Goal: Task Accomplishment & Management: Manage account settings

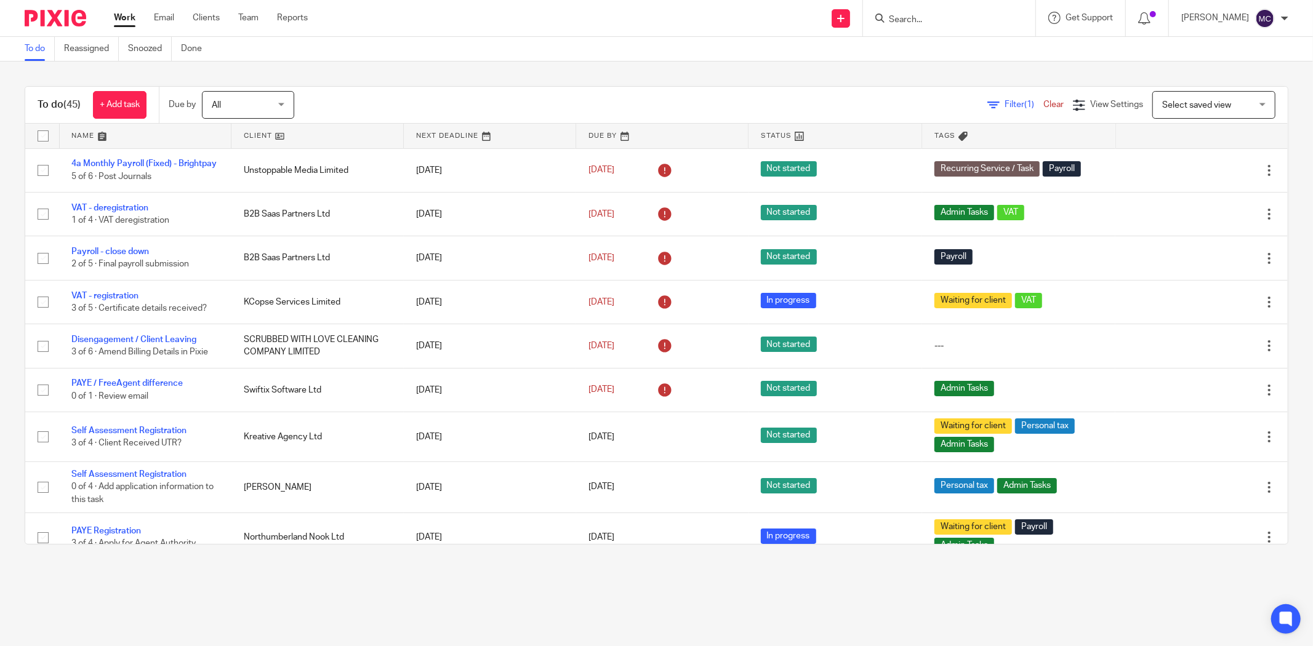
click at [924, 22] on input "Search" at bounding box center [943, 20] width 111 height 11
type input "icarus"
click at [934, 47] on link at bounding box center [989, 53] width 208 height 28
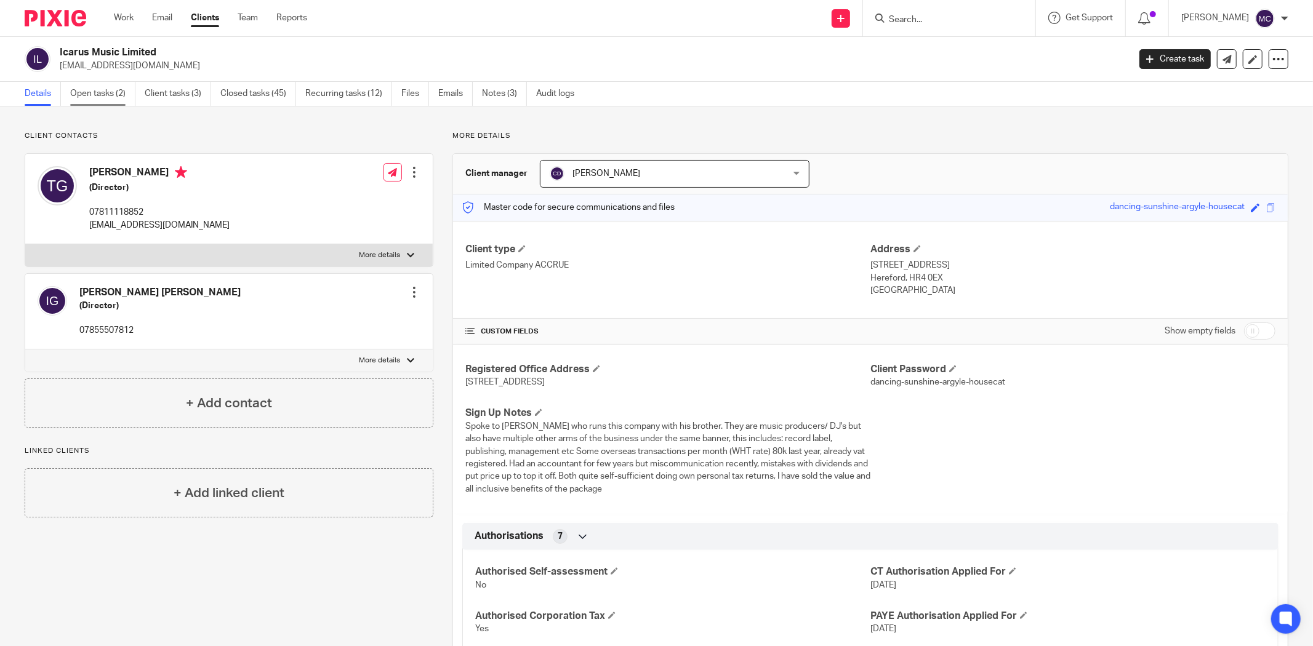
click at [105, 85] on link "Open tasks (2)" at bounding box center [102, 94] width 65 height 24
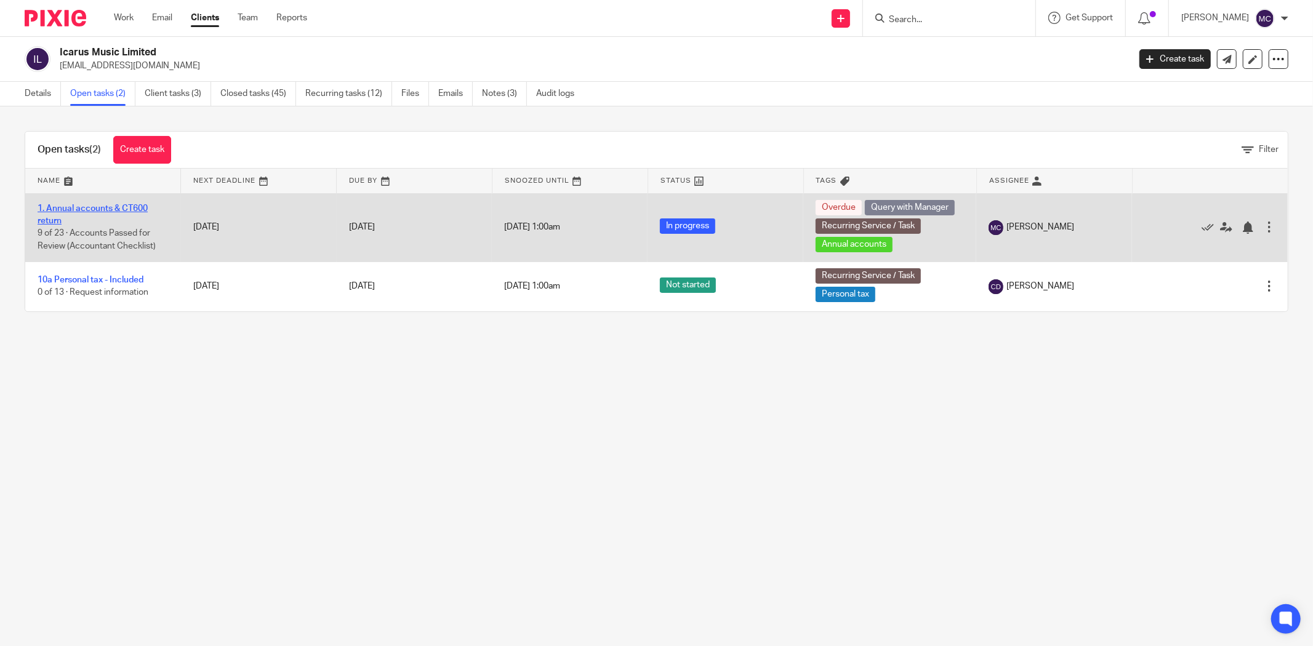
click at [107, 208] on link "1. Annual accounts & CT600 return" at bounding box center [93, 214] width 110 height 21
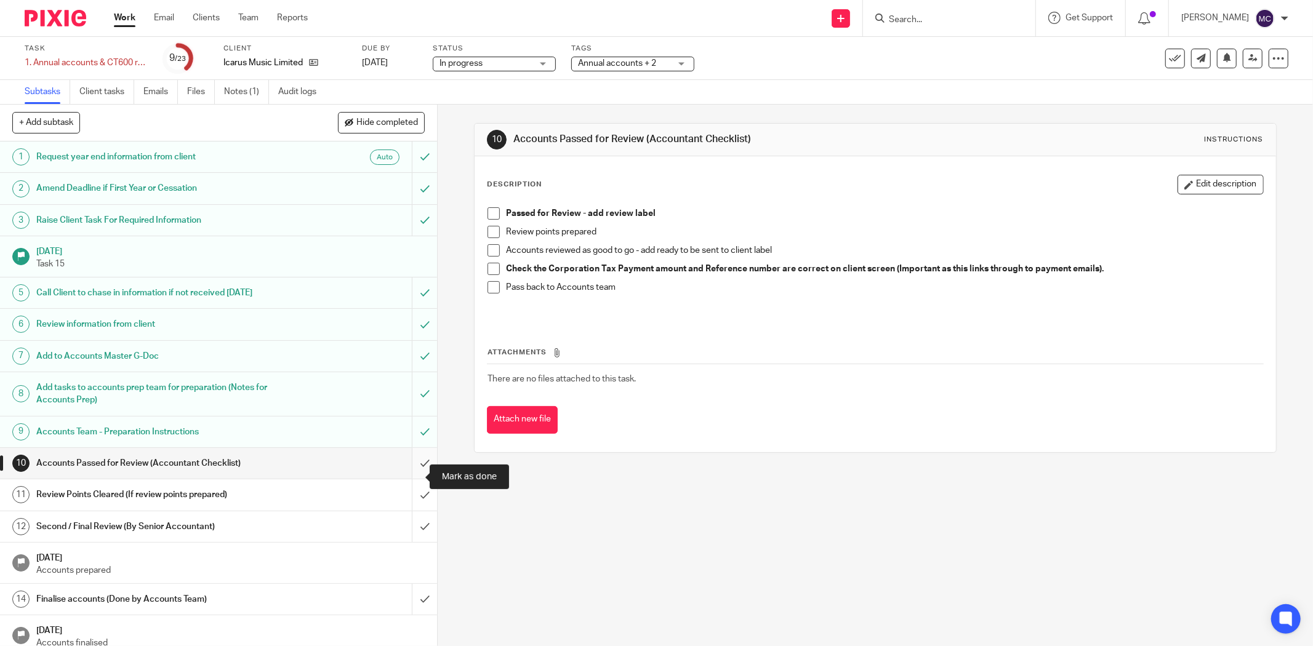
click at [413, 479] on input "submit" at bounding box center [218, 463] width 437 height 31
click at [411, 505] on input "submit" at bounding box center [218, 495] width 437 height 31
click at [406, 534] on input "submit" at bounding box center [218, 527] width 437 height 31
click at [415, 615] on input "submit" at bounding box center [218, 599] width 437 height 31
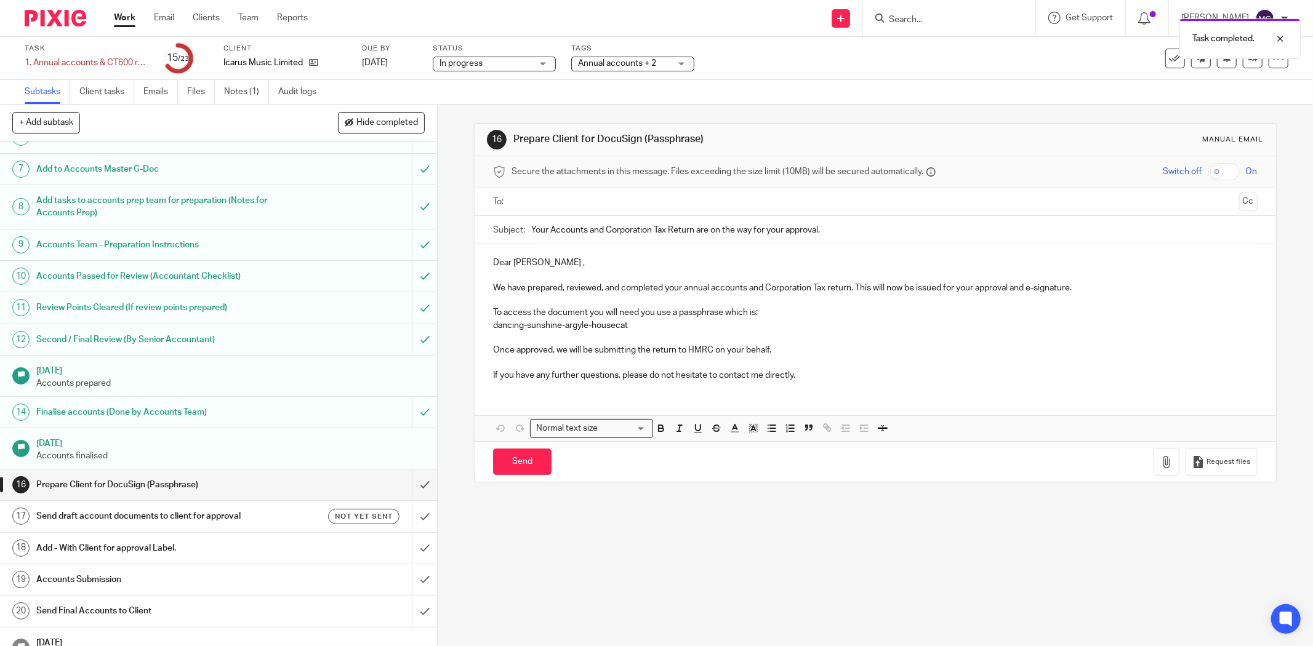
scroll to position [205, 0]
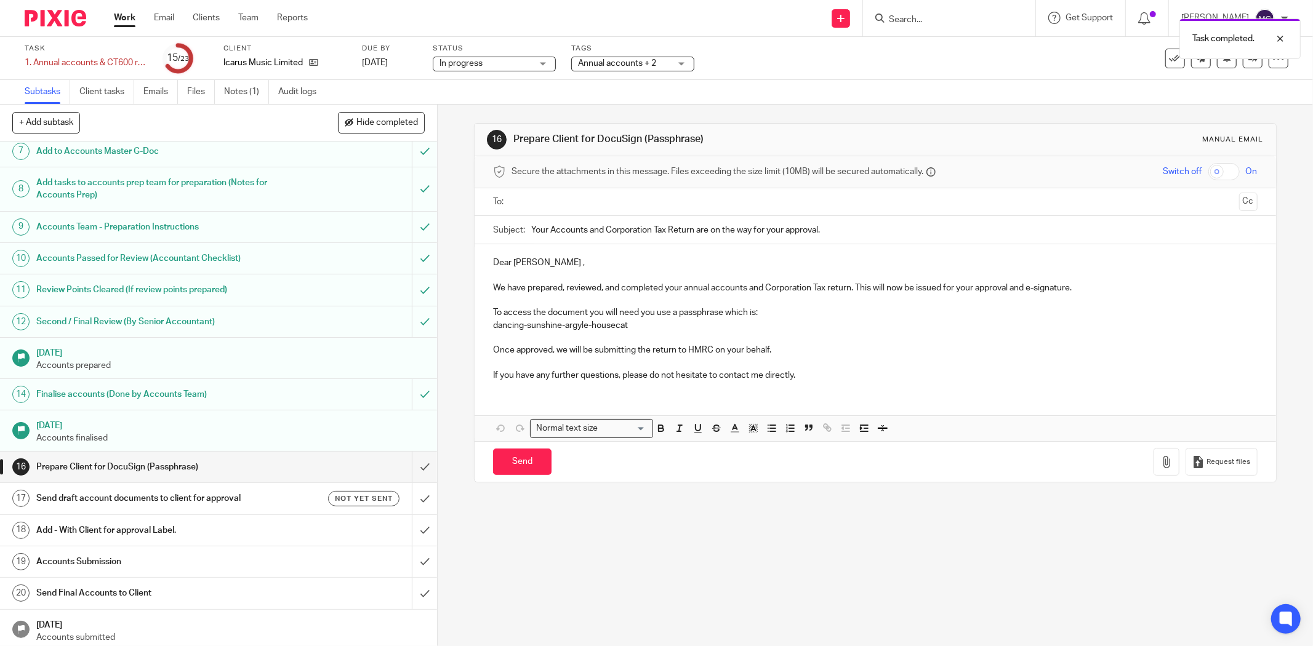
click at [499, 263] on p "Dear Thomas ," at bounding box center [875, 263] width 765 height 12
click at [179, 432] on h1 "[DATE]" at bounding box center [230, 424] width 388 height 15
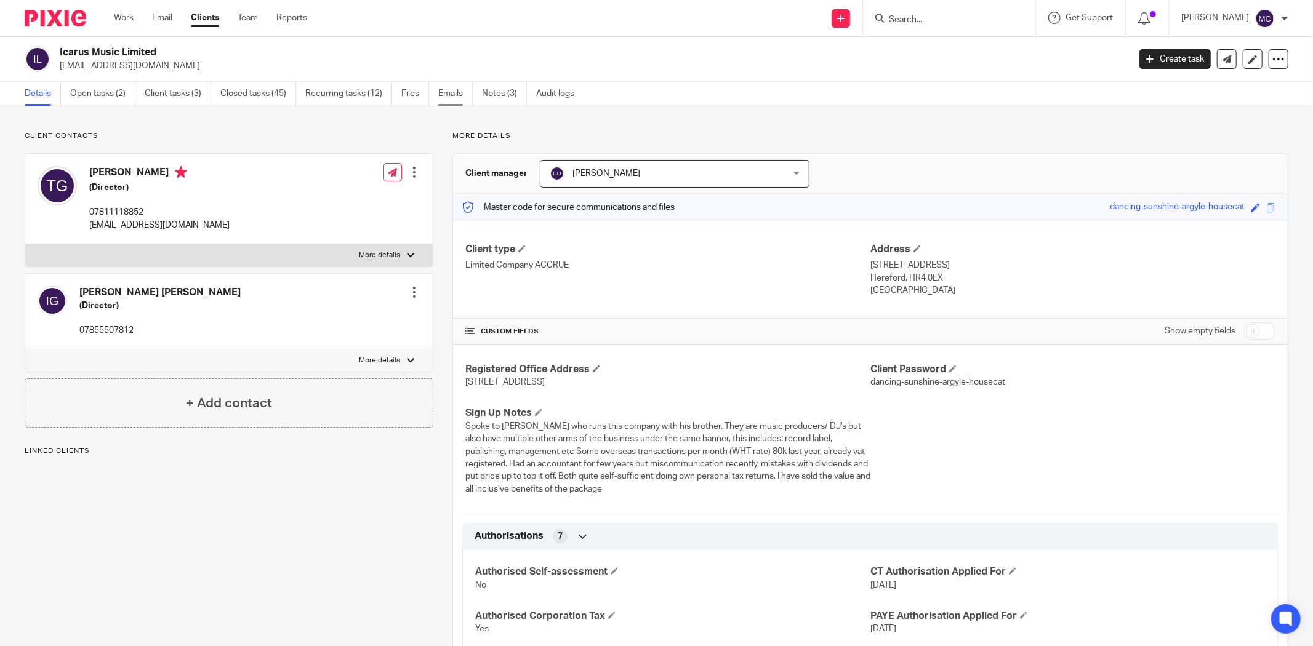
click at [445, 99] on link "Emails" at bounding box center [455, 94] width 34 height 24
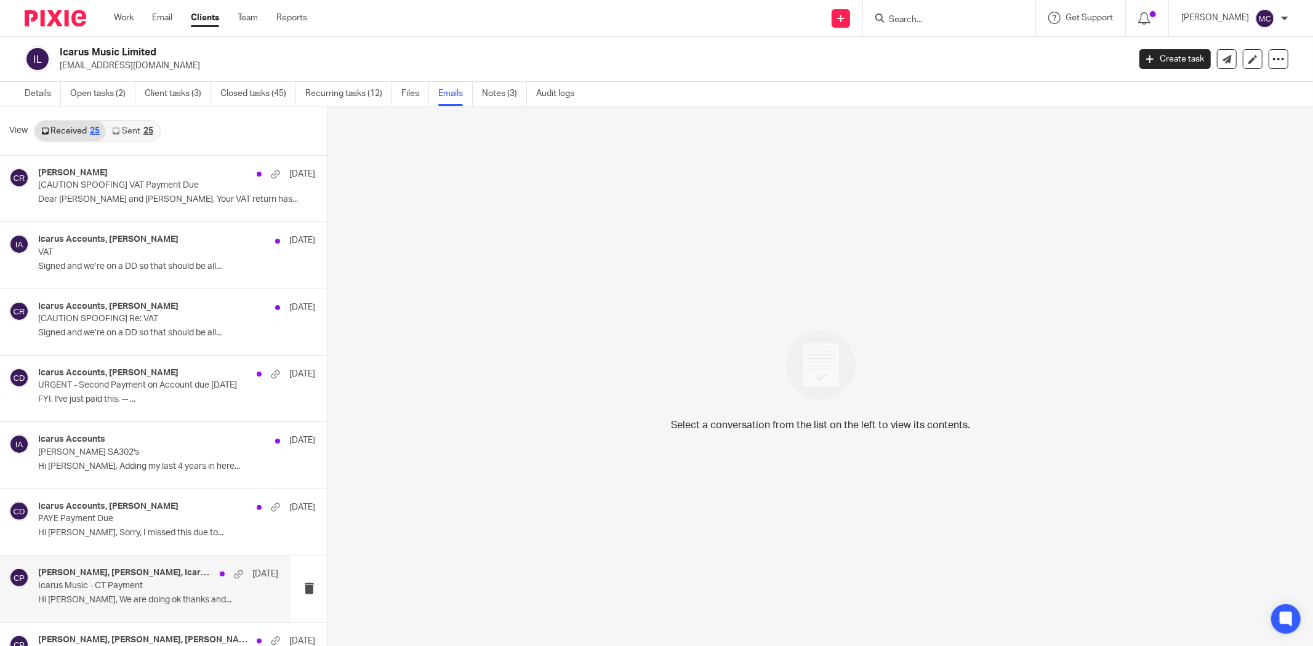
click at [99, 582] on p "Icarus Music - CT Payment" at bounding box center [134, 586] width 192 height 10
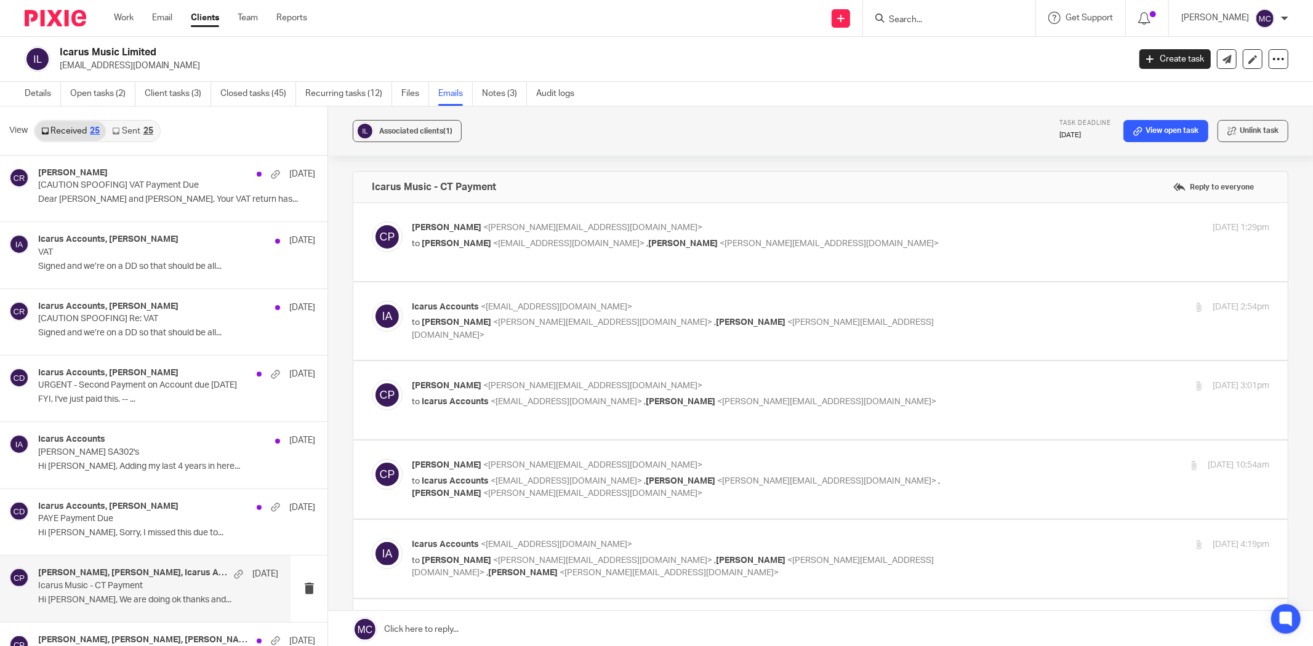
click at [705, 222] on p "Charlie Partridge <charlie@accrueaccounting.co.uk>" at bounding box center [698, 228] width 572 height 13
checkbox input "true"
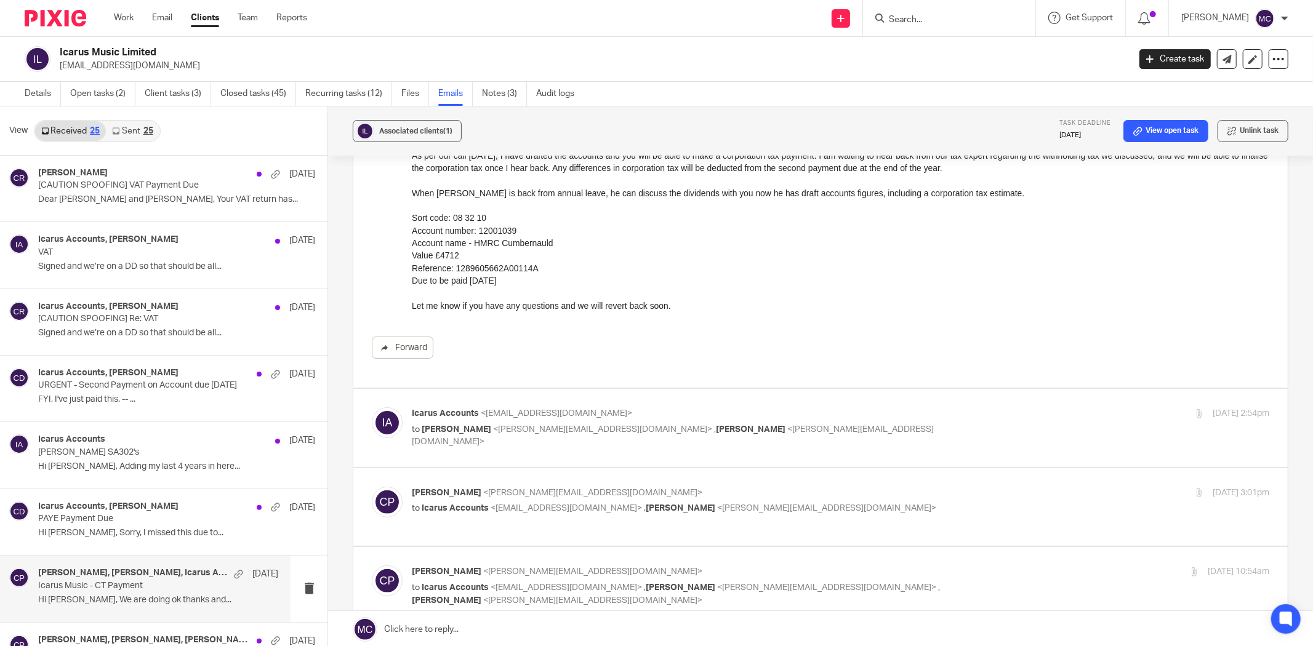
scroll to position [205, 0]
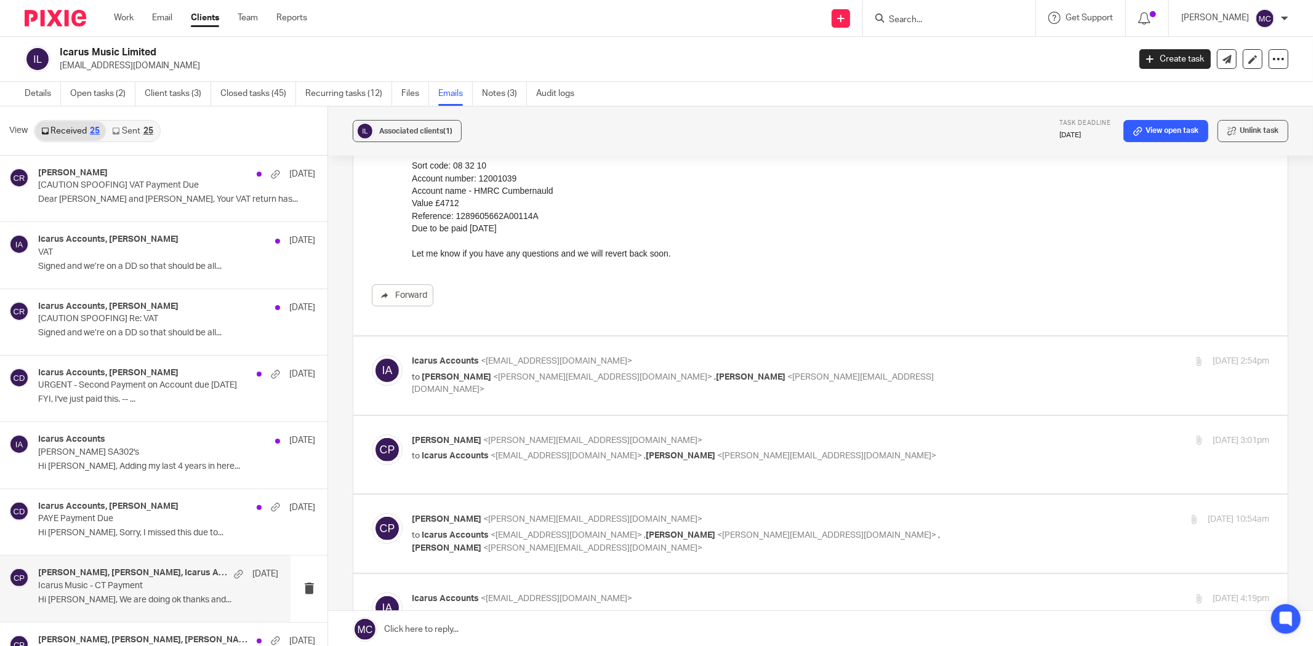
click at [761, 362] on p "Icarus Accounts <accounts@thisisicarus.com>" at bounding box center [698, 361] width 572 height 13
checkbox input "true"
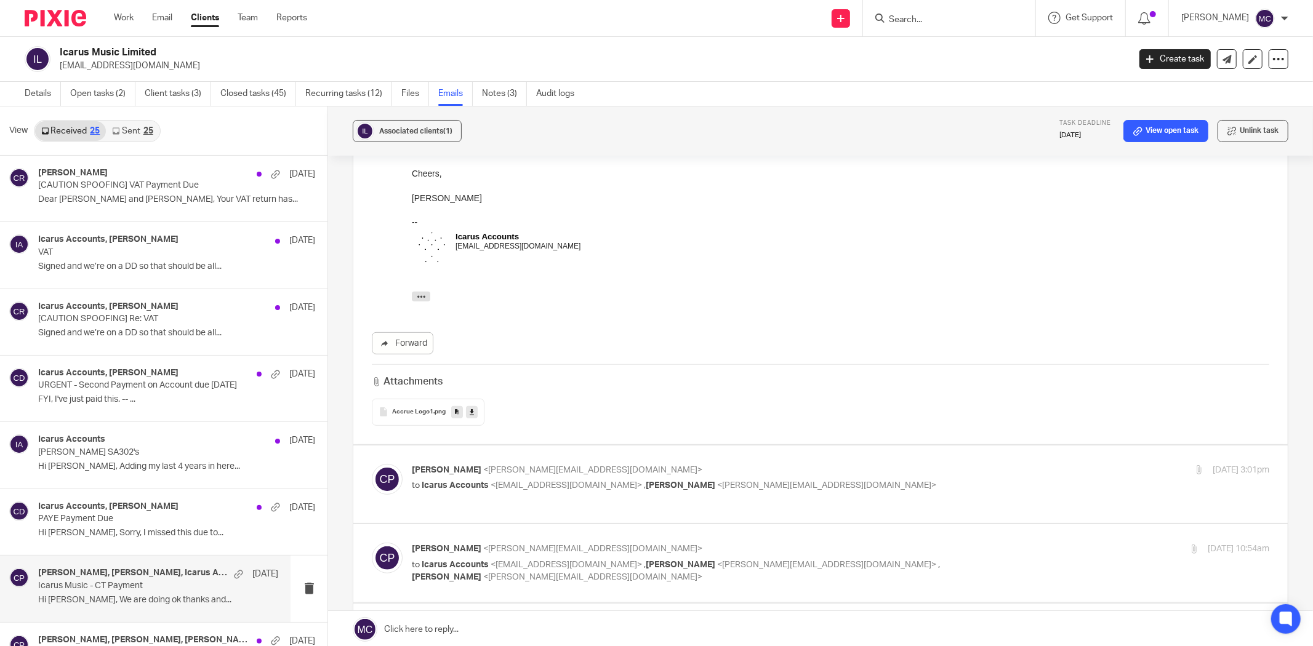
scroll to position [616, 0]
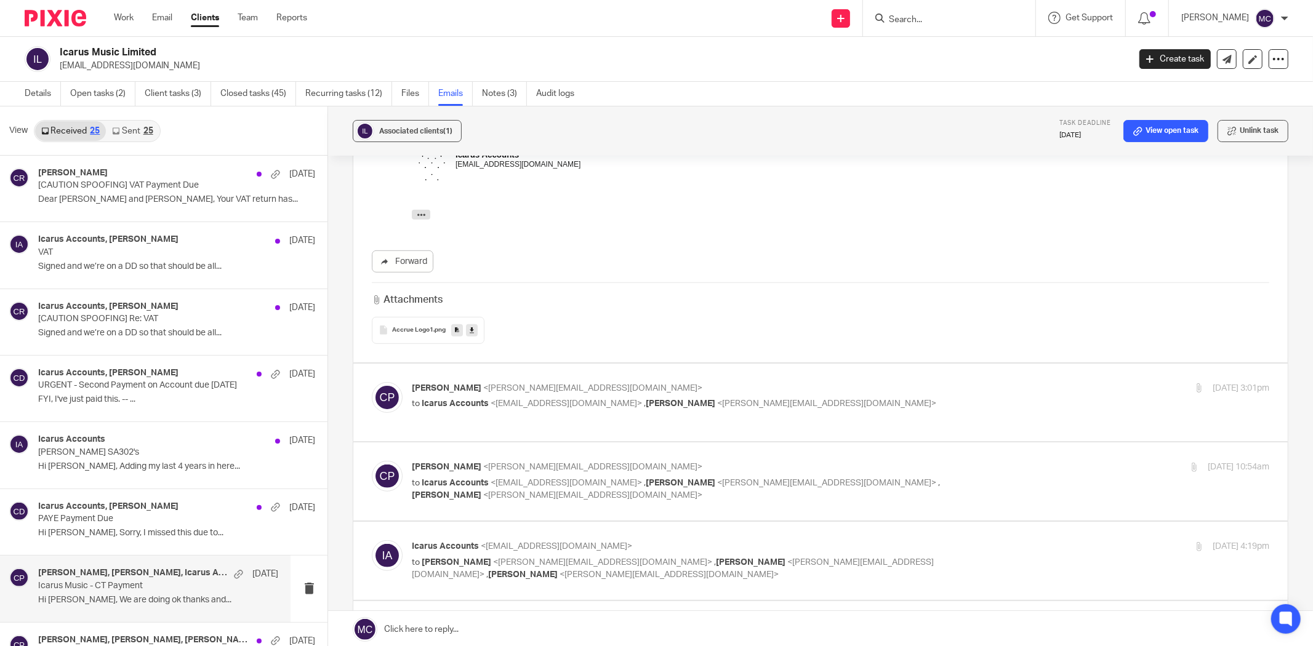
click at [684, 385] on p "Charlie Partridge <charlie@accrueaccounting.co.uk>" at bounding box center [698, 388] width 572 height 13
checkbox input "true"
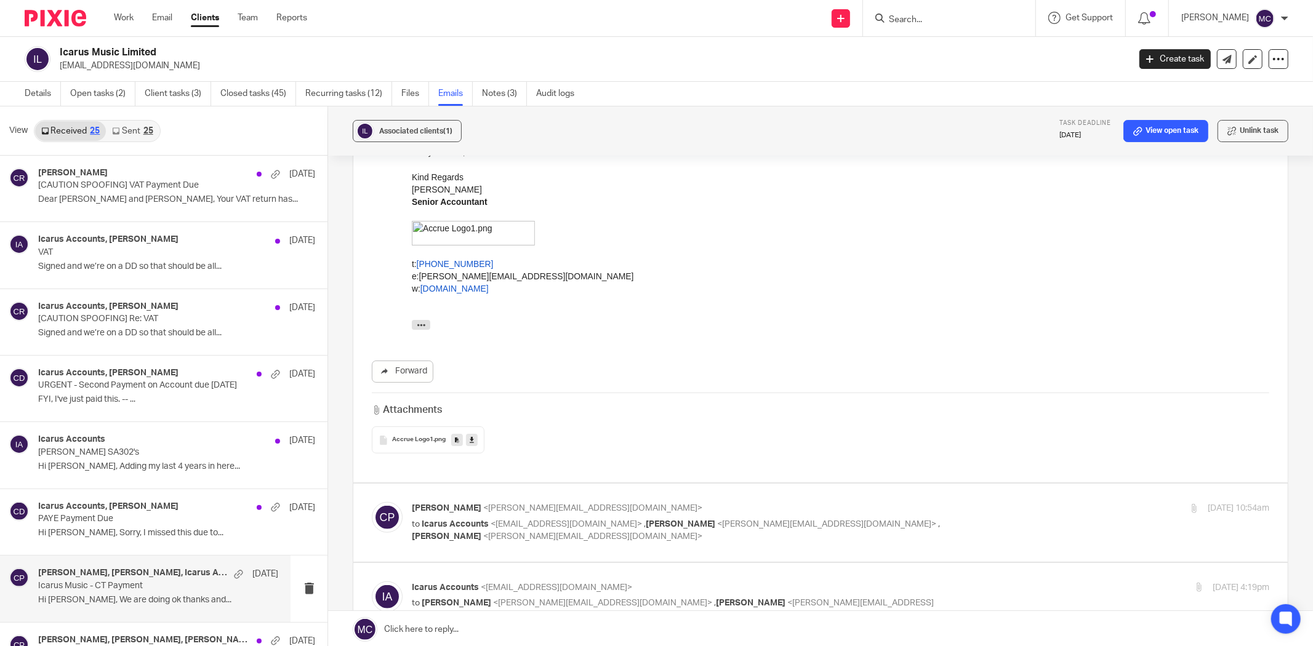
scroll to position [1026, 0]
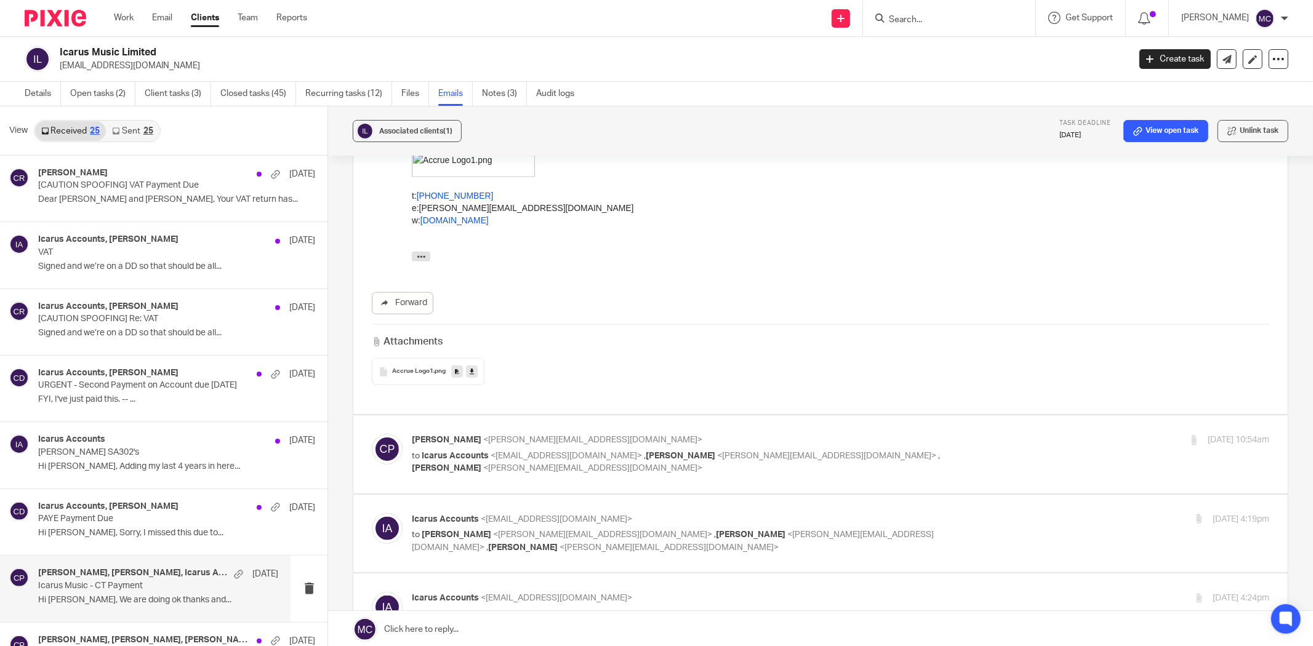
click at [662, 435] on p "Charlie Partridge <charlie@accrueaccounting.co.uk>" at bounding box center [698, 440] width 572 height 13
checkbox input "true"
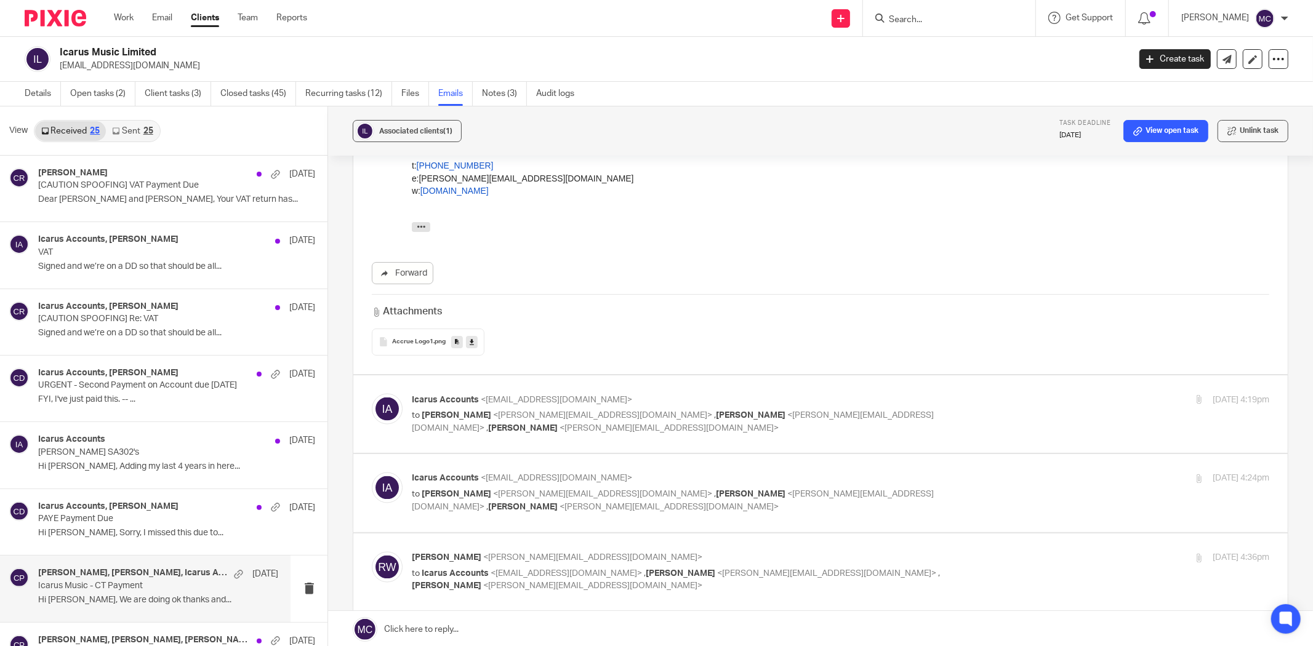
scroll to position [1641, 0]
click at [660, 394] on p "Icarus Accounts <accounts@thisisicarus.com>" at bounding box center [698, 399] width 572 height 13
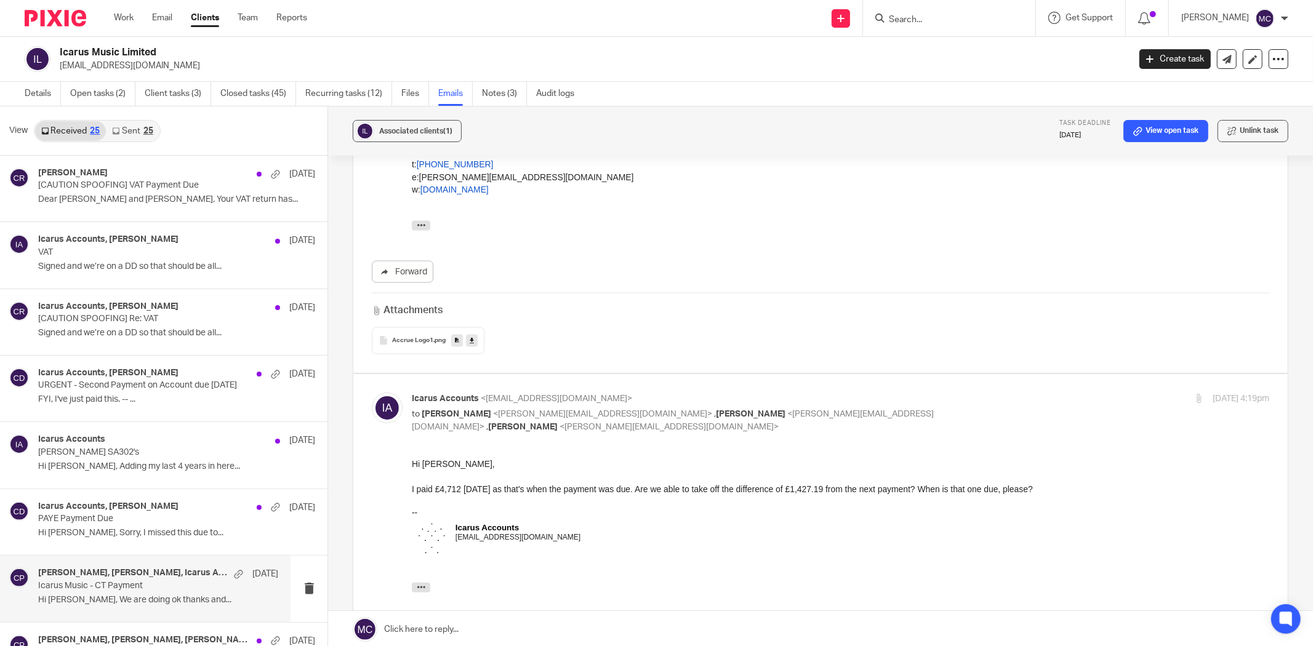
scroll to position [0, 0]
click at [668, 405] on div "Icarus Accounts <accounts@thisisicarus.com> to Charlie Partridge <charlie@accru…" at bounding box center [698, 413] width 572 height 41
checkbox input "false"
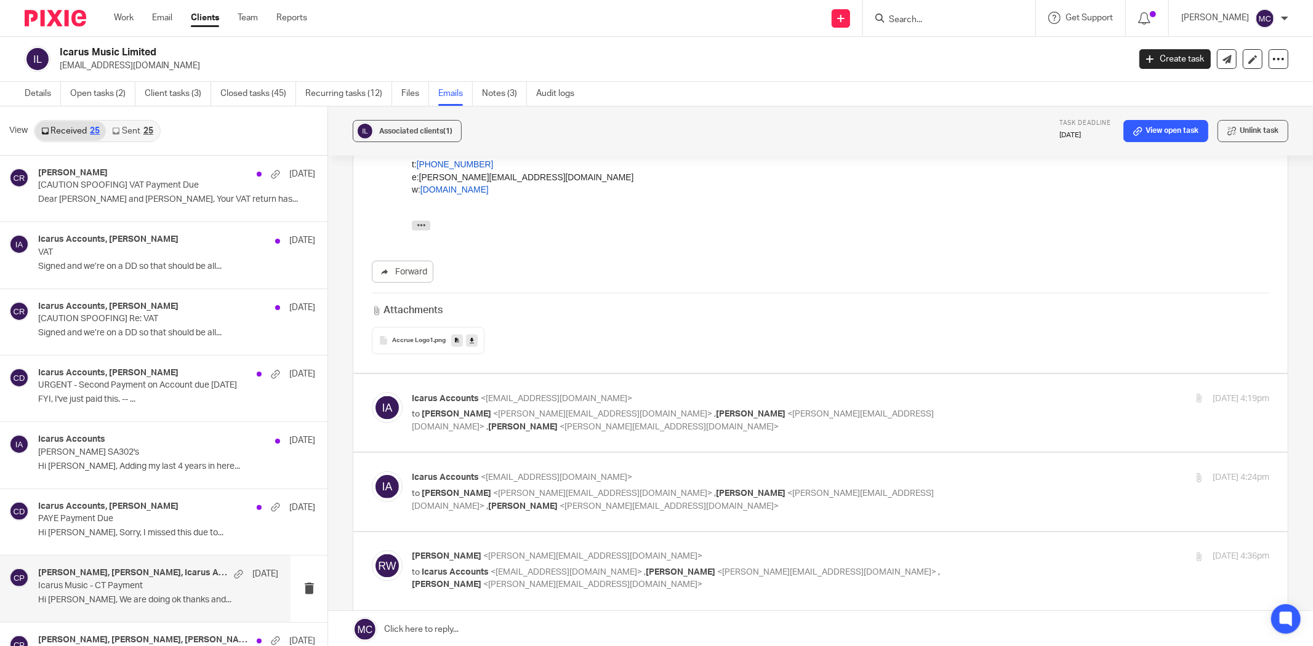
click at [668, 475] on p "Icarus Accounts <accounts@thisisicarus.com>" at bounding box center [698, 478] width 572 height 13
checkbox input "true"
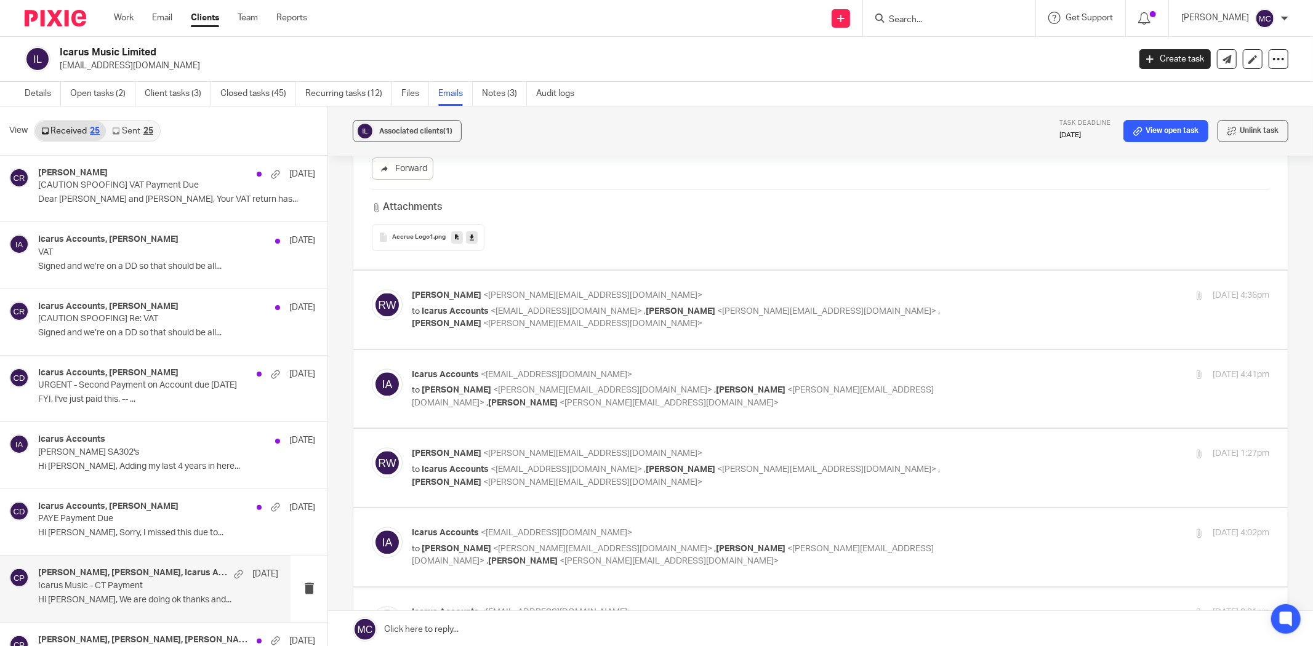
scroll to position [2257, 0]
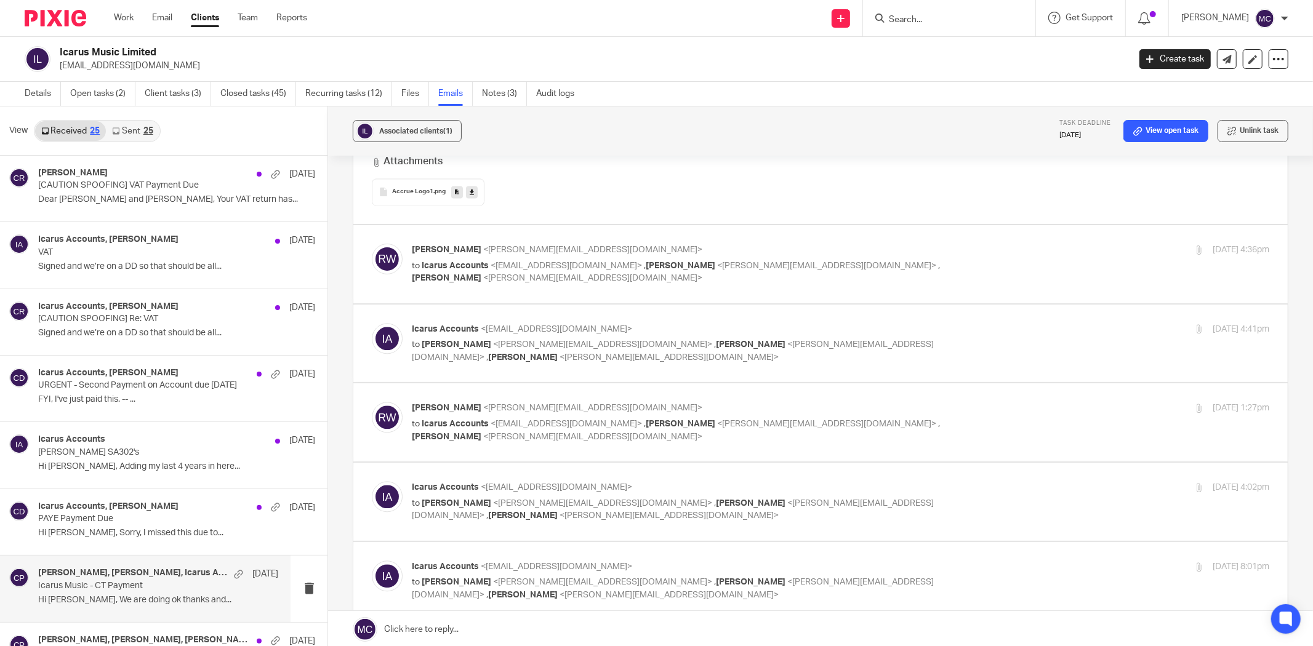
click at [665, 249] on p "Ricky Whitfield <ricky@accrueaccounting.co.uk>" at bounding box center [698, 250] width 572 height 13
checkbox input "true"
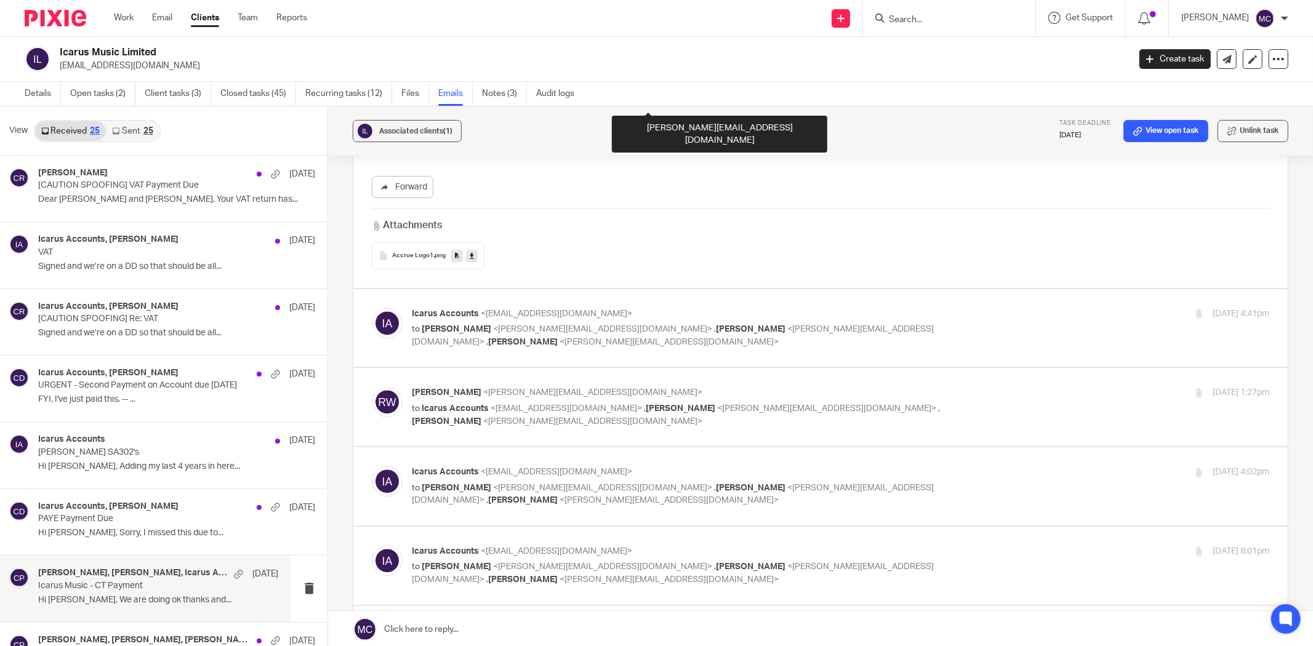
scroll to position [2804, 0]
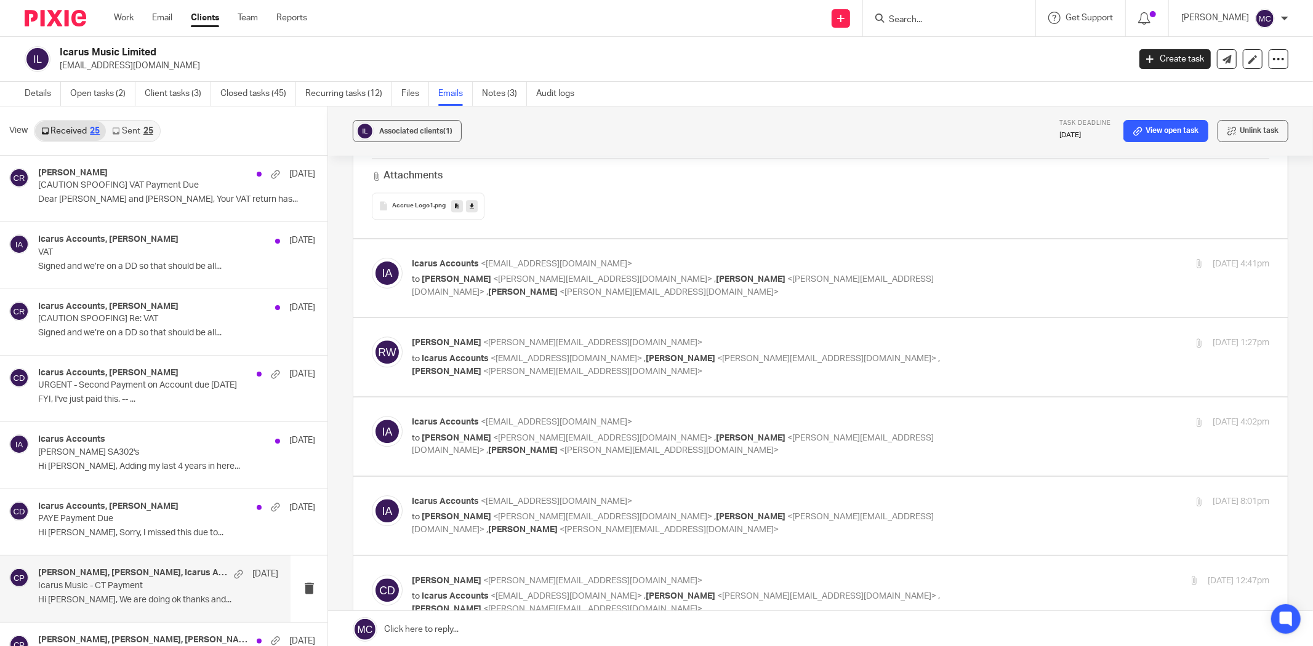
click at [656, 268] on p "Icarus Accounts <accounts@thisisicarus.com>" at bounding box center [698, 264] width 572 height 13
checkbox input "true"
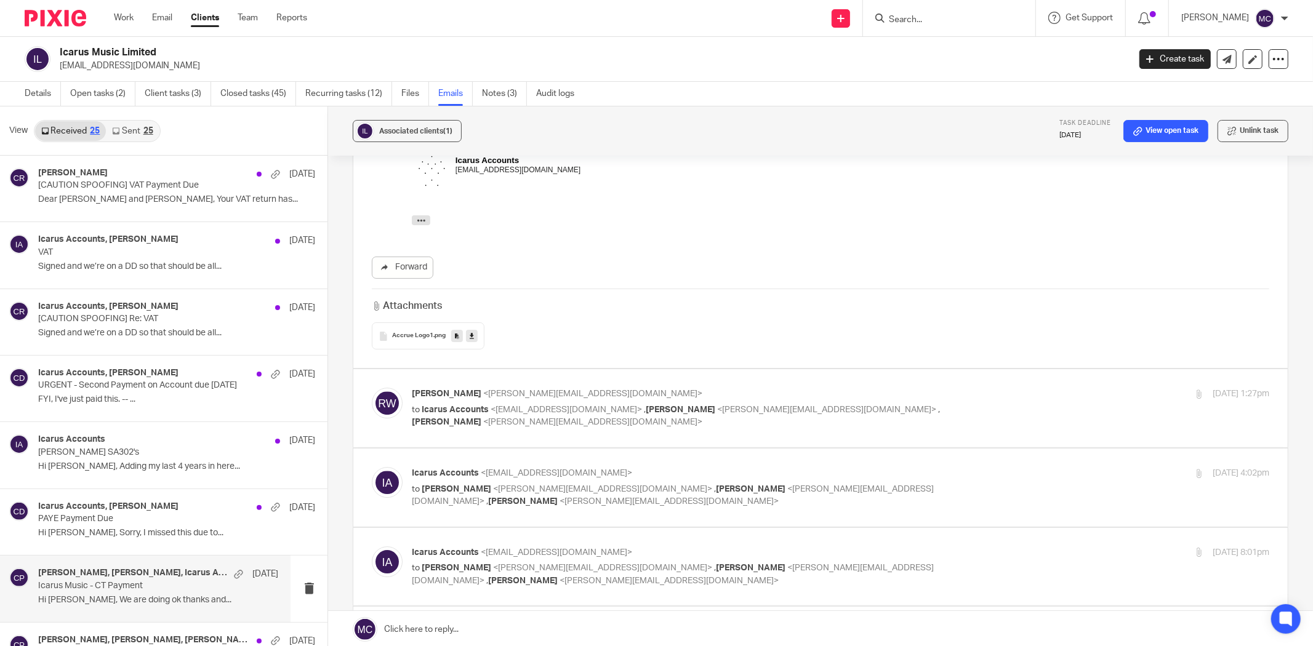
scroll to position [3146, 0]
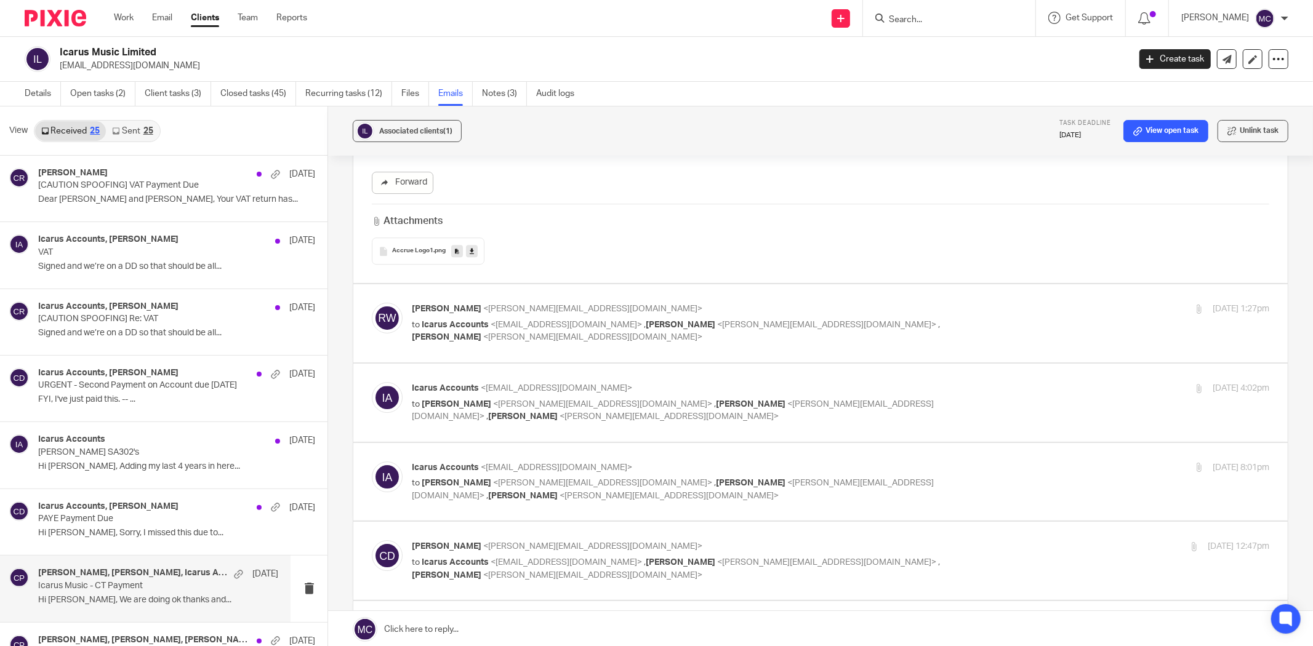
click at [644, 304] on p "Ricky Whitfield <ricky@accrueaccounting.co.uk>" at bounding box center [698, 309] width 572 height 13
checkbox input "true"
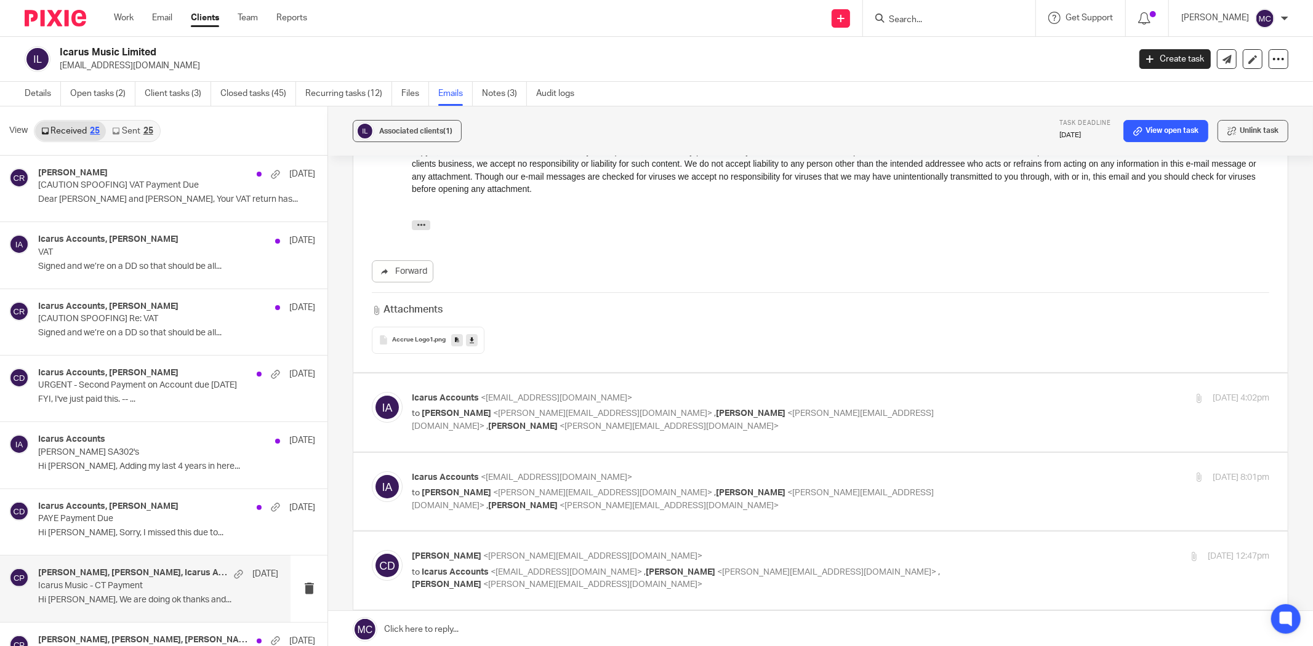
scroll to position [3625, 0]
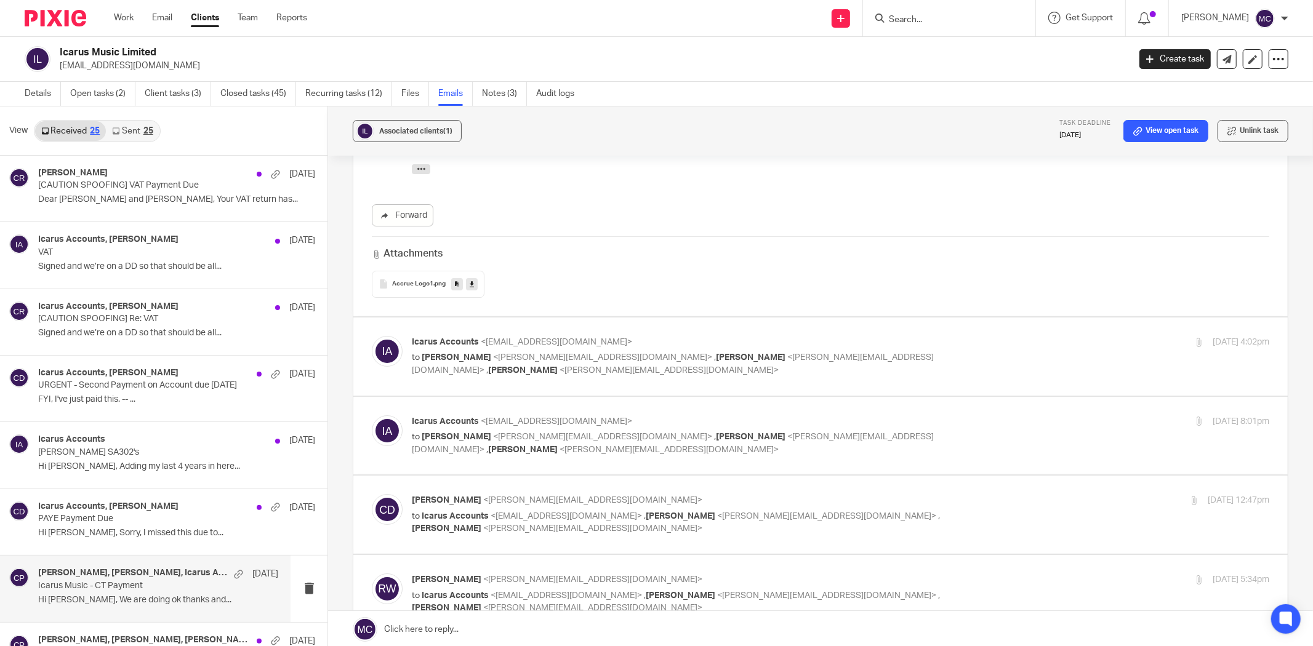
click at [641, 340] on p "Icarus Accounts <[EMAIL_ADDRESS][DOMAIN_NAME]>" at bounding box center [698, 342] width 572 height 13
checkbox input "true"
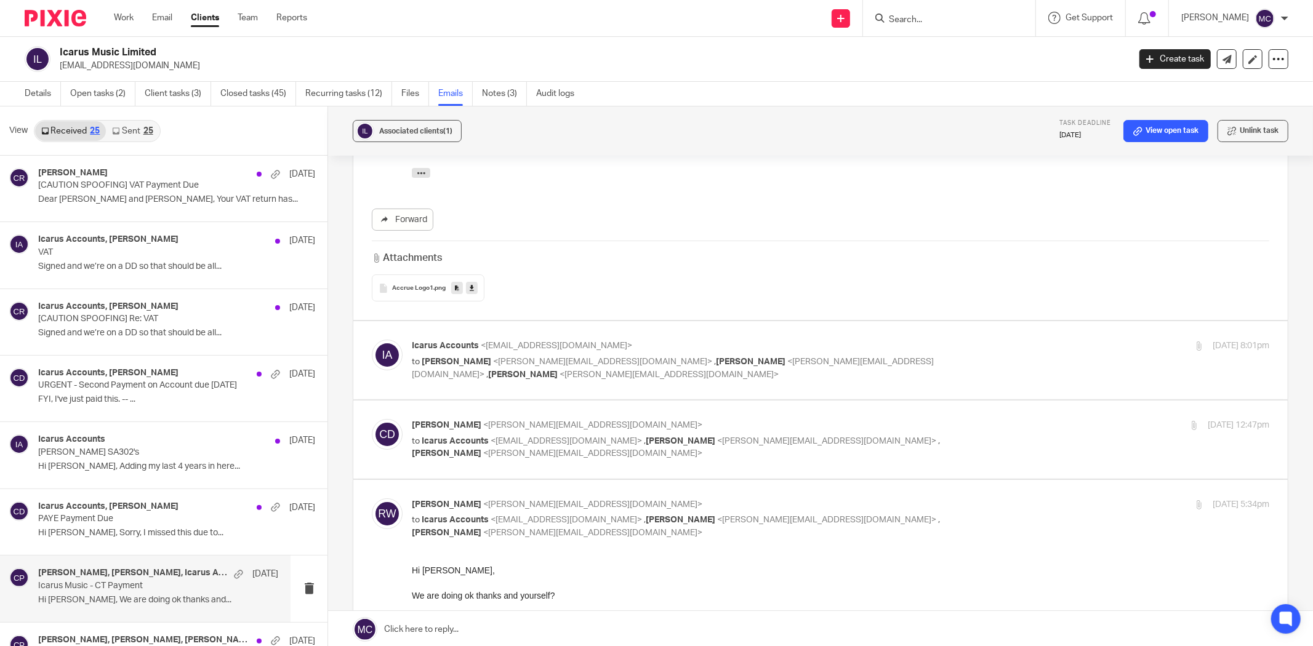
scroll to position [3967, 0]
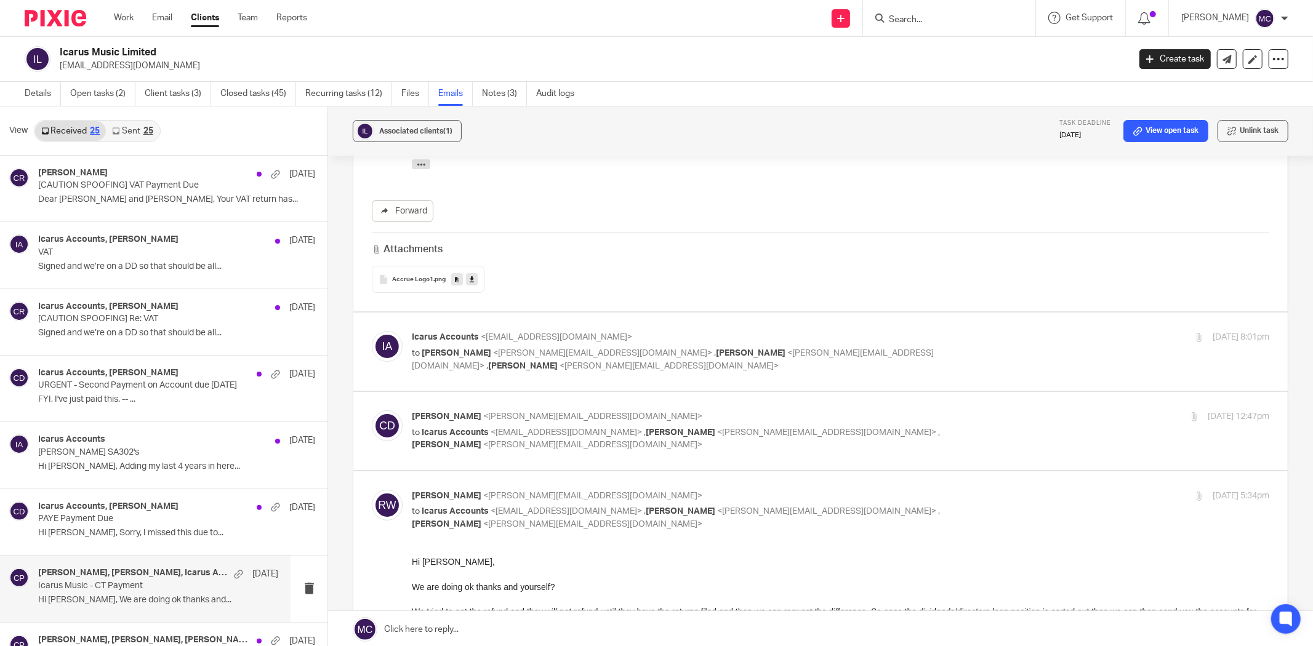
click at [638, 340] on p "Icarus Accounts <[EMAIL_ADDRESS][DOMAIN_NAME]>" at bounding box center [698, 337] width 572 height 13
checkbox input "true"
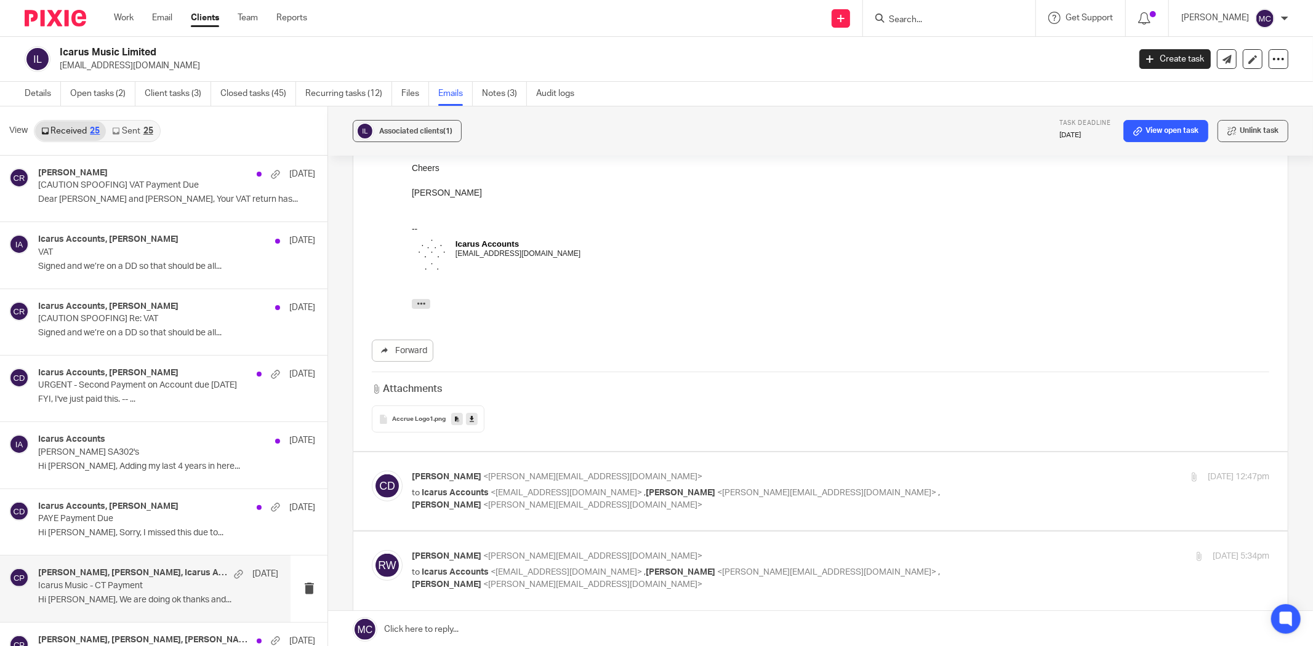
scroll to position [4309, 0]
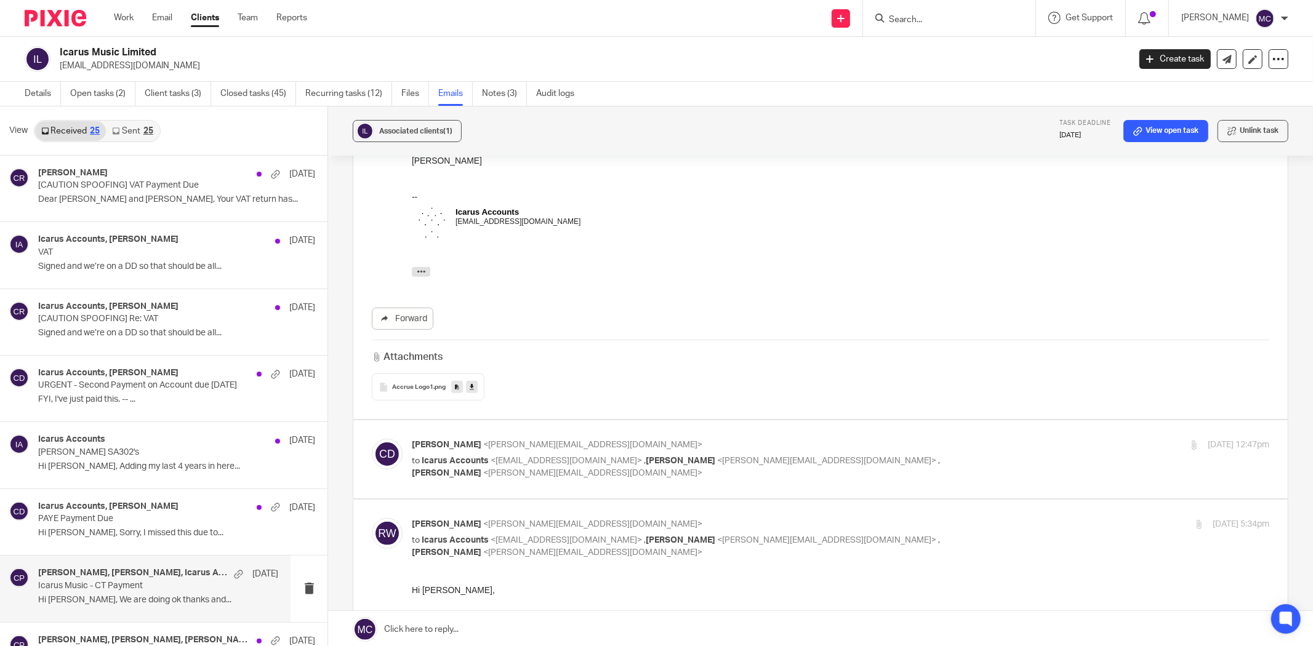
click at [612, 438] on label at bounding box center [820, 459] width 934 height 78
click at [372, 438] on input "checkbox" at bounding box center [371, 438] width 1 height 1
checkbox input "true"
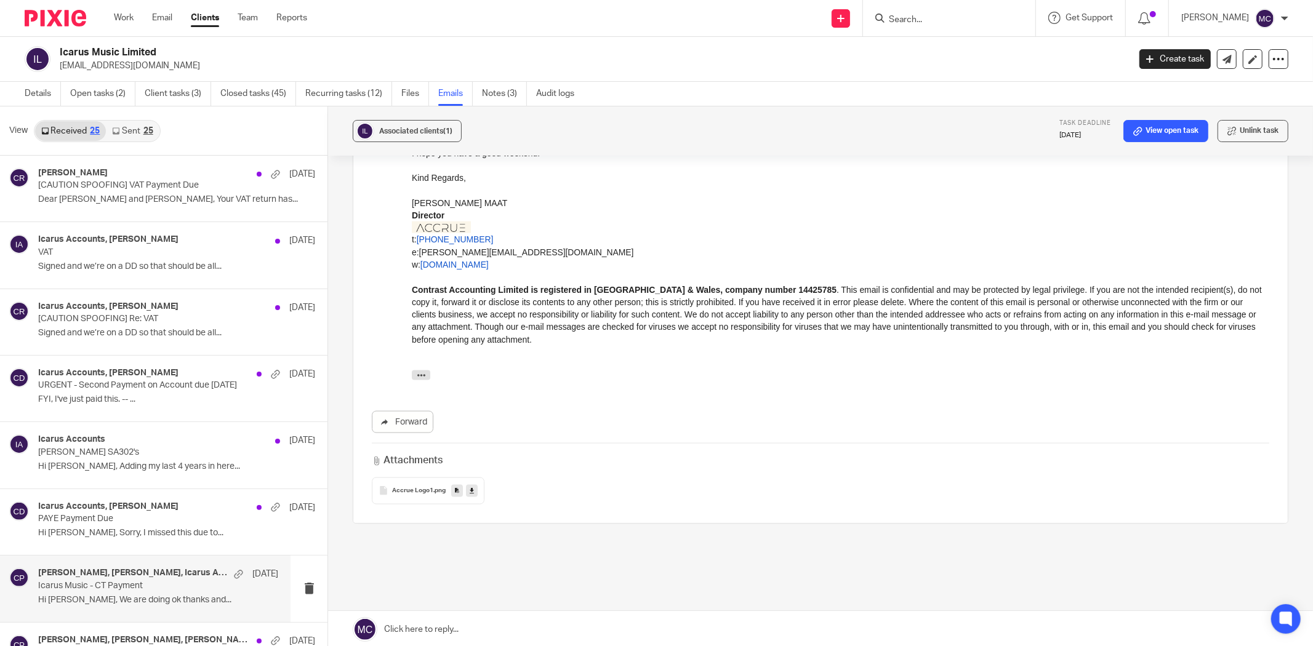
scroll to position [5340, 0]
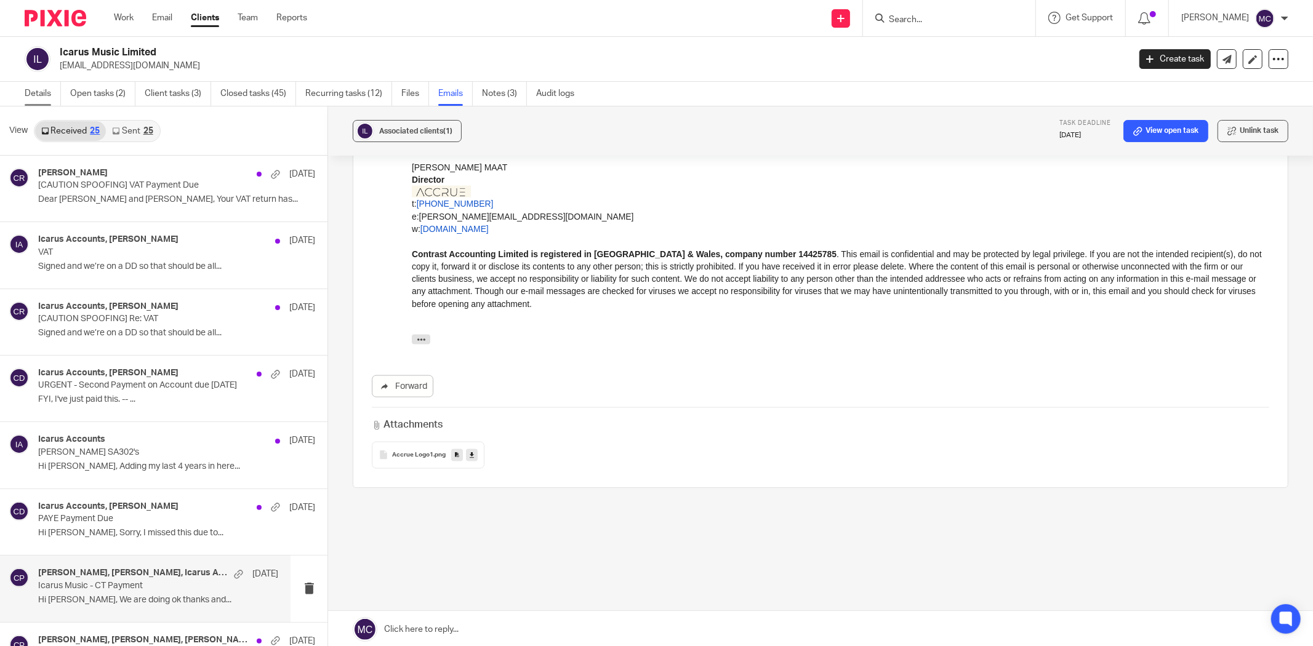
click at [33, 90] on link "Details" at bounding box center [43, 94] width 36 height 24
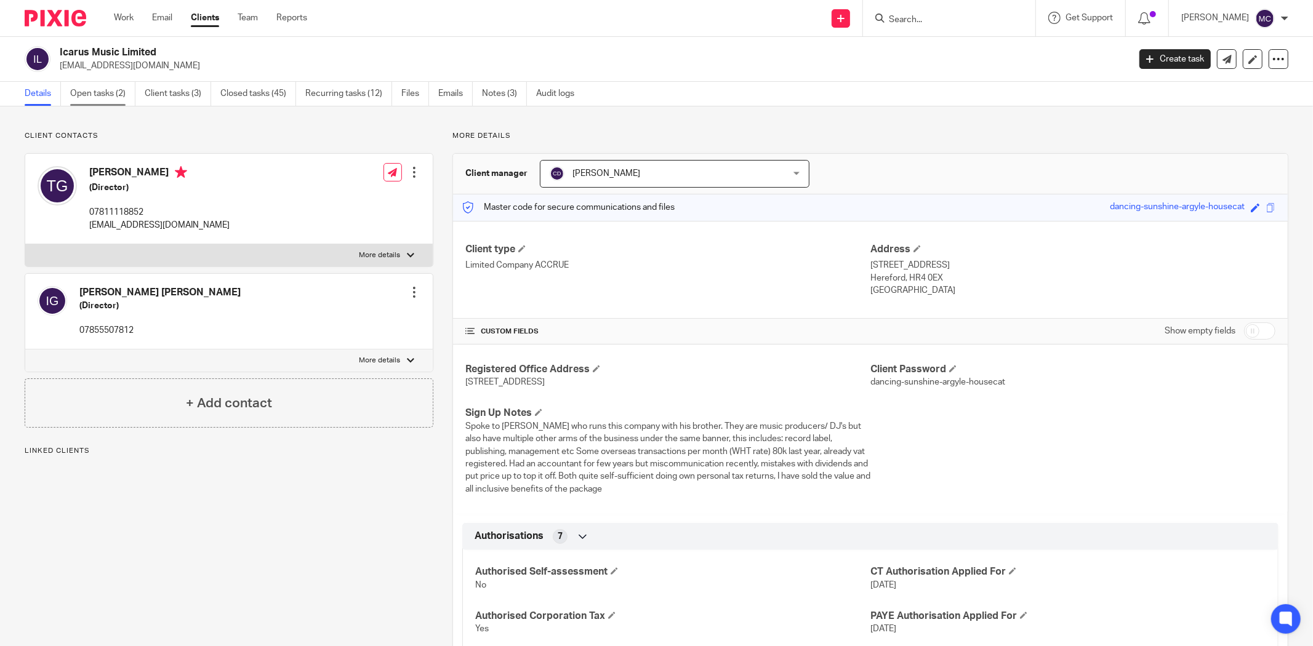
click at [108, 97] on link "Open tasks (2)" at bounding box center [102, 94] width 65 height 24
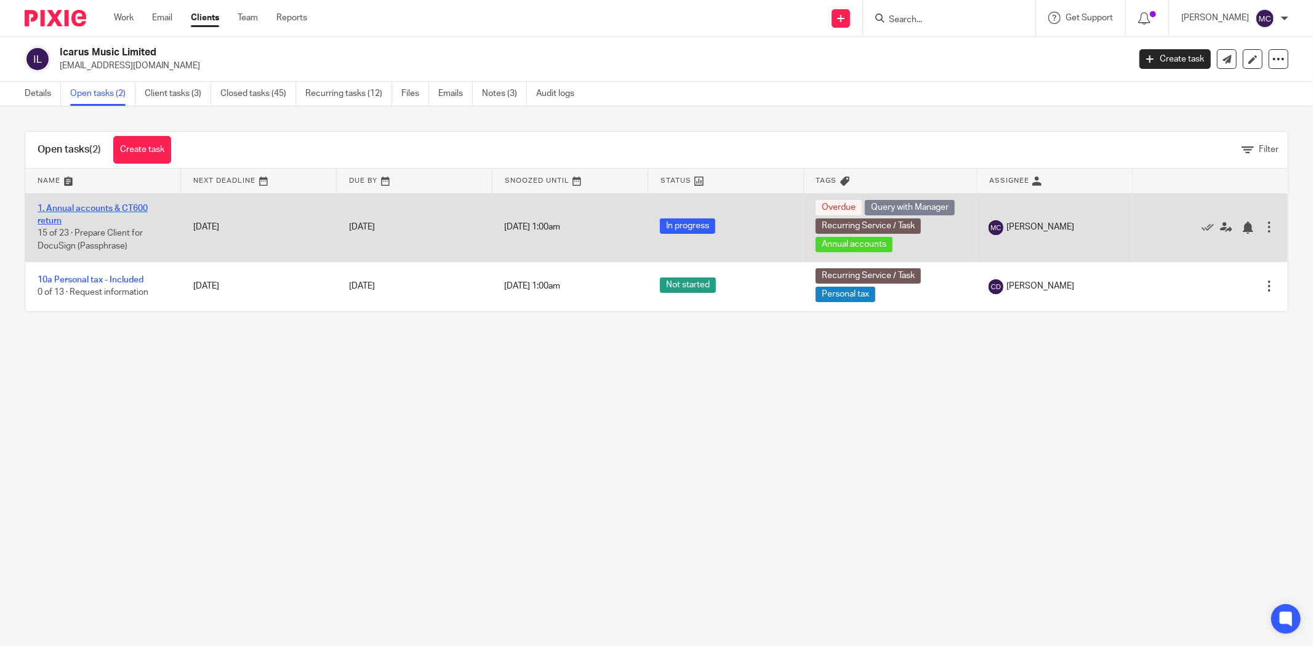
click at [132, 205] on link "1. Annual accounts & CT600 return" at bounding box center [93, 214] width 110 height 21
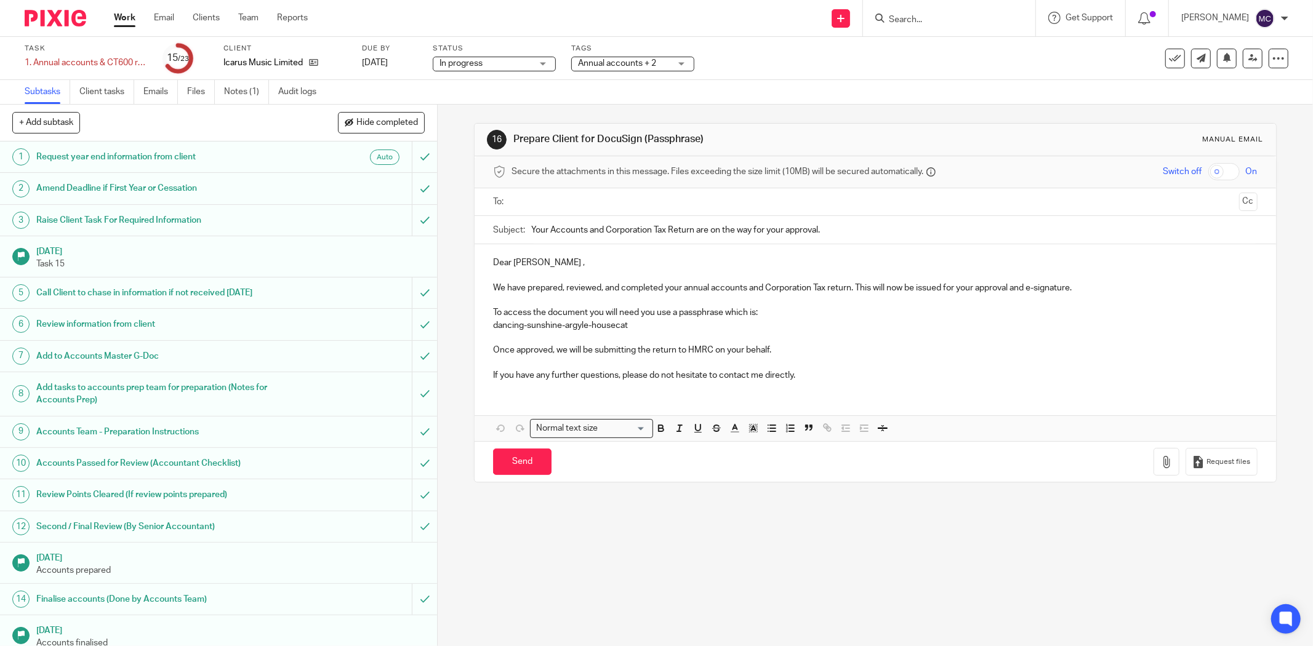
click at [502, 262] on p "Dear Thomas ," at bounding box center [875, 263] width 765 height 12
click at [502, 262] on p "Hi Thomas ," at bounding box center [875, 263] width 765 height 12
click at [815, 380] on p "If you have any further questions, please do not hesitate to contact me directl…" at bounding box center [875, 375] width 765 height 12
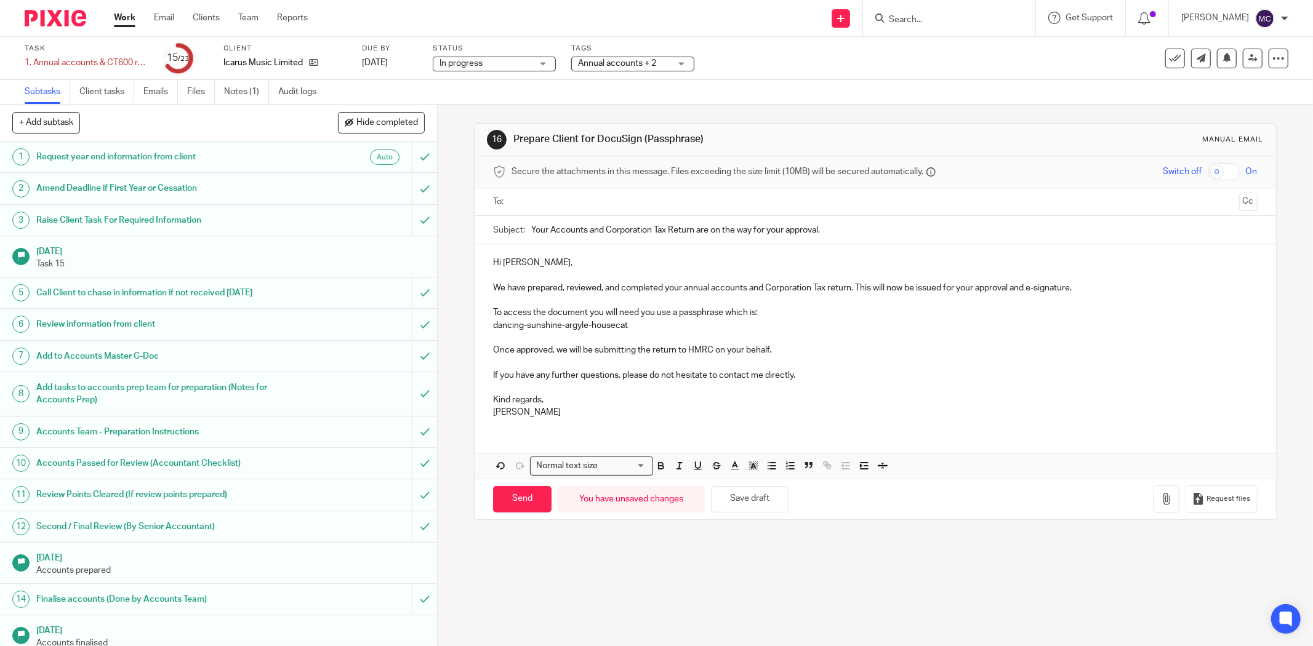
click at [599, 206] on input "text" at bounding box center [875, 202] width 718 height 14
click at [533, 496] on input "Send" at bounding box center [522, 502] width 58 height 26
type input "Sent"
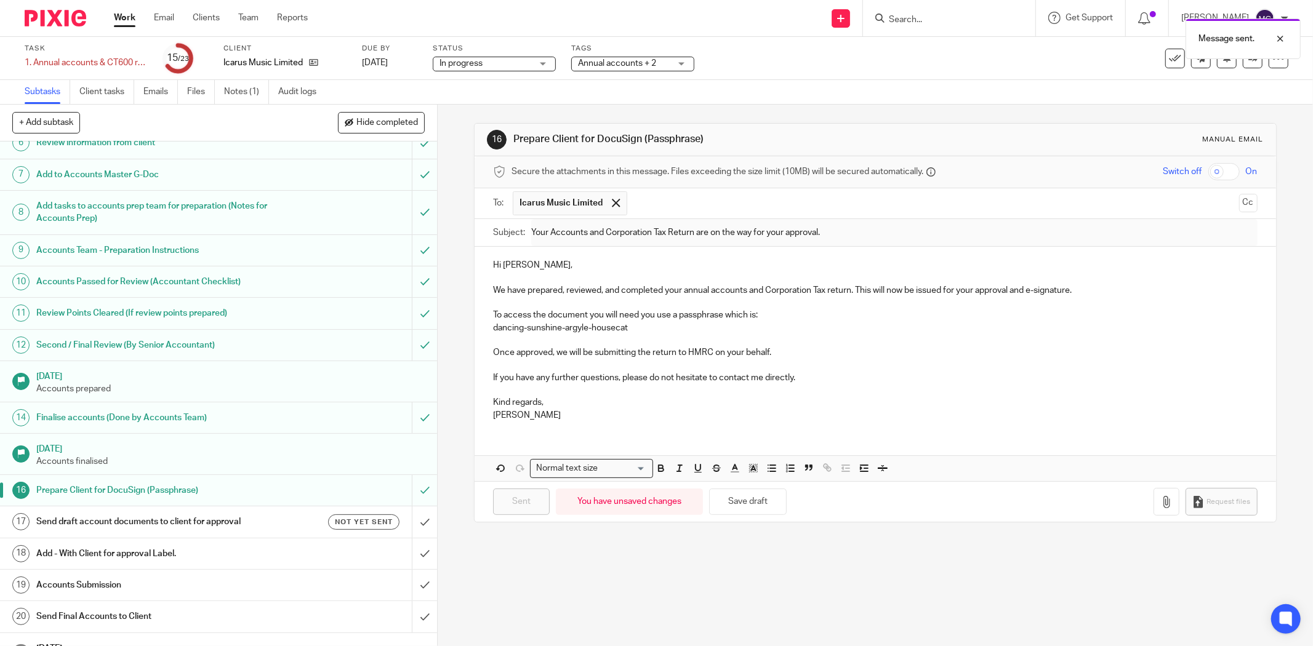
scroll to position [205, 0]
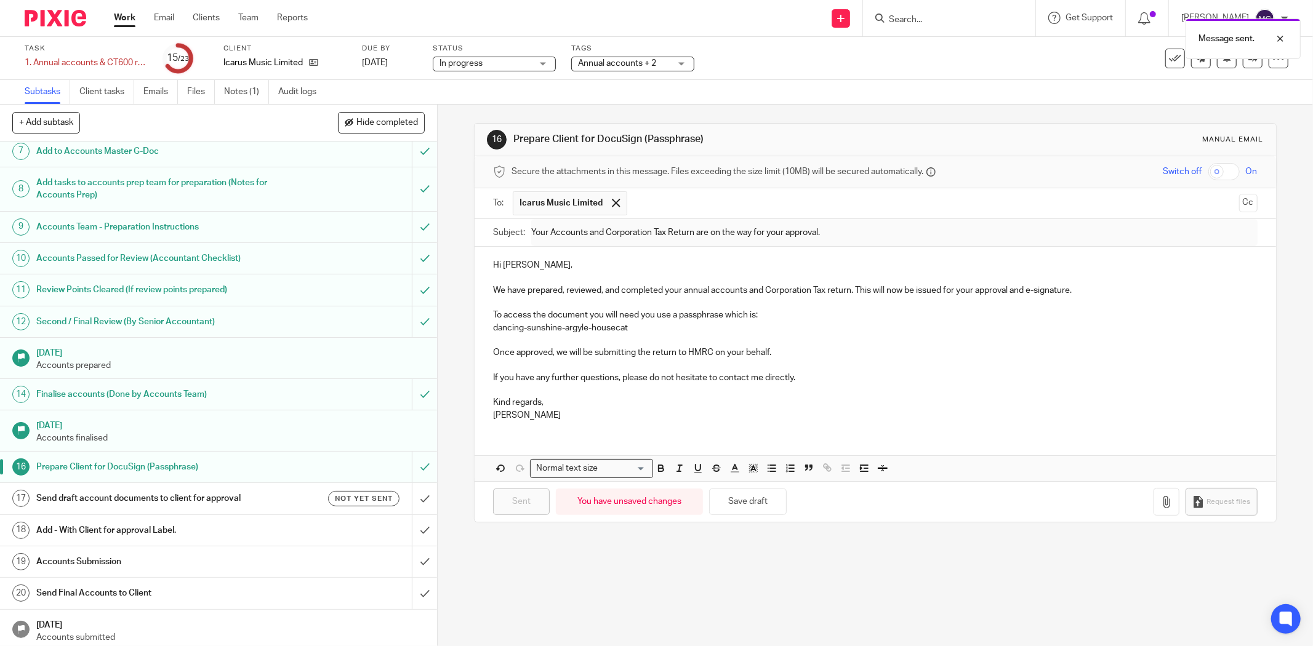
click at [229, 508] on h1 "Send draft account documents to client for approval" at bounding box center [157, 498] width 243 height 18
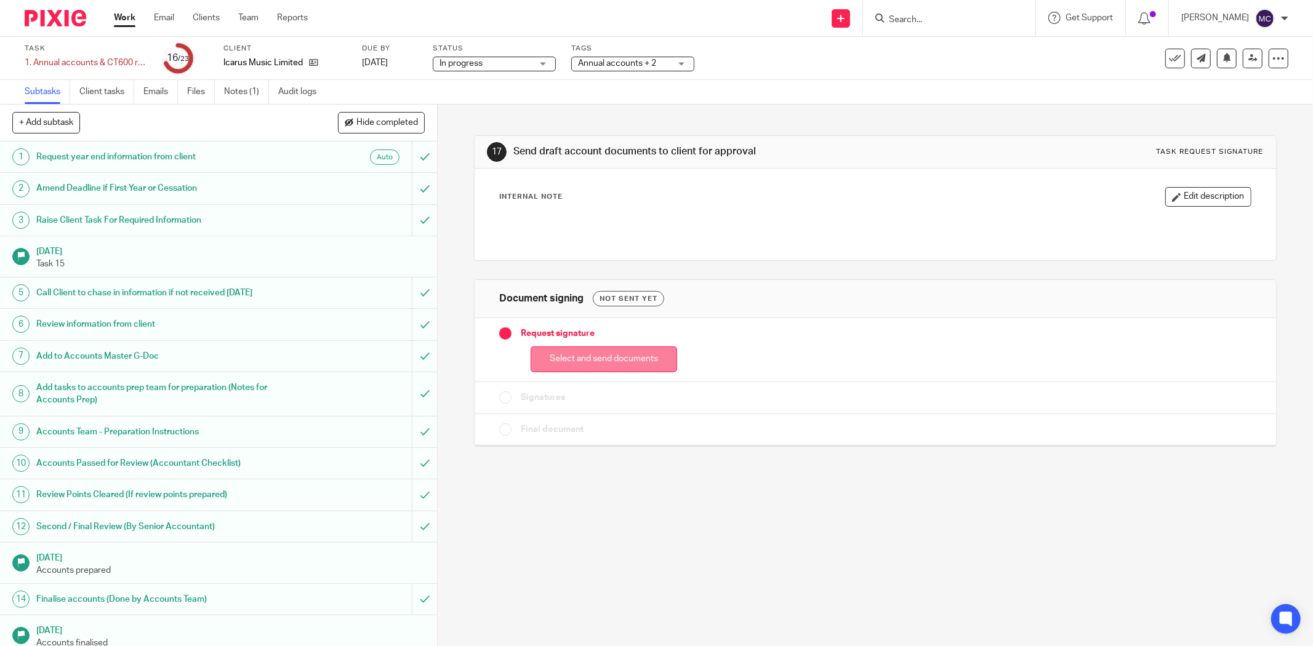
click at [554, 351] on button "Select and send documents" at bounding box center [604, 360] width 147 height 26
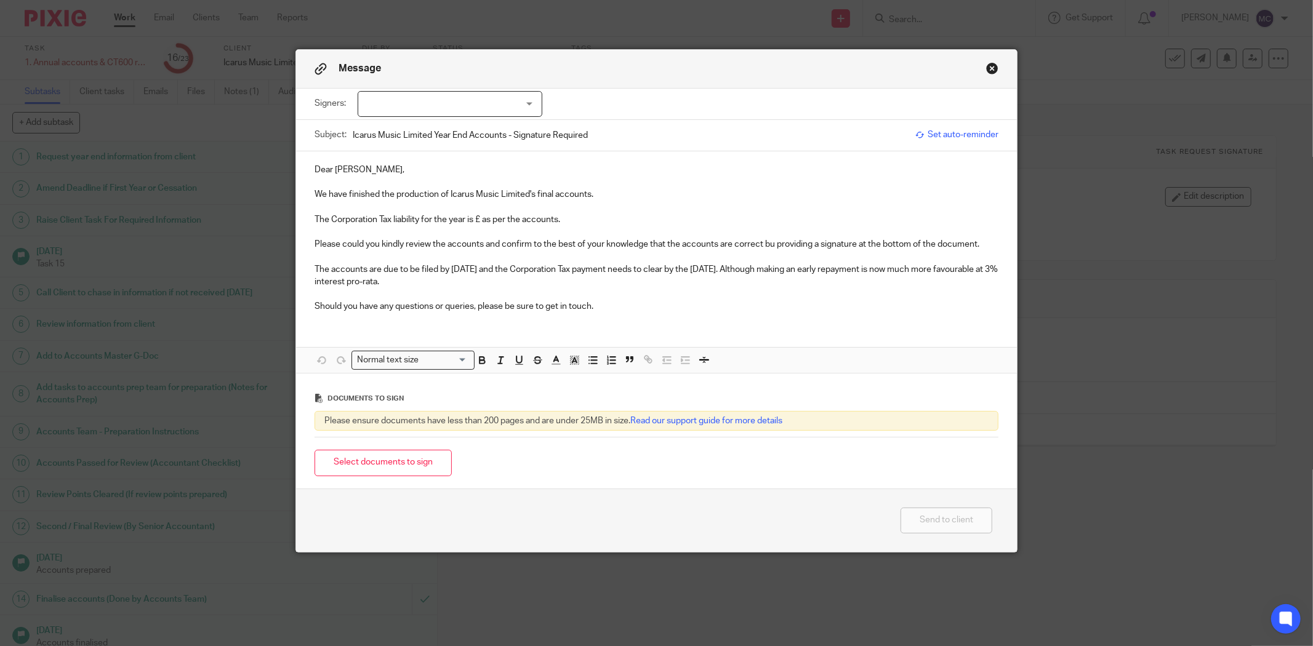
click at [477, 218] on p "The Corporation Tax liability for the year is £ as per the accounts." at bounding box center [657, 220] width 684 height 12
click at [477, 217] on p "The Corporation Tax liability for the year is £ as per the accounts." at bounding box center [657, 220] width 684 height 12
drag, startPoint x: 473, startPoint y: 220, endPoint x: 511, endPoint y: 225, distance: 38.5
click at [511, 225] on p "The Corporation Tax liability for the year is £5,205.64 as per the accounts." at bounding box center [657, 220] width 684 height 12
click at [480, 361] on icon "button" at bounding box center [482, 361] width 5 height 3
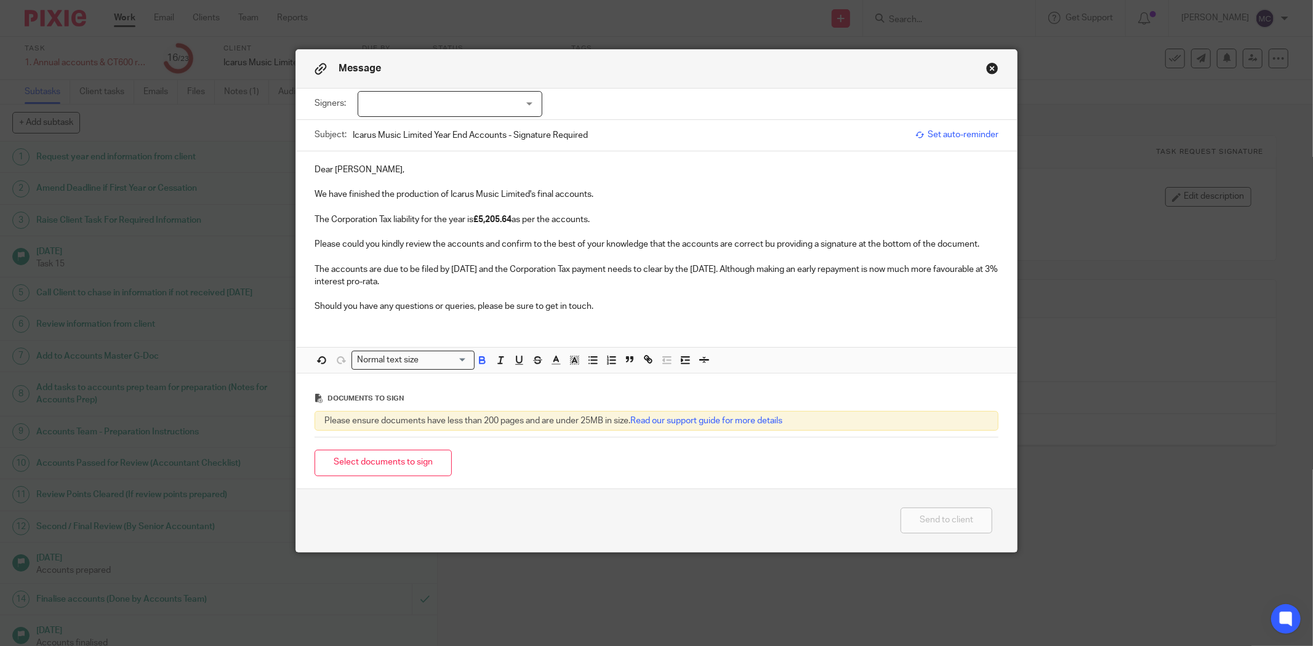
click at [564, 288] on p at bounding box center [657, 294] width 684 height 12
click at [771, 243] on p "Please could you kindly review the accounts and confirm to the best of your kno…" at bounding box center [657, 244] width 684 height 12
click at [614, 311] on p "Should you have any questions or queries, please be sure to get in touch." at bounding box center [657, 306] width 684 height 12
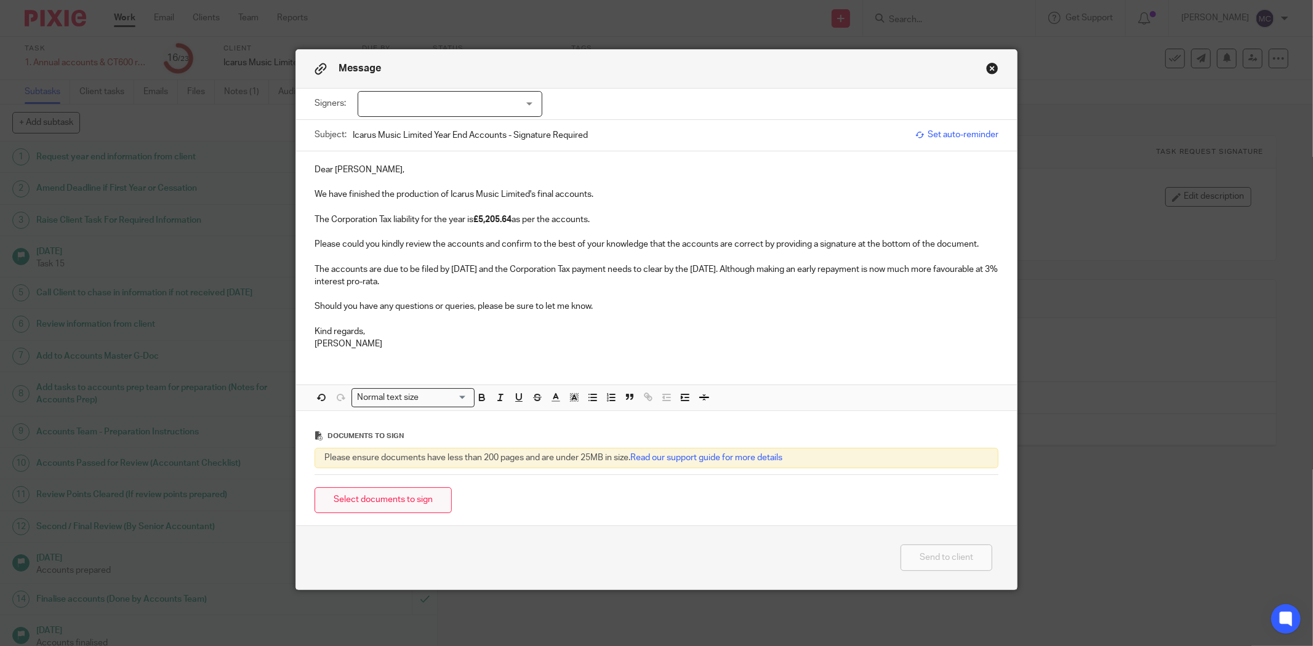
click at [416, 493] on button "Select documents to sign" at bounding box center [383, 501] width 137 height 26
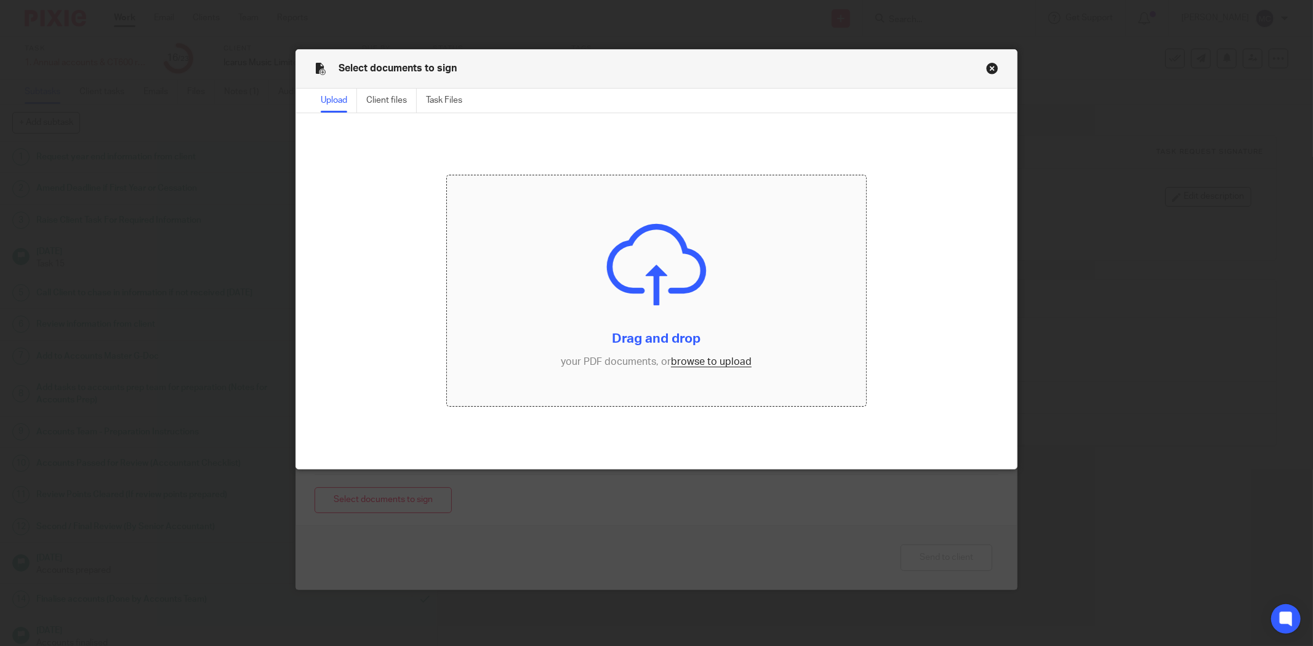
click at [693, 361] on input "file" at bounding box center [656, 290] width 419 height 231
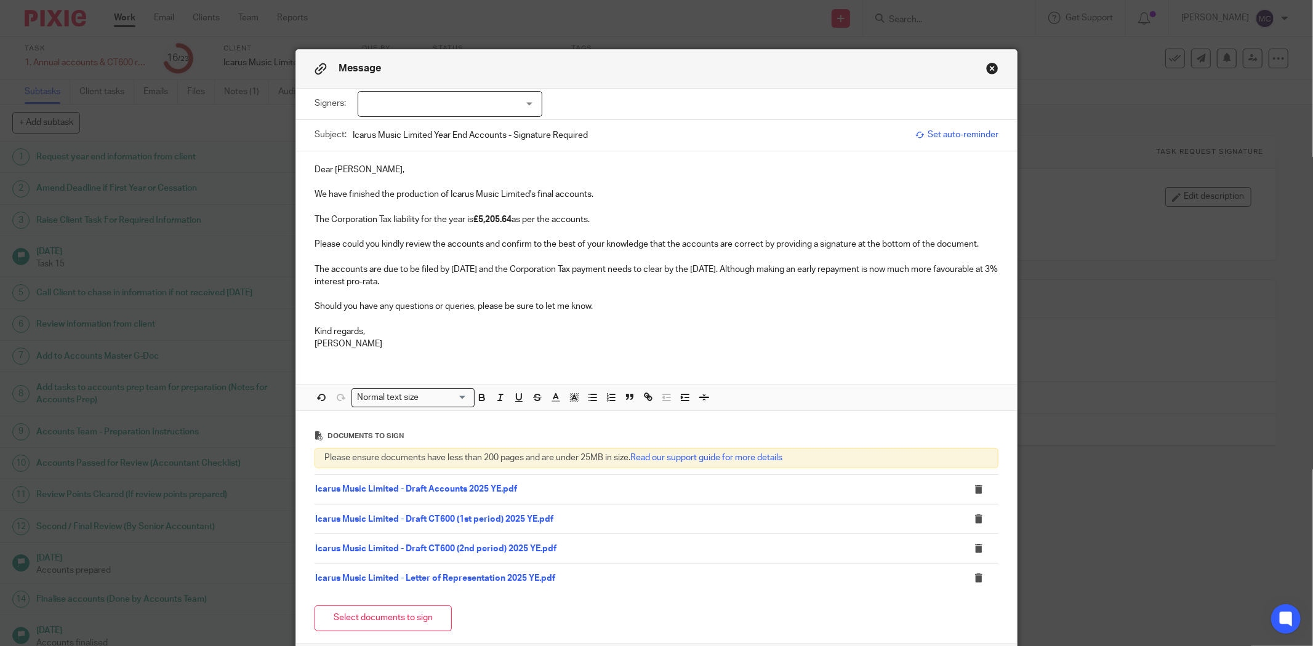
drag, startPoint x: 464, startPoint y: 286, endPoint x: 765, endPoint y: 267, distance: 301.6
click at [765, 267] on p "The accounts are due to be filed by 31 Dec 2025 and the Corporation Tax payment…" at bounding box center [657, 275] width 684 height 25
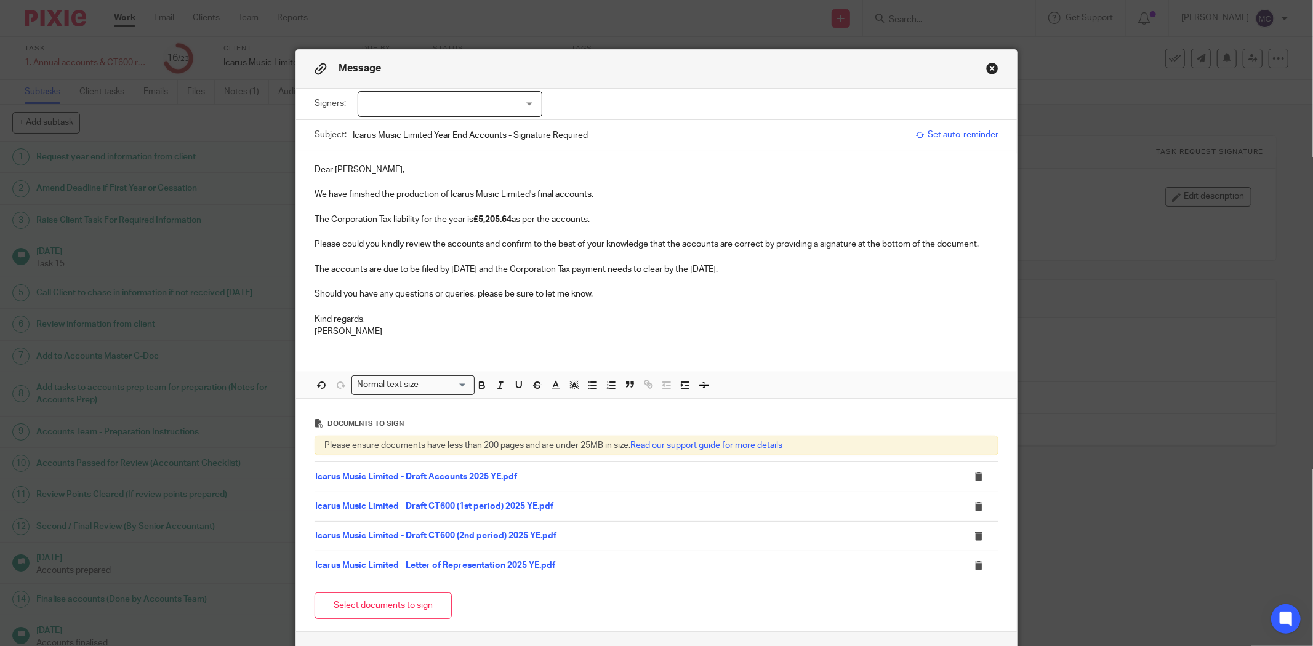
click at [619, 222] on p "The Corporation Tax liability for the year is £5,205.64 as per the accounts." at bounding box center [657, 220] width 684 height 12
drag, startPoint x: 872, startPoint y: 220, endPoint x: 901, endPoint y: 220, distance: 29.6
click at [901, 220] on p "The Corporation Tax liability for the year is £5,205.64 as per the accounts. Pe…" at bounding box center [657, 220] width 684 height 12
click at [797, 273] on p "The accounts are due to be filed by 31 Dec 2025 and the Corporation Tax payment…" at bounding box center [657, 269] width 684 height 12
drag, startPoint x: 765, startPoint y: 217, endPoint x: 819, endPoint y: 223, distance: 53.9
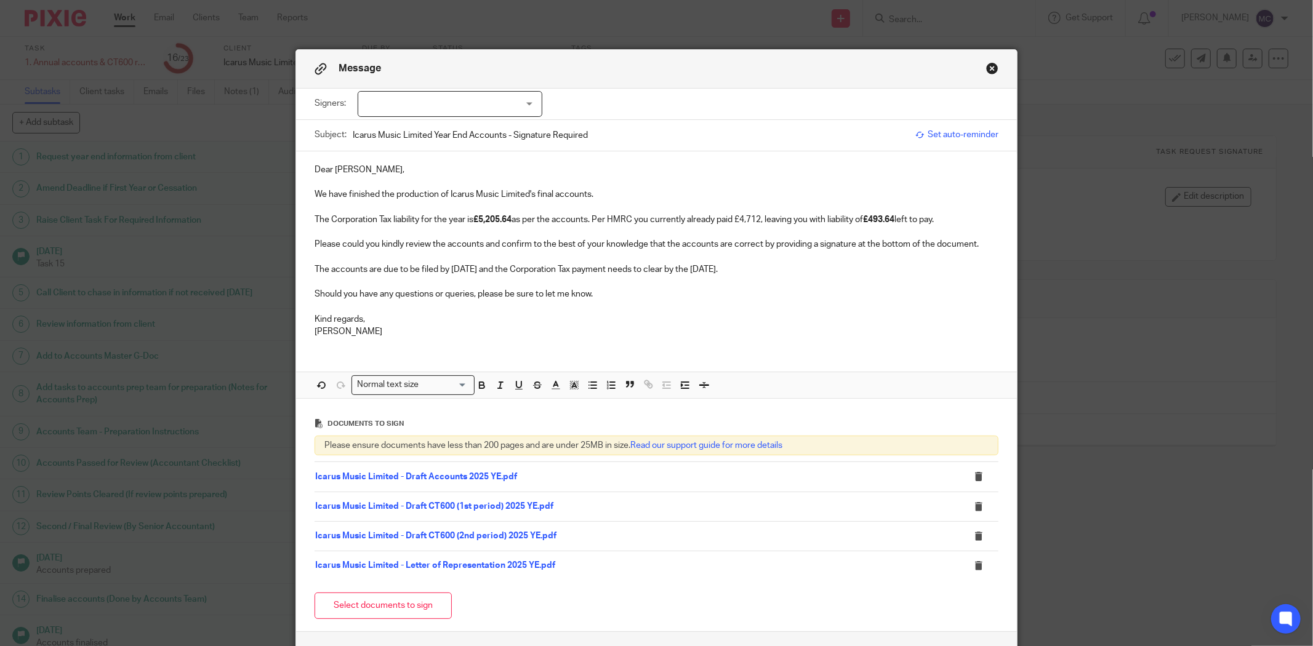
click at [766, 217] on p "The Corporation Tax liability for the year is £5,205.64 as per the accounts. Pe…" at bounding box center [657, 220] width 684 height 12
drag, startPoint x: 370, startPoint y: 167, endPoint x: 305, endPoint y: 169, distance: 65.3
click at [305, 169] on div "Dear Thomas, We have finished the production of Icarus Music Limited's final ac…" at bounding box center [656, 249] width 721 height 196
click at [792, 285] on p at bounding box center [657, 282] width 684 height 12
click at [786, 281] on p at bounding box center [657, 282] width 684 height 12
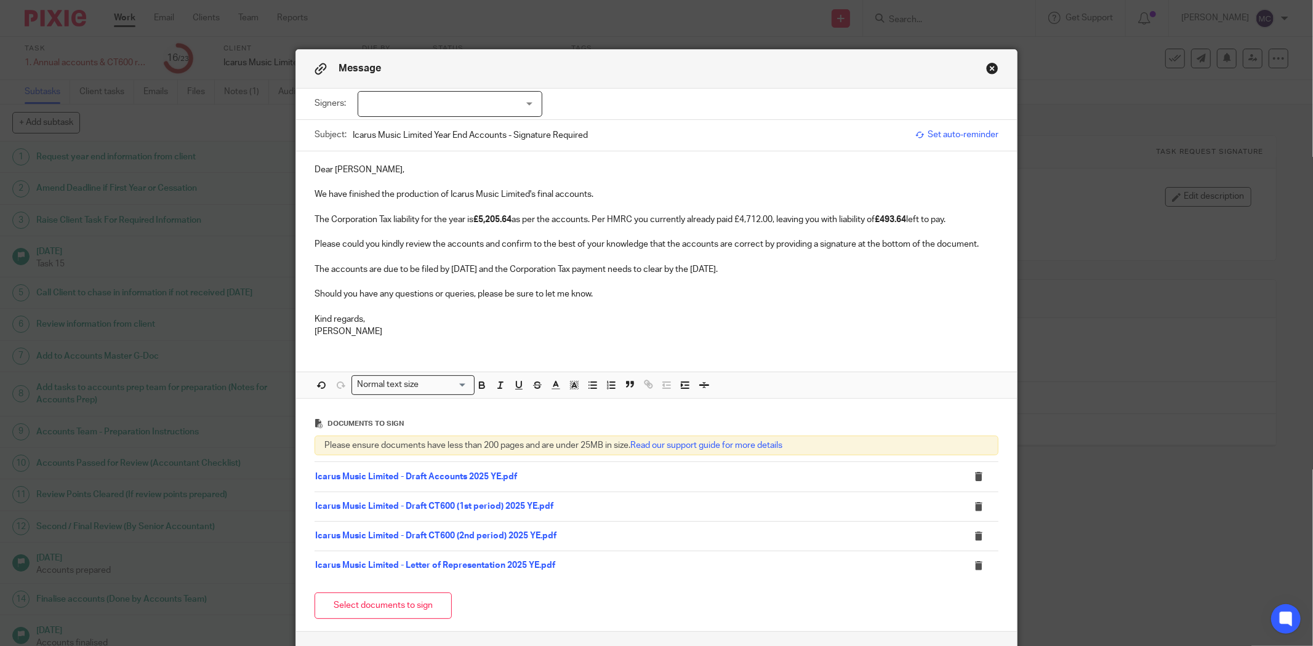
click at [688, 305] on p at bounding box center [657, 306] width 684 height 12
click at [639, 295] on p "Should you have any questions or queries, please be sure to let me know." at bounding box center [657, 294] width 684 height 12
click at [776, 275] on p "The accounts are due to be filed by 31 Dec 2025 and the Corporation Tax payment…" at bounding box center [657, 269] width 684 height 12
click at [708, 300] on p at bounding box center [657, 306] width 684 height 12
click at [645, 300] on p "Should you have any questions or queries, please be sure to let me know." at bounding box center [657, 294] width 684 height 12
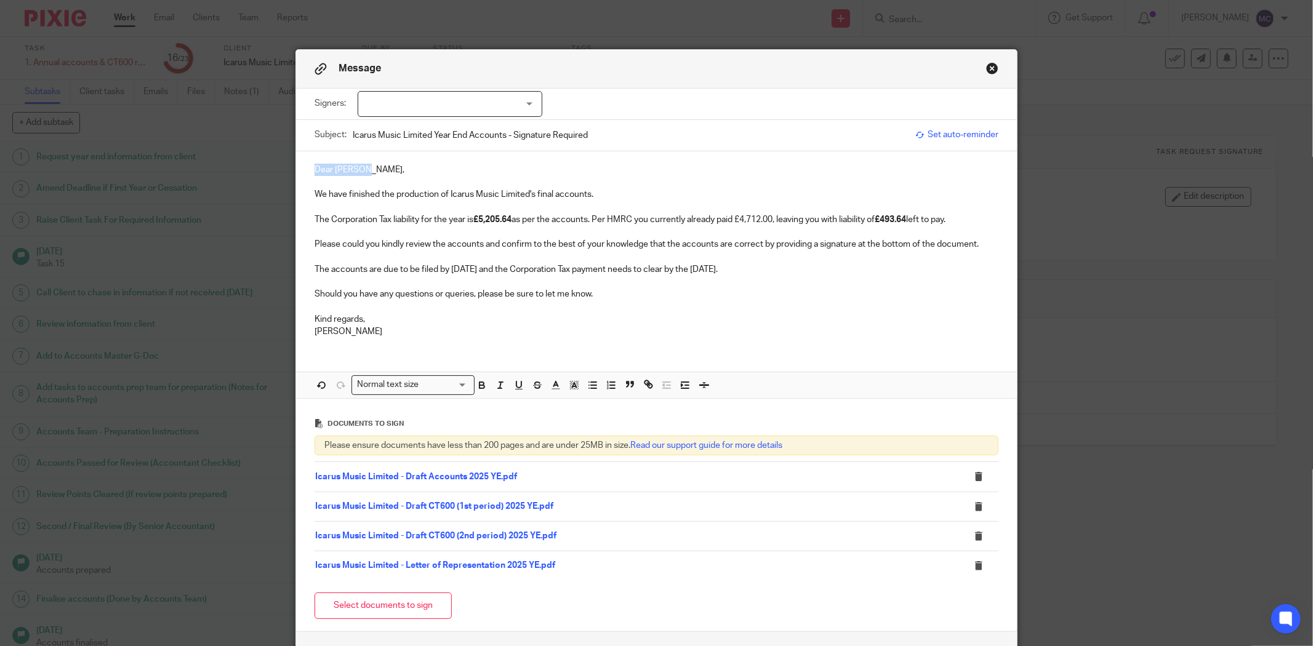
drag, startPoint x: 366, startPoint y: 169, endPoint x: 310, endPoint y: 162, distance: 57.0
click at [310, 162] on div "Dear Thomas, We have finished the production of Icarus Music Limited's final ac…" at bounding box center [656, 249] width 721 height 196
click at [624, 298] on p "Should you have any questions or queries, please be sure to let me know." at bounding box center [657, 294] width 684 height 12
click at [779, 274] on p "The accounts are due to be filed by 31 Dec 2025 and the Corporation Tax payment…" at bounding box center [657, 269] width 684 height 12
click at [785, 279] on p at bounding box center [657, 282] width 684 height 12
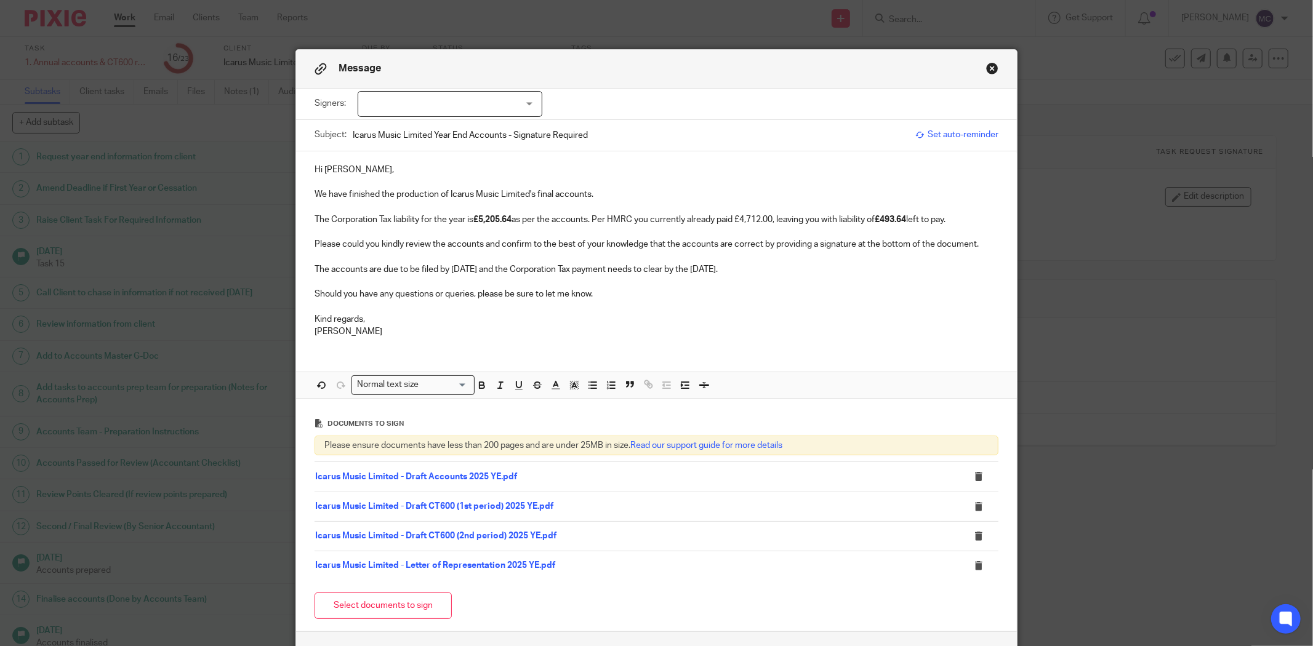
click at [646, 302] on p at bounding box center [657, 306] width 684 height 12
click at [979, 248] on p "Please could you kindly review the accounts and confirm to the best of your kno…" at bounding box center [657, 244] width 684 height 12
click at [864, 284] on p at bounding box center [657, 282] width 684 height 12
click at [798, 271] on p "The accounts are due to be filed by 31 Dec 2025 and the Corporation Tax payment…" at bounding box center [657, 269] width 684 height 12
click at [685, 311] on p at bounding box center [657, 306] width 684 height 12
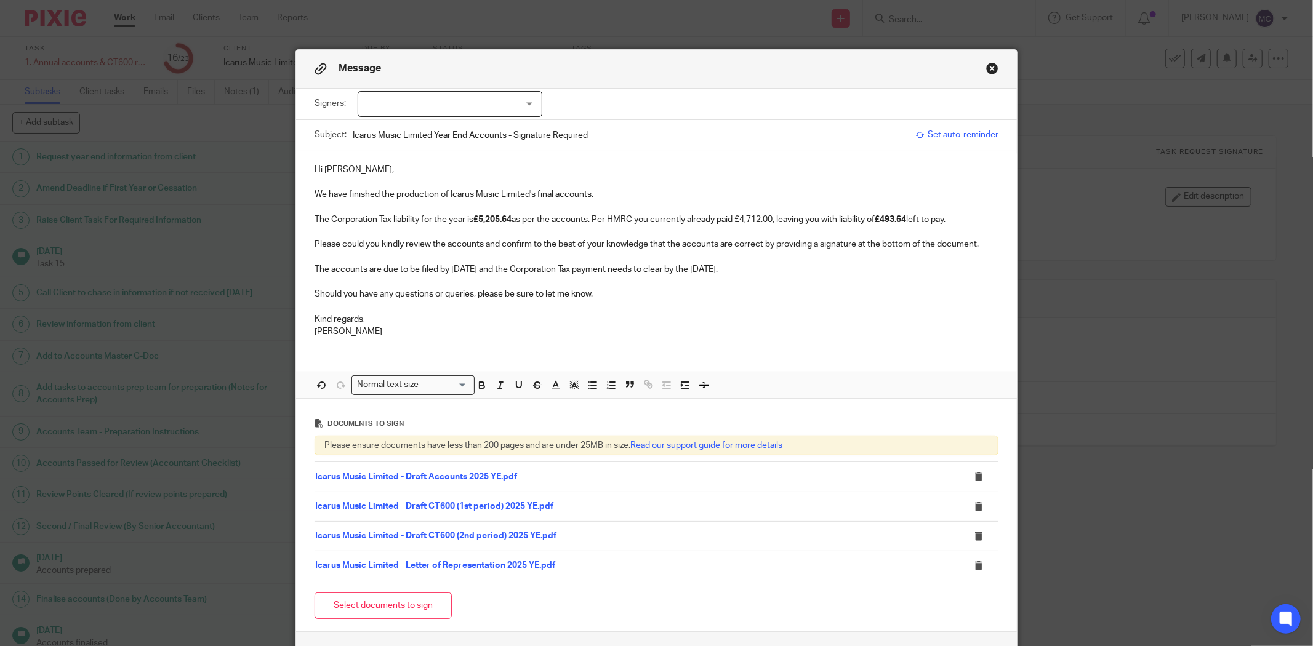
click at [638, 296] on p "Should you have any questions or queries, please be sure to let me know." at bounding box center [657, 294] width 684 height 12
click at [955, 222] on p "The Corporation Tax liability for the year is £5,205.64 as per the accounts. Pe…" at bounding box center [657, 220] width 684 height 12
click at [970, 222] on p "The Corporation Tax liability for the year is £5,205.64 as per the accounts. Pe…" at bounding box center [657, 220] width 684 height 12
click at [795, 278] on p at bounding box center [657, 282] width 684 height 12
click at [803, 271] on p "The accounts are due to be filed by 31 Dec 2025 and the Corporation Tax payment…" at bounding box center [657, 269] width 684 height 12
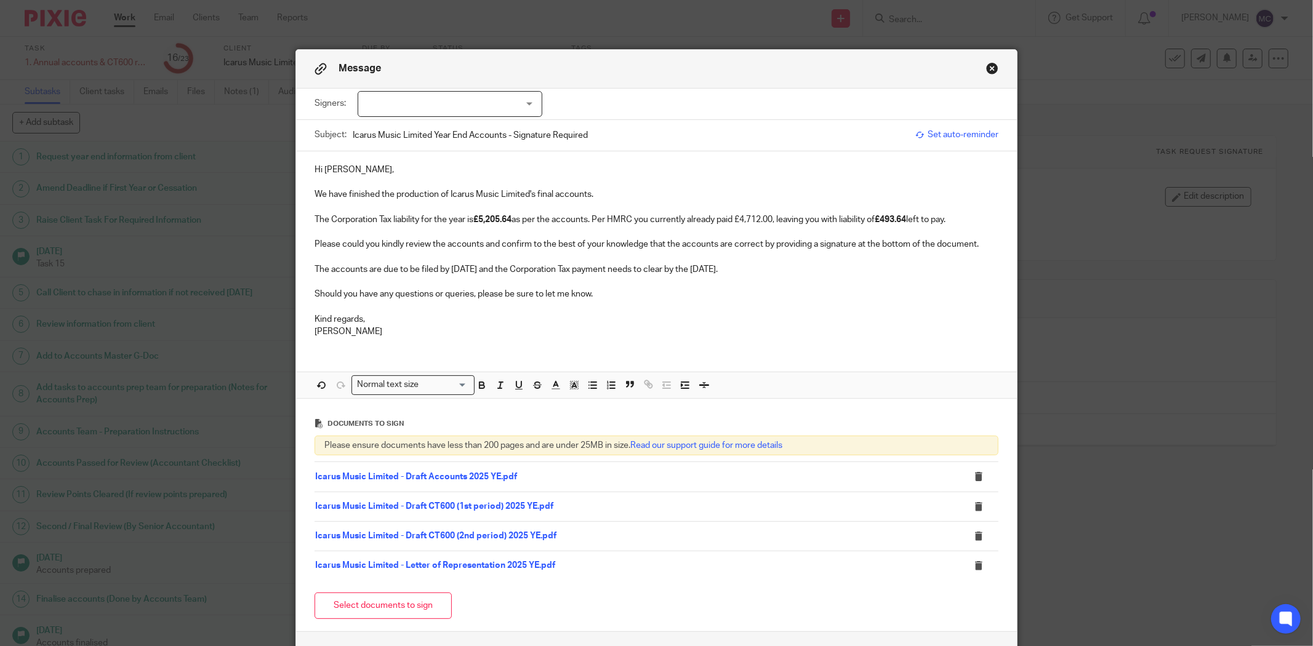
click at [729, 291] on p "Should you have any questions or queries, please be sure to let me know." at bounding box center [657, 294] width 684 height 12
click at [805, 265] on p "The accounts are due to be filed by 31 Dec 2025 and the Corporation Tax payment…" at bounding box center [657, 269] width 684 height 12
click at [988, 247] on p "Please could you kindly review the accounts and confirm to the best of your kno…" at bounding box center [657, 244] width 684 height 12
click at [976, 224] on p "The Corporation Tax liability for the year is £5,205.64 as per the accounts. Pe…" at bounding box center [657, 220] width 684 height 12
click at [632, 198] on p "We have finished the production of Icarus Music Limited's final accounts." at bounding box center [657, 194] width 684 height 12
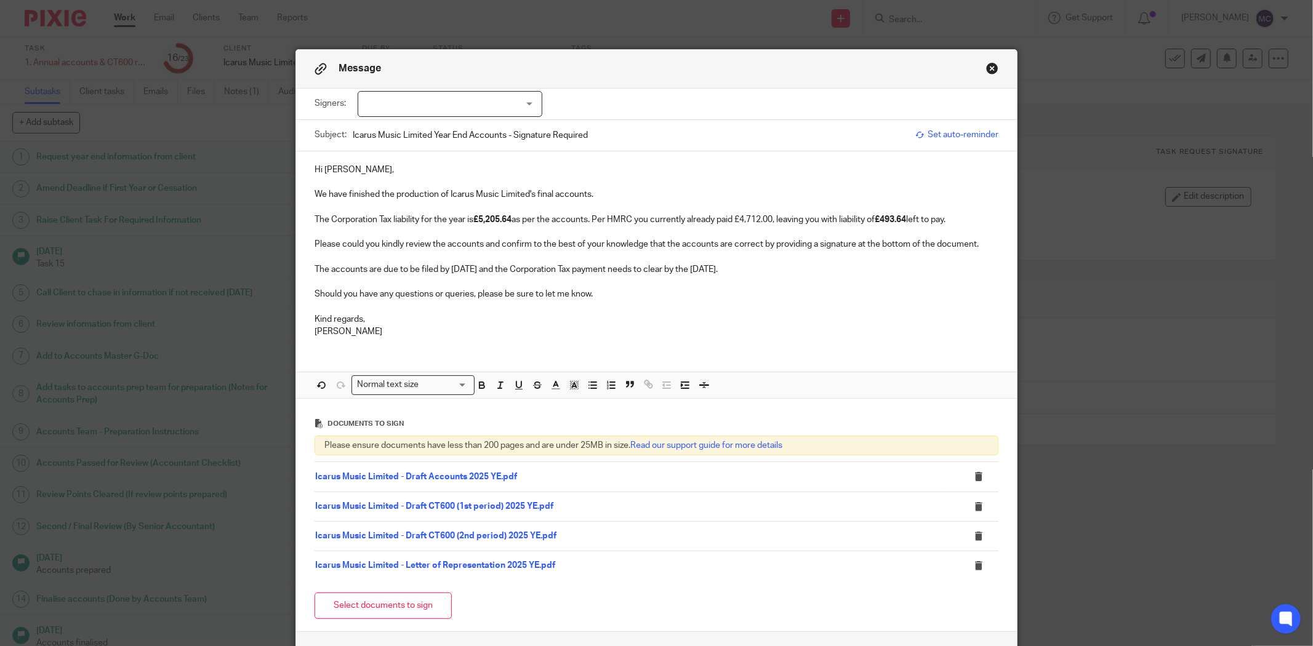
click at [752, 217] on p "The Corporation Tax liability for the year is £5,205.64 as per the accounts. Pe…" at bounding box center [657, 220] width 684 height 12
click at [964, 220] on p "The Corporation Tax liability for the year is £5,205.64 as per the accounts. Pe…" at bounding box center [657, 220] width 684 height 12
click at [606, 292] on p "Should you have any questions or queries, please be sure to let me know." at bounding box center [657, 294] width 684 height 12
click at [774, 267] on p "The accounts are due to be filed by 31 Dec 2025 and the Corporation Tax payment…" at bounding box center [657, 269] width 684 height 12
click at [712, 320] on p "Kind regards," at bounding box center [657, 319] width 684 height 12
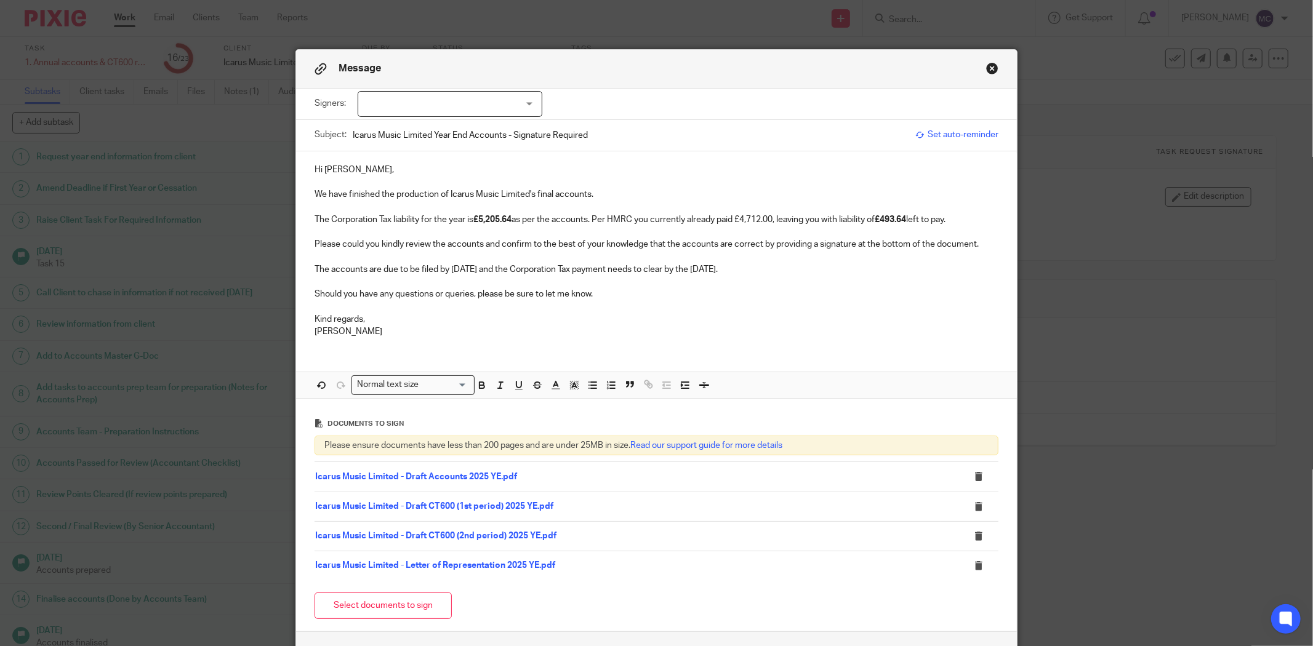
click at [728, 287] on p at bounding box center [657, 282] width 684 height 12
click at [638, 297] on p "Should you have any questions or queries, please be sure to let me know." at bounding box center [657, 294] width 684 height 12
click at [479, 320] on p "Kind regards," at bounding box center [657, 319] width 684 height 12
click at [569, 315] on p "Kind regards," at bounding box center [657, 319] width 684 height 12
click at [509, 326] on p "Matt" at bounding box center [657, 332] width 684 height 12
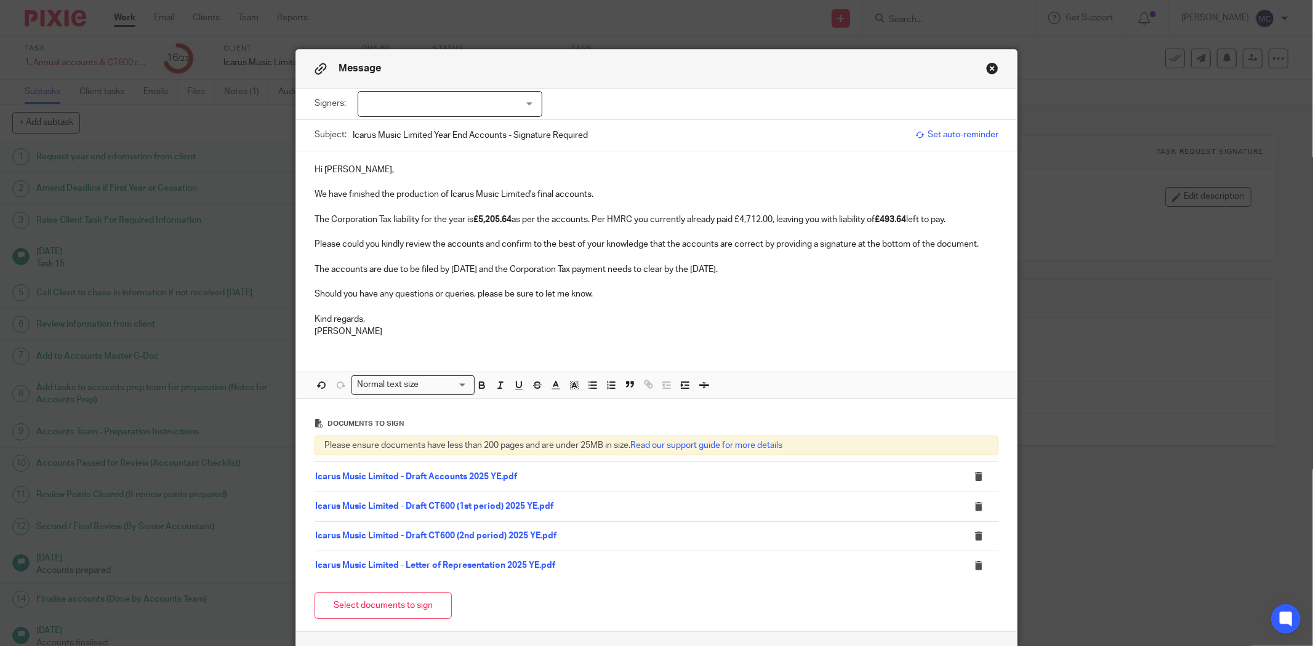
click at [428, 314] on p "Kind regards," at bounding box center [657, 319] width 684 height 12
click at [606, 293] on p "Should you have any questions or queries, please be sure to let me know." at bounding box center [657, 294] width 684 height 12
click at [783, 262] on p at bounding box center [657, 257] width 684 height 12
click at [823, 272] on p "The accounts are due to be filed by 31 Dec 2025 and the Corporation Tax payment…" at bounding box center [657, 269] width 684 height 12
click at [986, 238] on p "Please could you kindly review the accounts and confirm to the best of your kno…" at bounding box center [657, 244] width 684 height 12
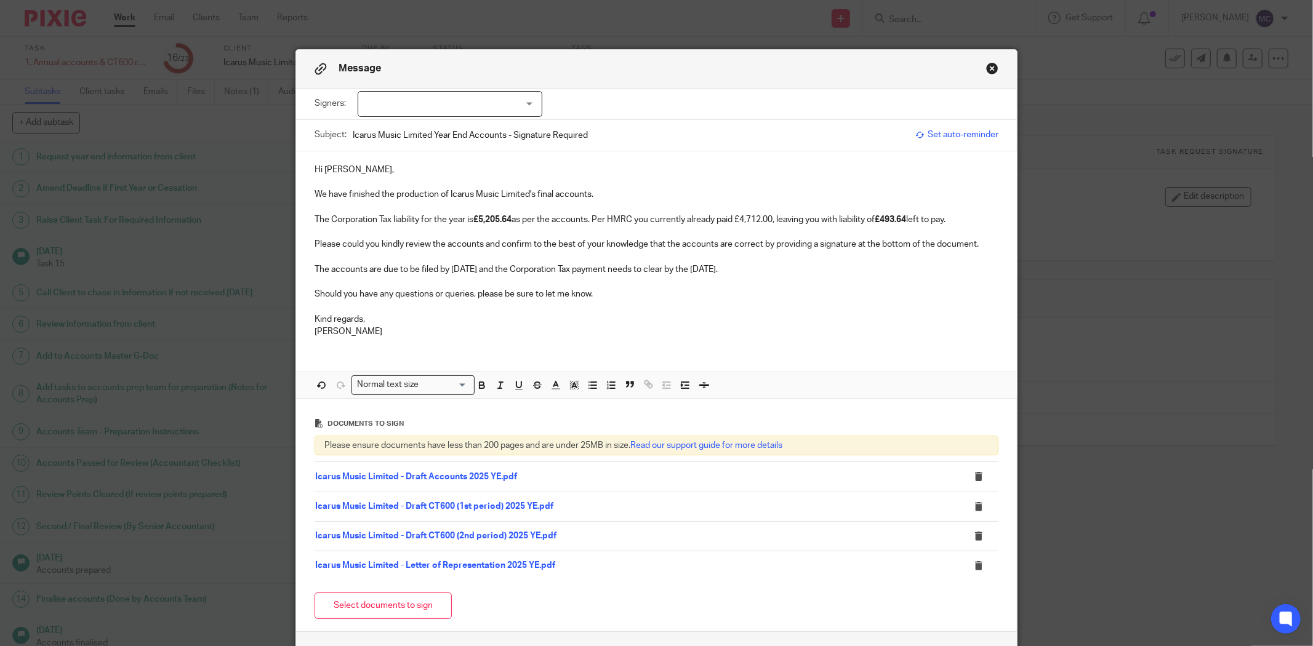
click at [976, 227] on p at bounding box center [657, 232] width 684 height 12
click at [976, 218] on p "The Corporation Tax liability for the year is £5,205.64 as per the accounts. Pe…" at bounding box center [657, 220] width 684 height 12
click at [694, 199] on p "We have finished the production of Icarus Music Limited's final accounts." at bounding box center [657, 194] width 684 height 12
click at [643, 295] on p "Should you have any questions or queries, please be sure to let me know." at bounding box center [657, 294] width 684 height 12
click at [783, 269] on p "The accounts are due to be filed by 31 Dec 2025 and the Corporation Tax payment…" at bounding box center [657, 269] width 684 height 12
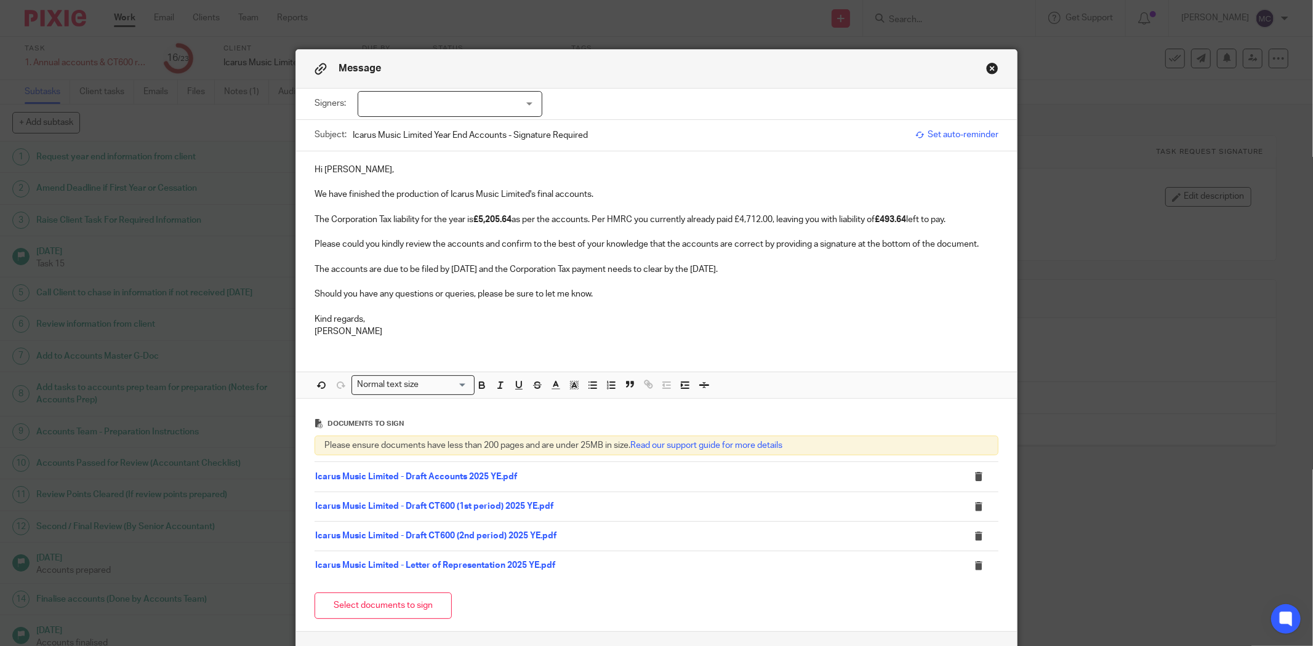
click at [883, 220] on strong "£493.64" at bounding box center [890, 219] width 31 height 9
click at [885, 263] on p "The accounts are due to be filed by 31 Dec 2025 and the Corporation Tax payment…" at bounding box center [657, 269] width 684 height 12
drag, startPoint x: 883, startPoint y: 215, endPoint x: 914, endPoint y: 223, distance: 31.8
click at [906, 223] on strong "£493.64" at bounding box center [890, 219] width 31 height 9
click at [866, 269] on p "The accounts are due to be filed by 31 Dec 2025 and the Corporation Tax payment…" at bounding box center [657, 269] width 684 height 12
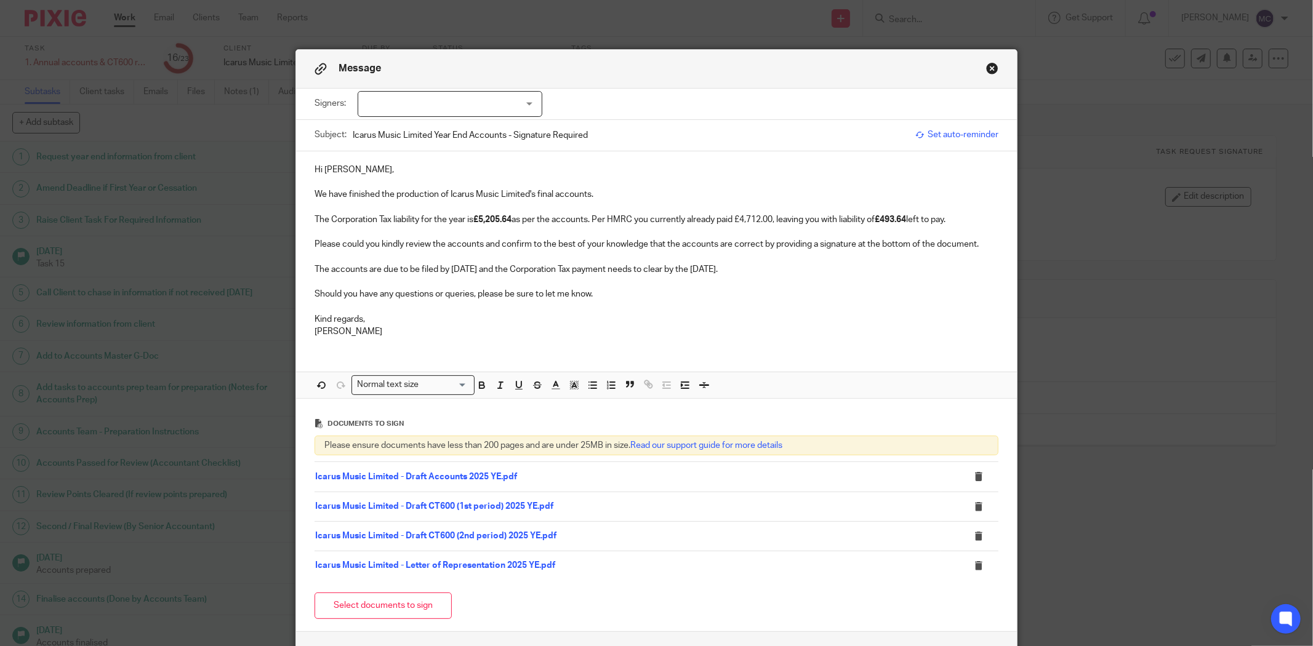
click at [725, 293] on p "Should you have any questions or queries, please be sure to let me know." at bounding box center [657, 294] width 684 height 12
click at [629, 326] on p "Matt" at bounding box center [657, 332] width 684 height 12
click at [546, 327] on p "Matt" at bounding box center [657, 332] width 684 height 12
click at [585, 299] on p "Should you have any questions or queries, please be sure to let me know." at bounding box center [657, 294] width 684 height 12
click at [594, 297] on p "Should you have any questions or queries, please be sure to let me know." at bounding box center [657, 294] width 684 height 12
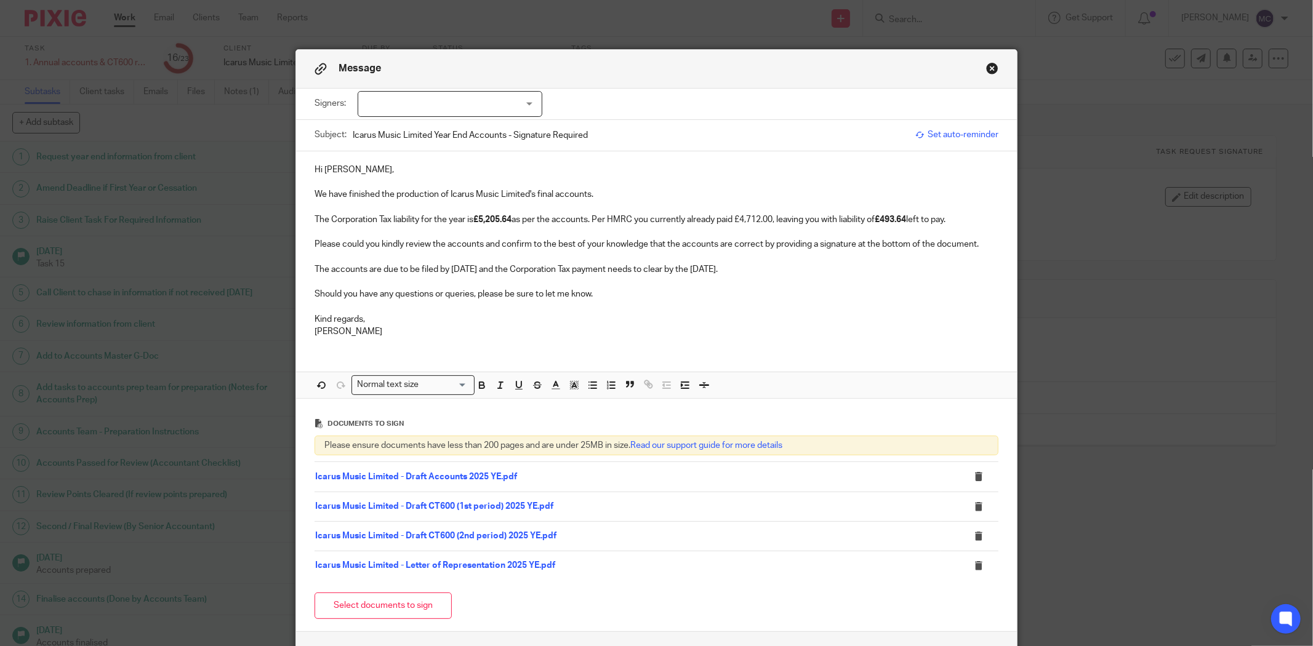
drag, startPoint x: 452, startPoint y: 321, endPoint x: 425, endPoint y: 331, distance: 28.2
click at [451, 321] on p "Kind regards," at bounding box center [657, 319] width 684 height 12
click at [400, 337] on p "Matt" at bounding box center [657, 332] width 684 height 12
click at [382, 328] on p "Matt" at bounding box center [657, 332] width 684 height 12
click at [388, 313] on p "Kind regards," at bounding box center [657, 319] width 684 height 12
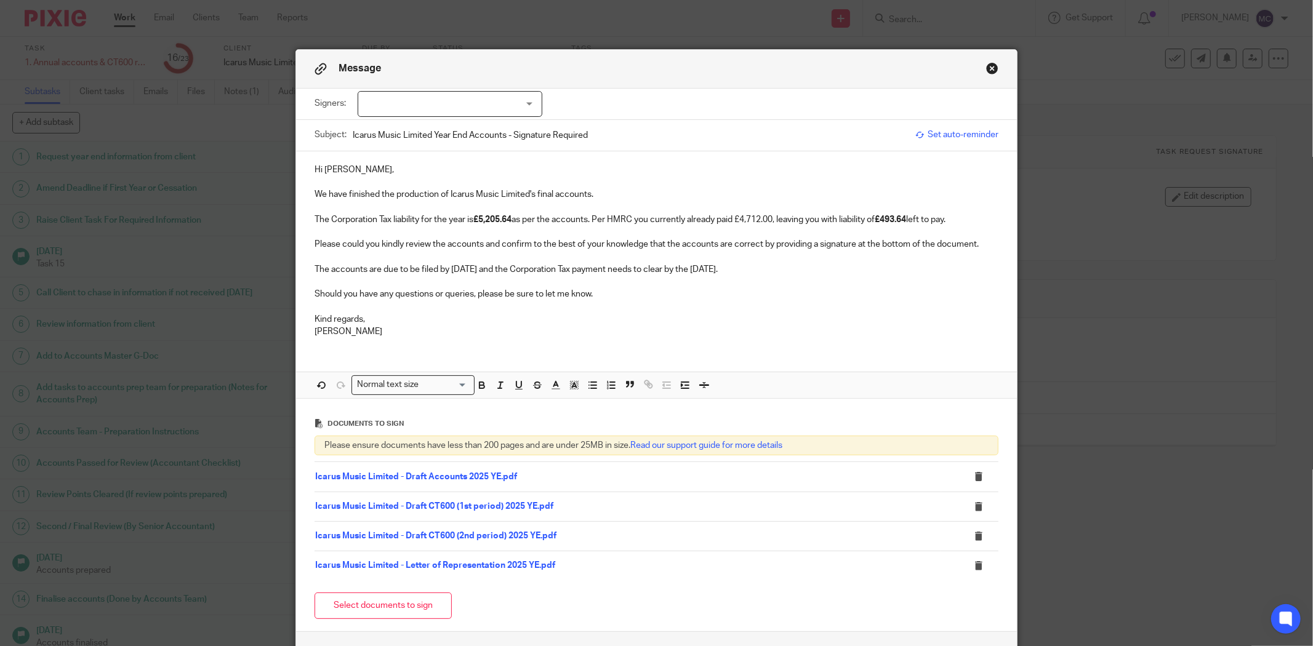
click at [622, 294] on p "Should you have any questions or queries, please be sure to let me know." at bounding box center [657, 294] width 684 height 12
click at [773, 268] on p "The accounts are due to be filed by 31 Dec 2025 and the Corporation Tax payment…" at bounding box center [657, 269] width 684 height 12
click at [795, 275] on p "The accounts are due to be filed by 31 Dec 2025 and the Corporation Tax payment…" at bounding box center [657, 269] width 684 height 12
click at [796, 273] on p "The accounts are due to be filed by 31 Dec 2025 and the Corporation Tax payment…" at bounding box center [657, 269] width 684 height 12
click at [619, 296] on p "Should you have any questions or queries, please be sure to let me know." at bounding box center [657, 294] width 684 height 12
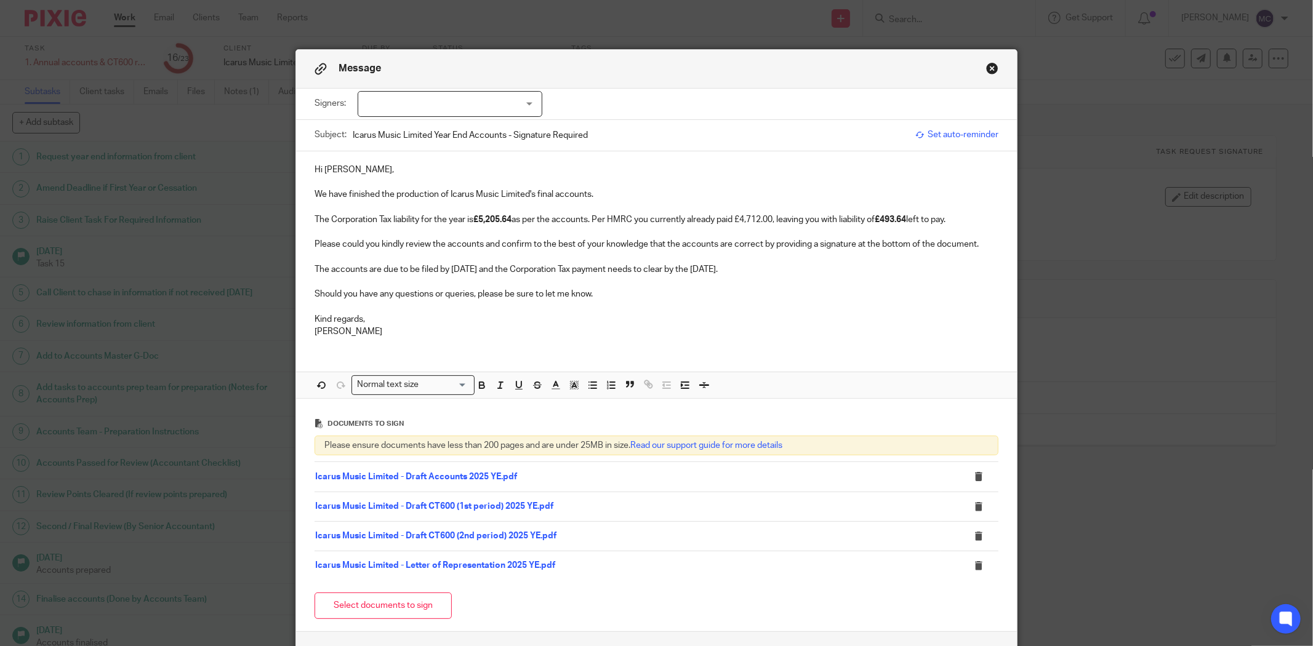
click at [612, 192] on p "We have finished the production of Icarus Music Limited's final accounts." at bounding box center [657, 194] width 684 height 12
click at [973, 207] on p at bounding box center [657, 207] width 684 height 12
click at [979, 225] on p "The Corporation Tax liability for the year is £5,205.64 as per the accounts. Pe…" at bounding box center [657, 220] width 684 height 12
click at [979, 246] on p "Please could you kindly review the accounts and confirm to the best of your kno…" at bounding box center [657, 244] width 684 height 12
click at [858, 280] on p at bounding box center [657, 282] width 684 height 12
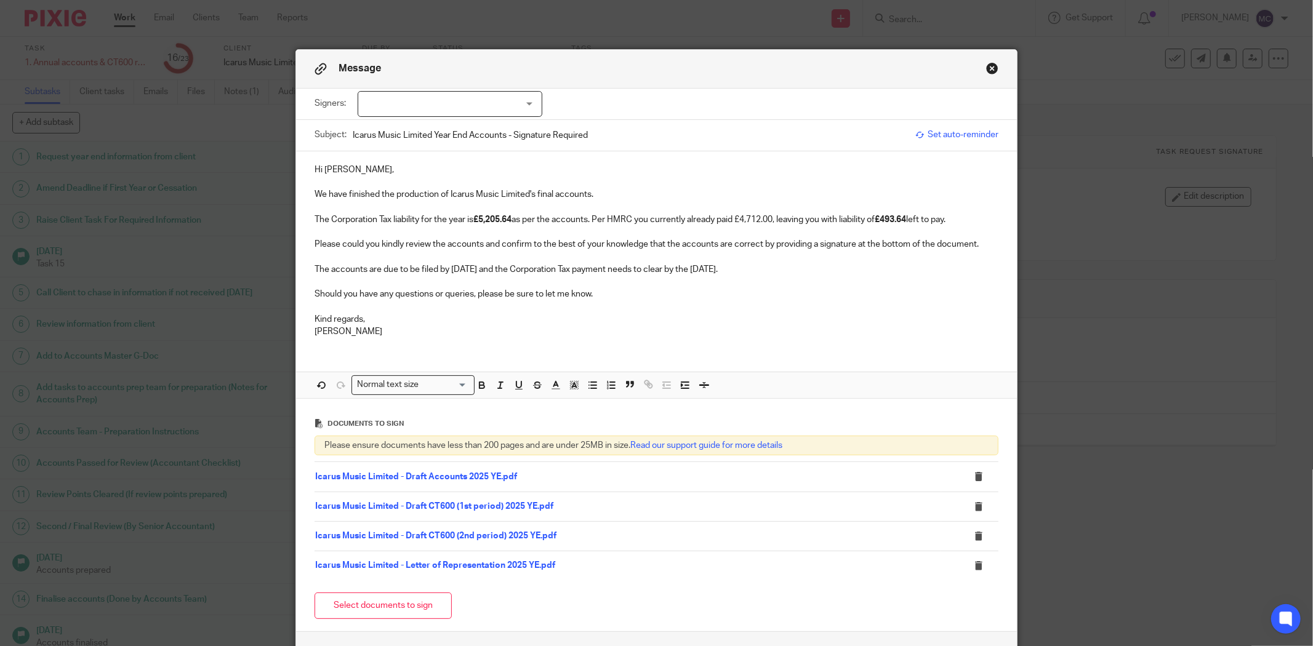
click at [795, 262] on p at bounding box center [657, 257] width 684 height 12
click at [768, 273] on p "The accounts are due to be filed by 31 Dec 2025 and the Corporation Tax payment…" at bounding box center [657, 269] width 684 height 12
click at [649, 280] on p at bounding box center [657, 282] width 684 height 12
click at [609, 297] on p "Should you have any questions or queries, please be sure to let me know." at bounding box center [657, 294] width 684 height 12
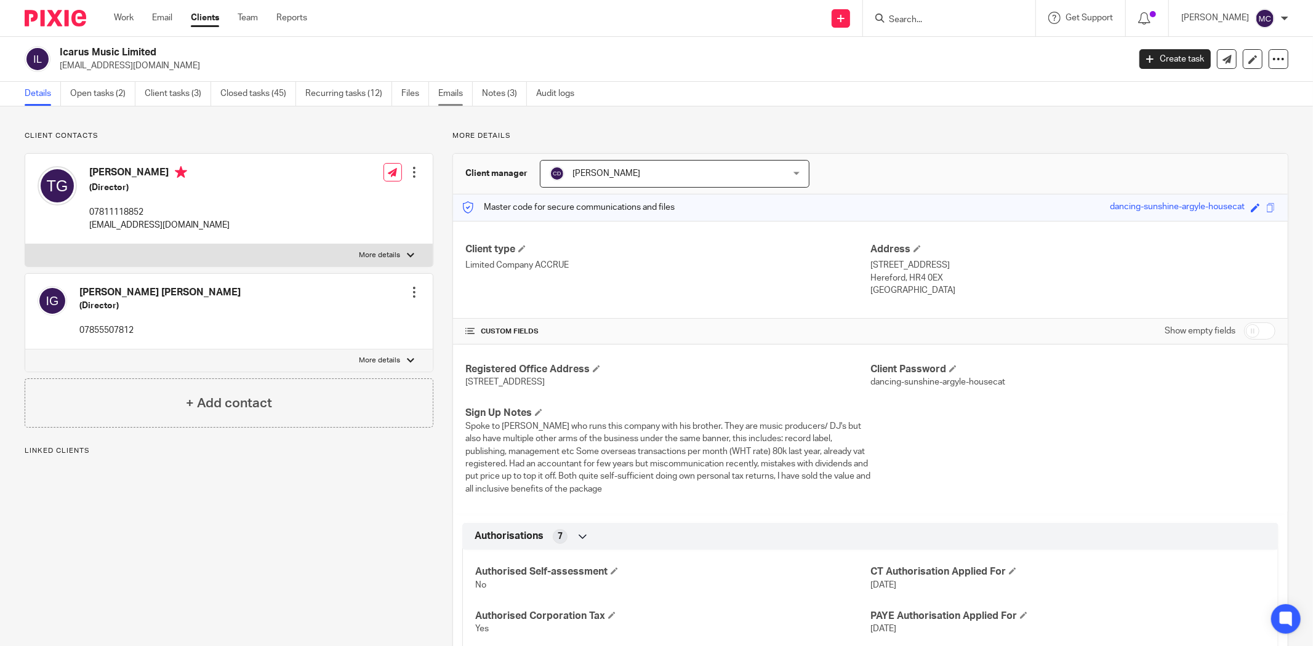
click at [452, 100] on link "Emails" at bounding box center [455, 94] width 34 height 24
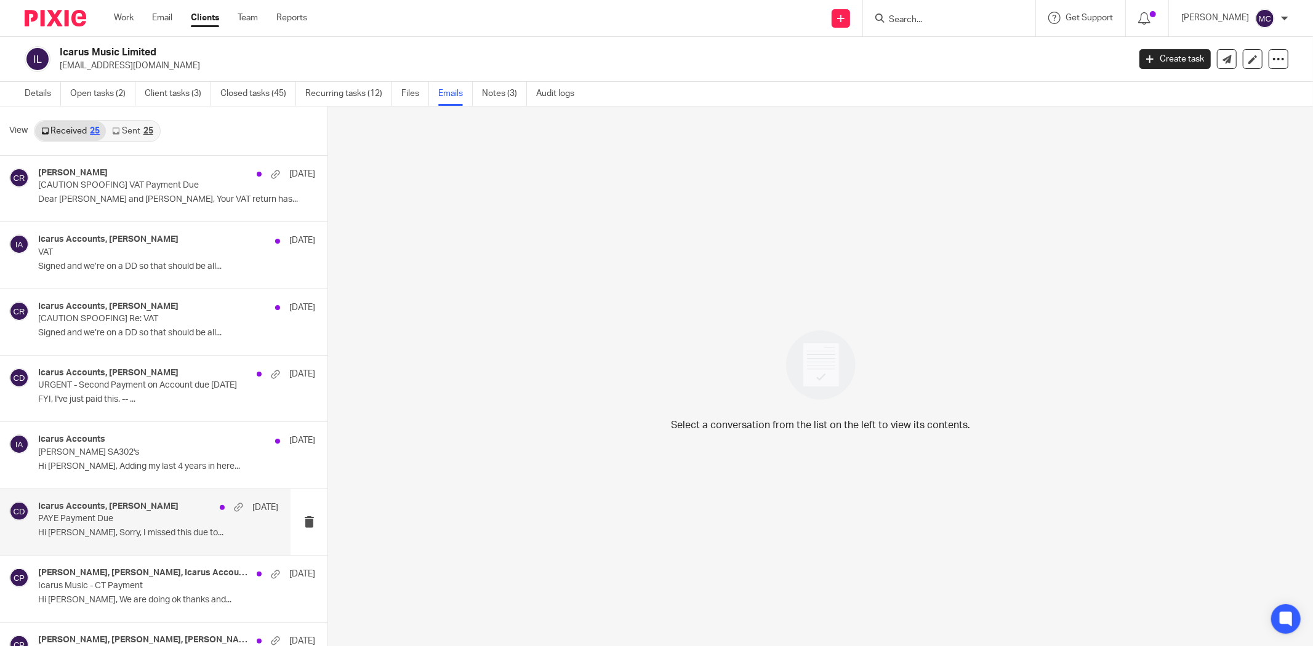
click at [133, 522] on p "PAYE Payment Due" at bounding box center [134, 519] width 192 height 10
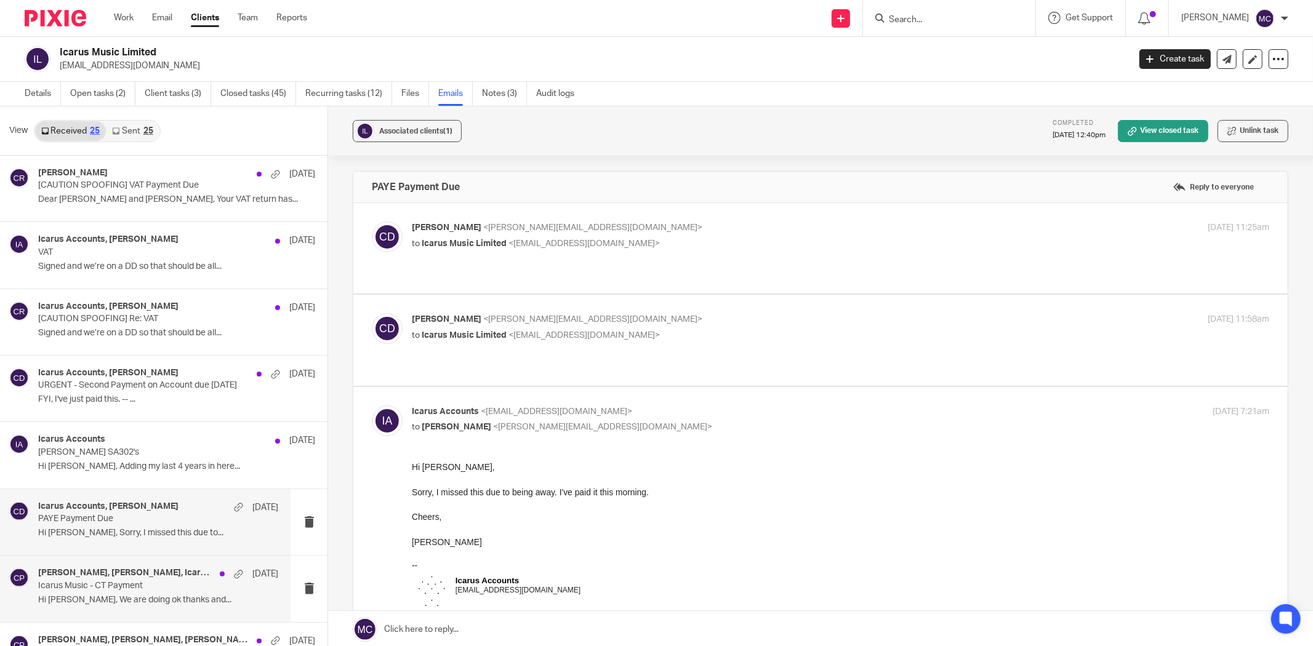
click at [126, 576] on h4 "[PERSON_NAME], [PERSON_NAME], Icarus Accounts, [PERSON_NAME]" at bounding box center [125, 573] width 175 height 10
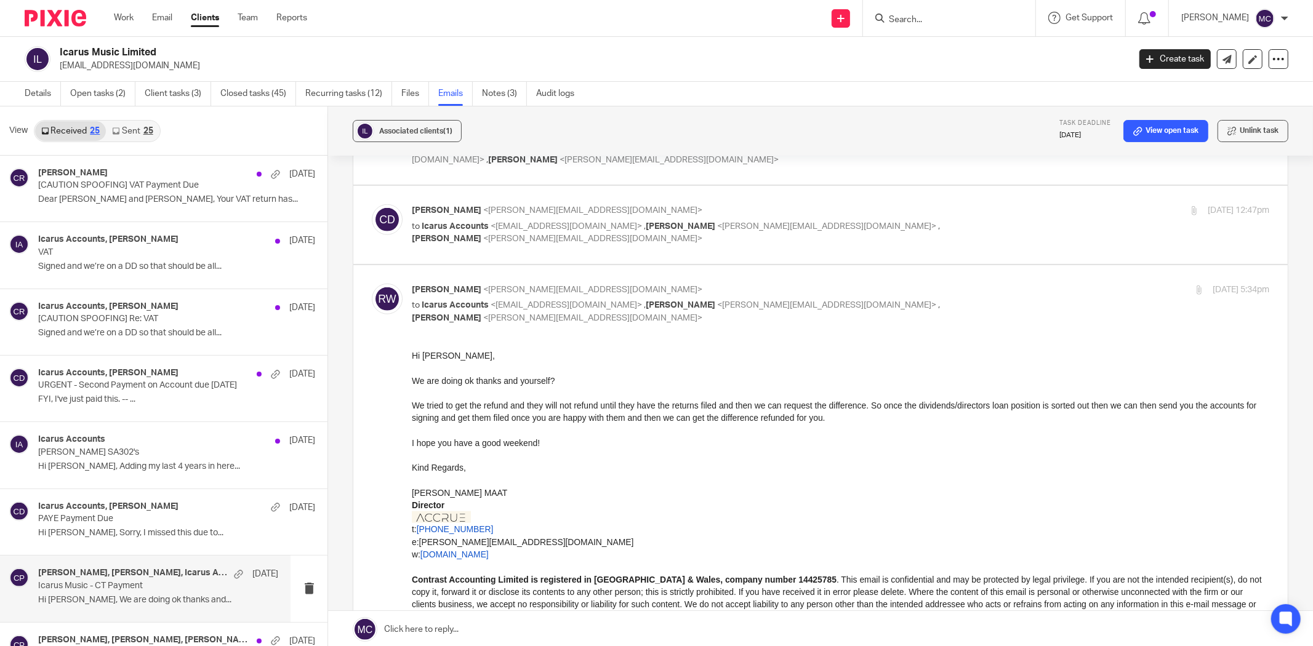
scroll to position [821, 0]
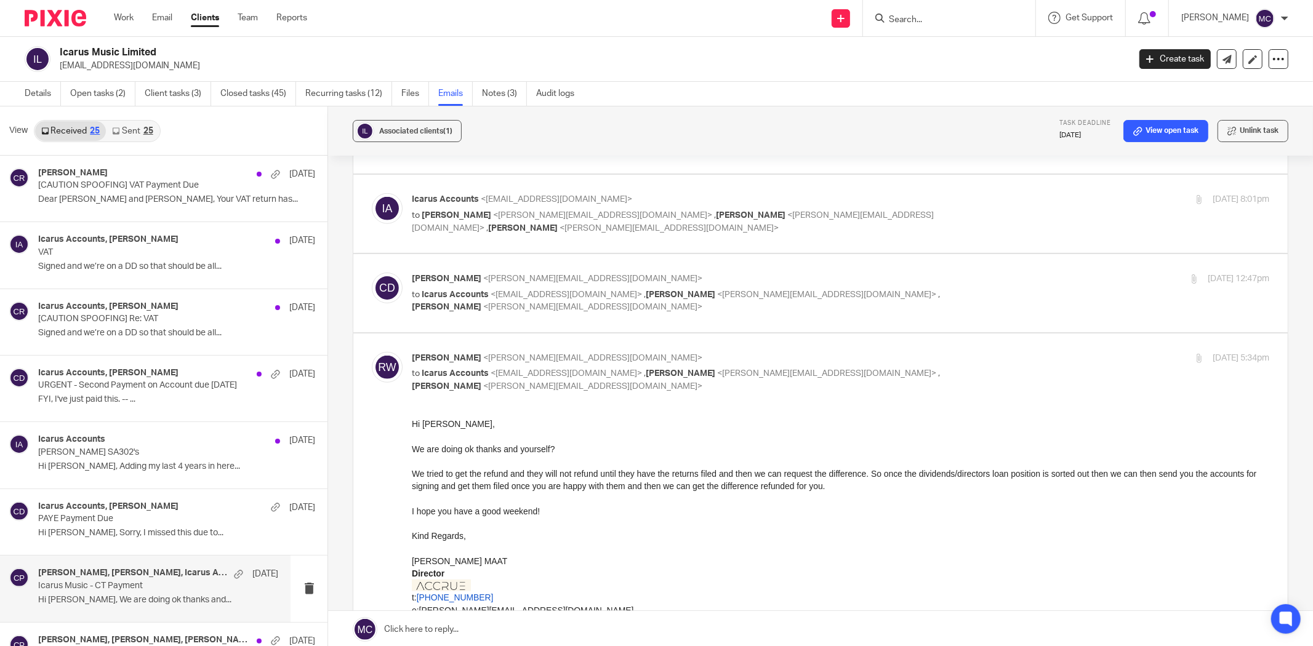
click at [649, 305] on p "to Icarus Accounts <[EMAIL_ADDRESS][DOMAIN_NAME]> , [PERSON_NAME] <[PERSON_NAME…" at bounding box center [698, 301] width 572 height 25
checkbox input "true"
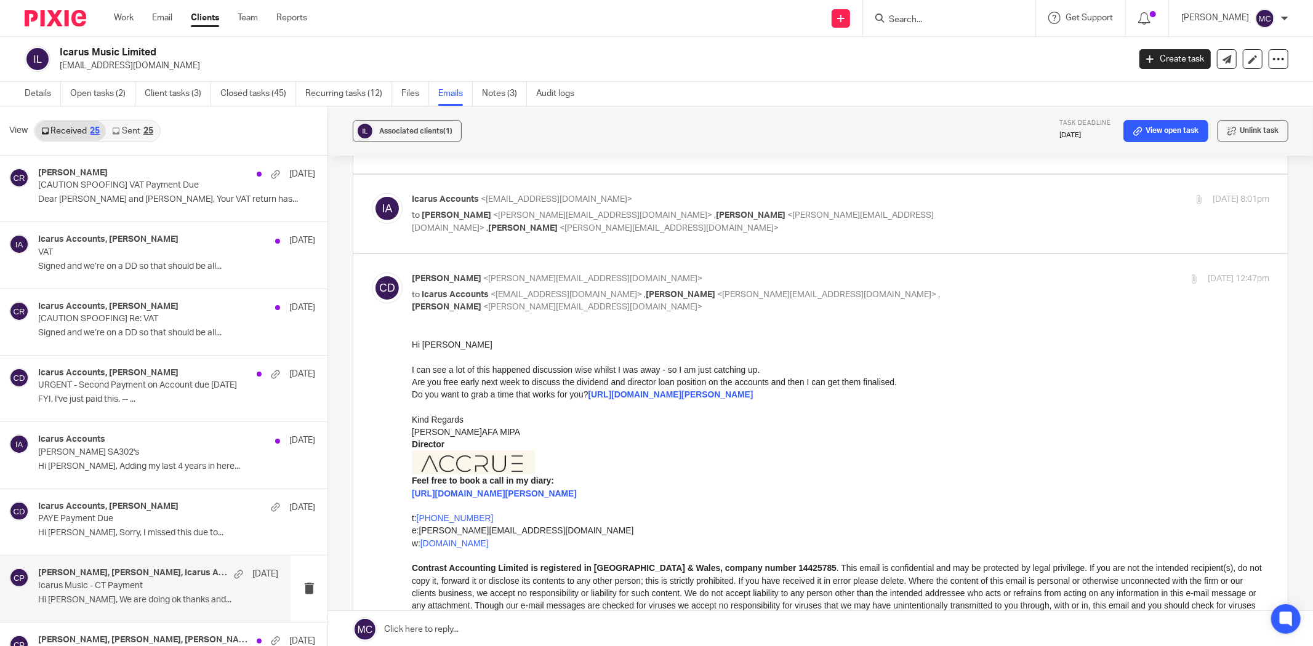
scroll to position [0, 0]
click at [675, 224] on p "to [PERSON_NAME] <[PERSON_NAME][EMAIL_ADDRESS][DOMAIN_NAME]> , [PERSON_NAME] <[…" at bounding box center [698, 221] width 572 height 25
checkbox input "true"
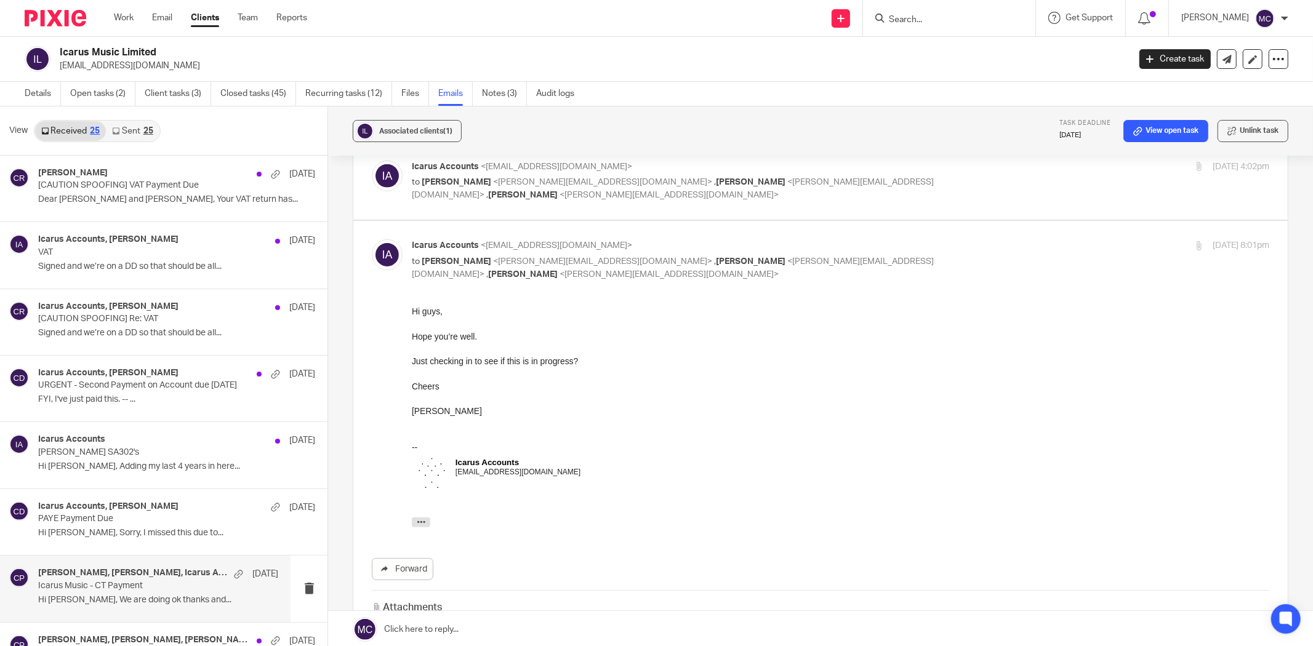
scroll to position [616, 0]
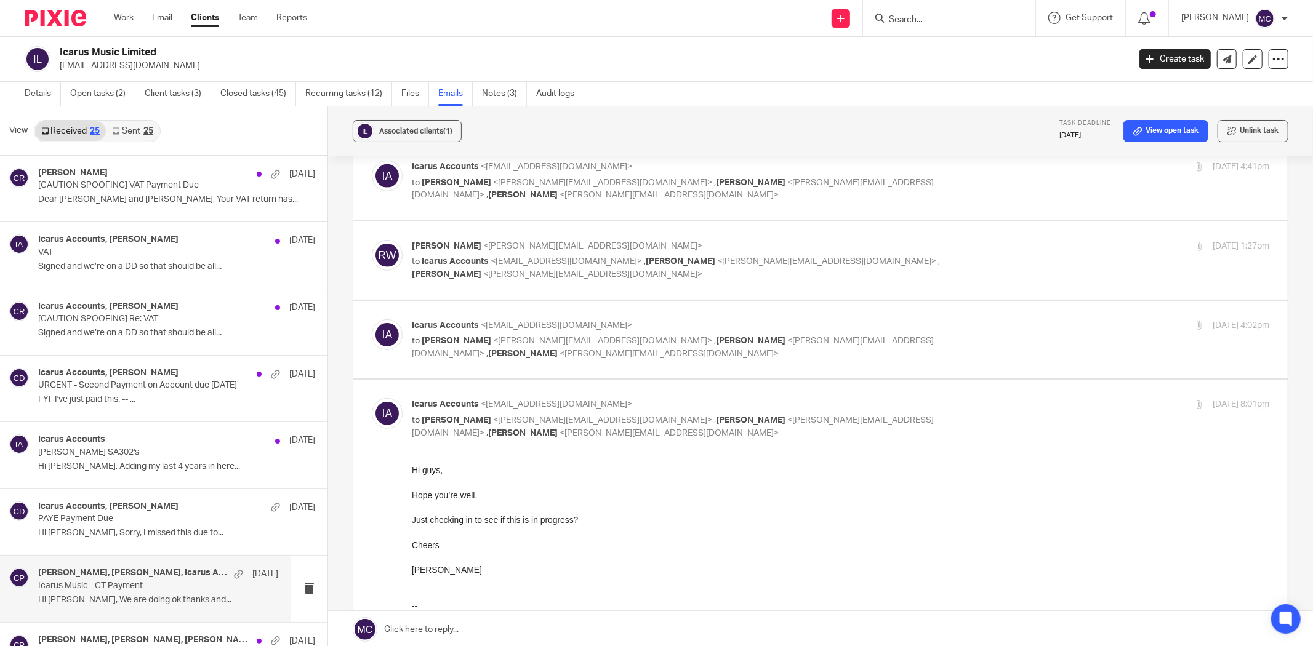
click at [638, 315] on label at bounding box center [820, 340] width 934 height 78
click at [372, 319] on input "checkbox" at bounding box center [371, 319] width 1 height 1
checkbox input "true"
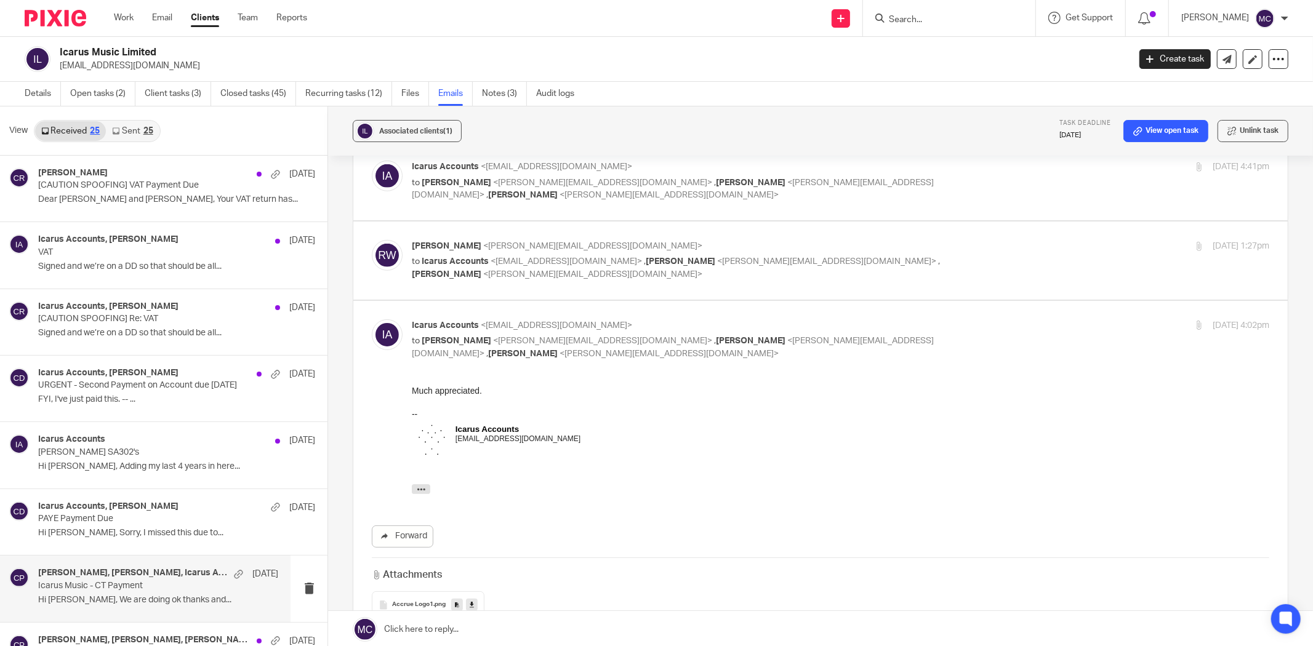
scroll to position [0, 0]
click at [645, 248] on p "[PERSON_NAME] <[PERSON_NAME][EMAIL_ADDRESS][DOMAIN_NAME]>" at bounding box center [698, 246] width 572 height 13
checkbox input "true"
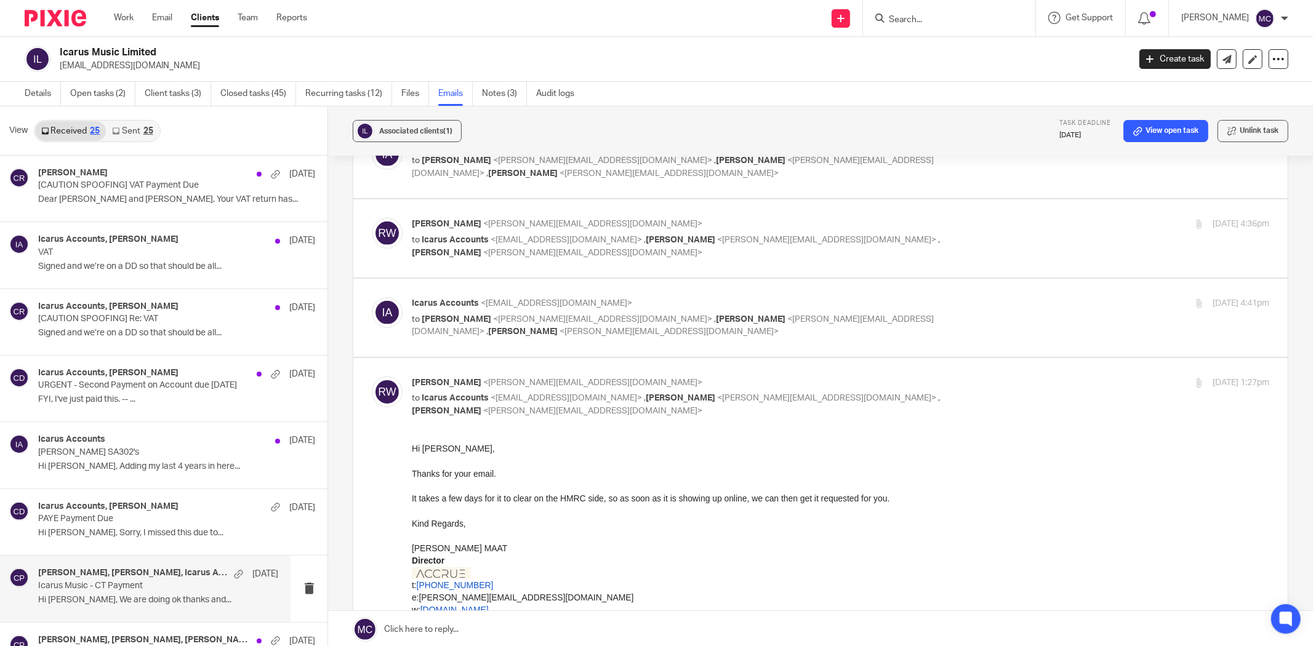
scroll to position [478, 0]
click at [636, 311] on div "Icarus Accounts <accounts@thisisicarus.com> to Ricky Whitfield <ricky@accrueacc…" at bounding box center [698, 318] width 572 height 41
checkbox input "true"
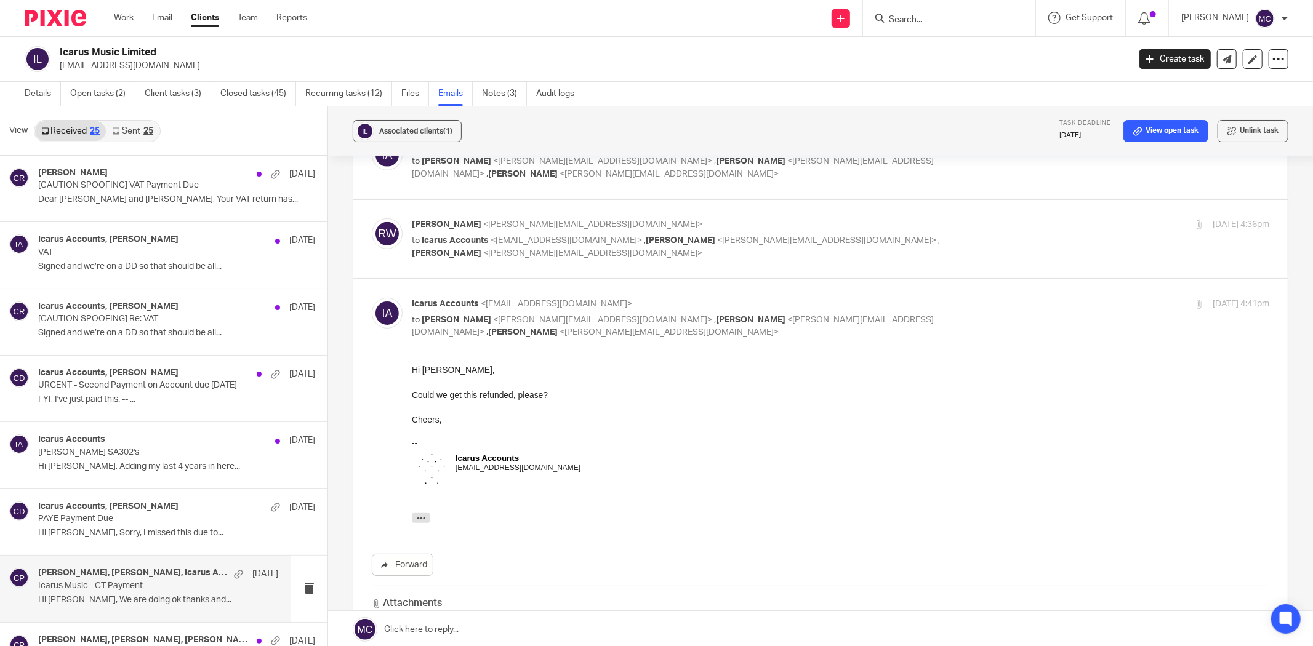
scroll to position [0, 0]
click at [633, 231] on div "Ricky Whitfield <ricky@accrueaccounting.co.uk> to Icarus Accounts <accounts@thi…" at bounding box center [698, 239] width 572 height 41
checkbox input "true"
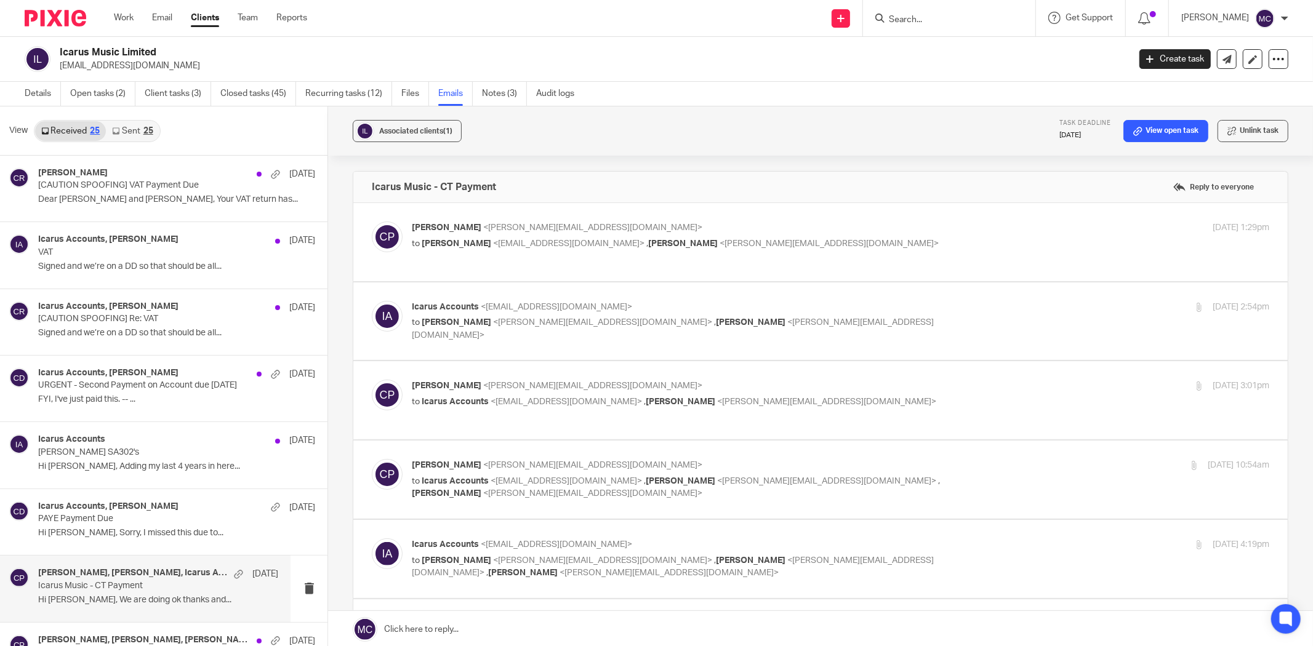
click at [659, 225] on p "Charlie Partridge <charlie@accrueaccounting.co.uk>" at bounding box center [698, 228] width 572 height 13
checkbox input "true"
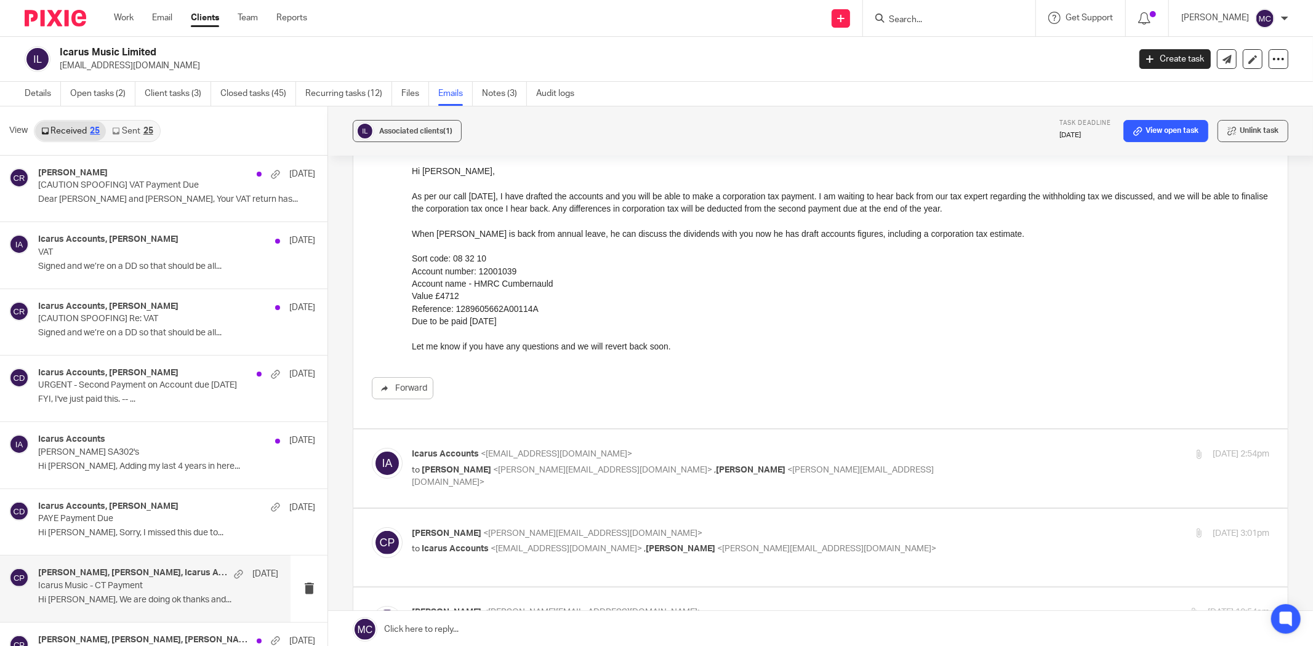
scroll to position [137, 0]
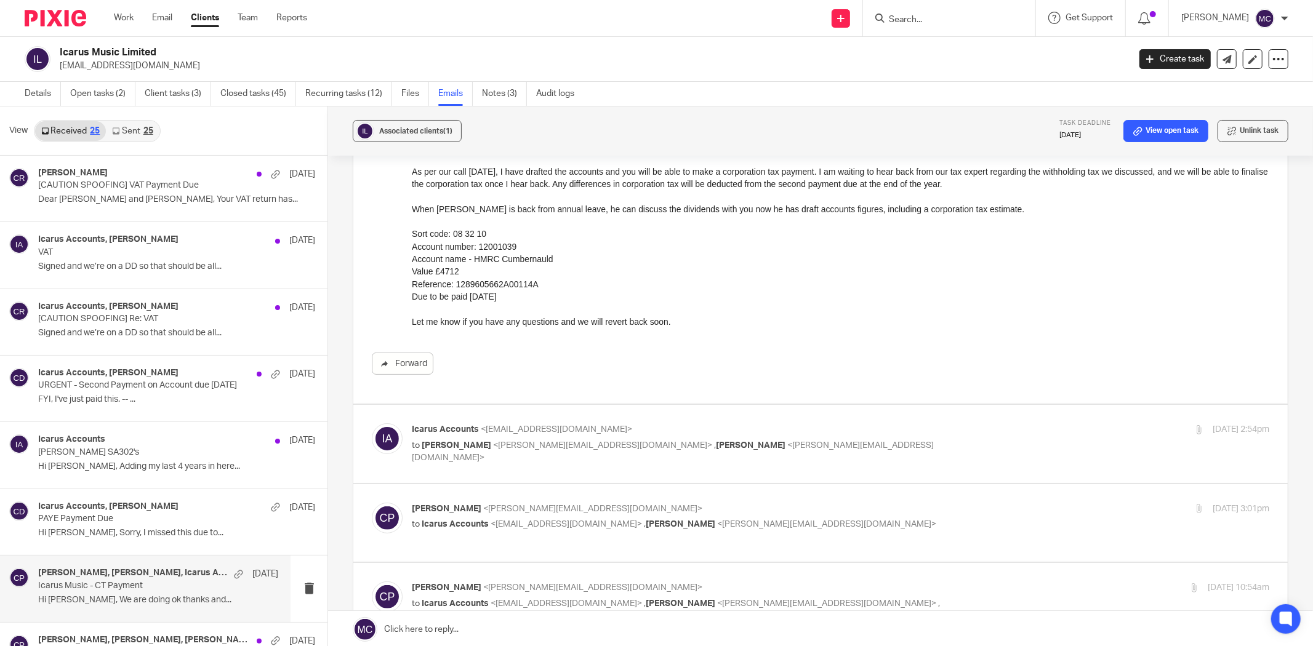
click at [621, 427] on p "Icarus Accounts <accounts@thisisicarus.com>" at bounding box center [698, 430] width 572 height 13
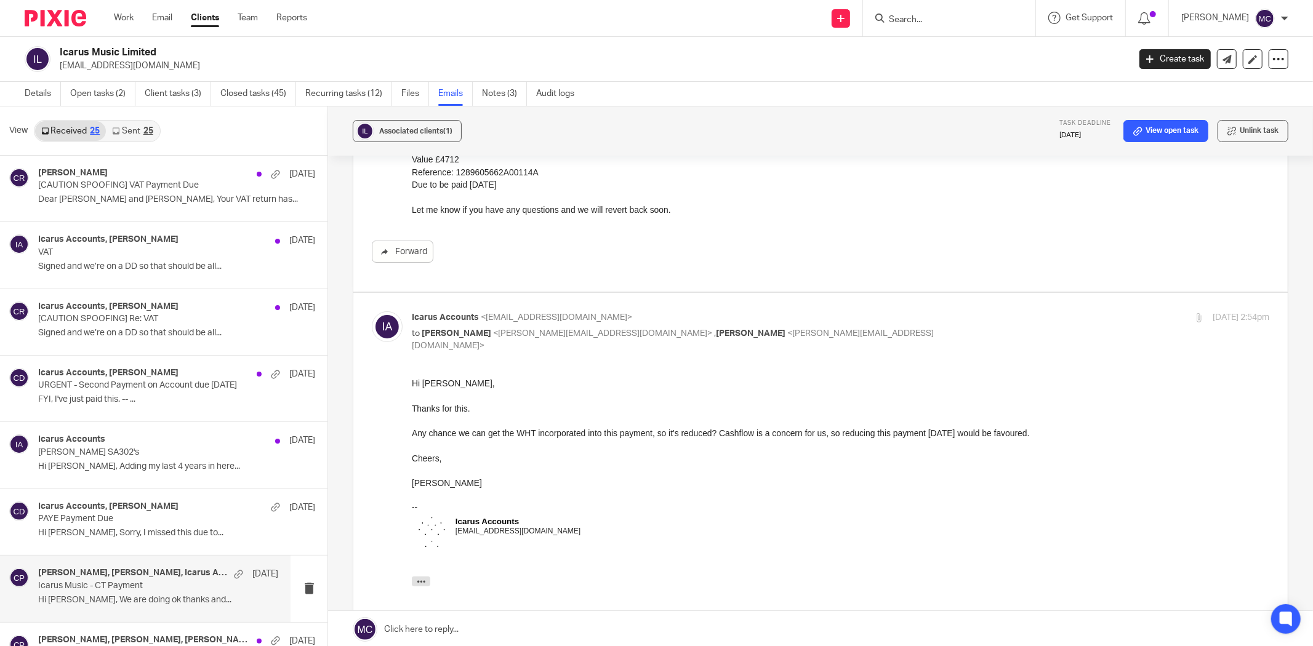
scroll to position [273, 0]
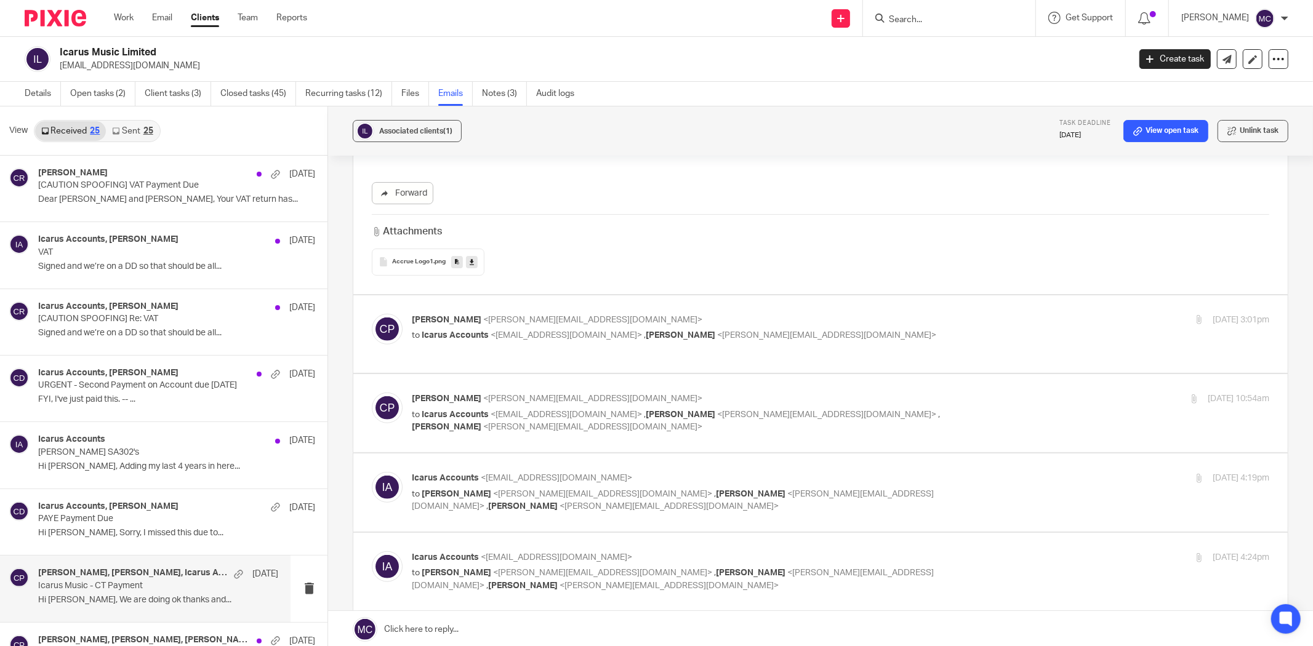
click at [651, 293] on label at bounding box center [820, 76] width 934 height 436
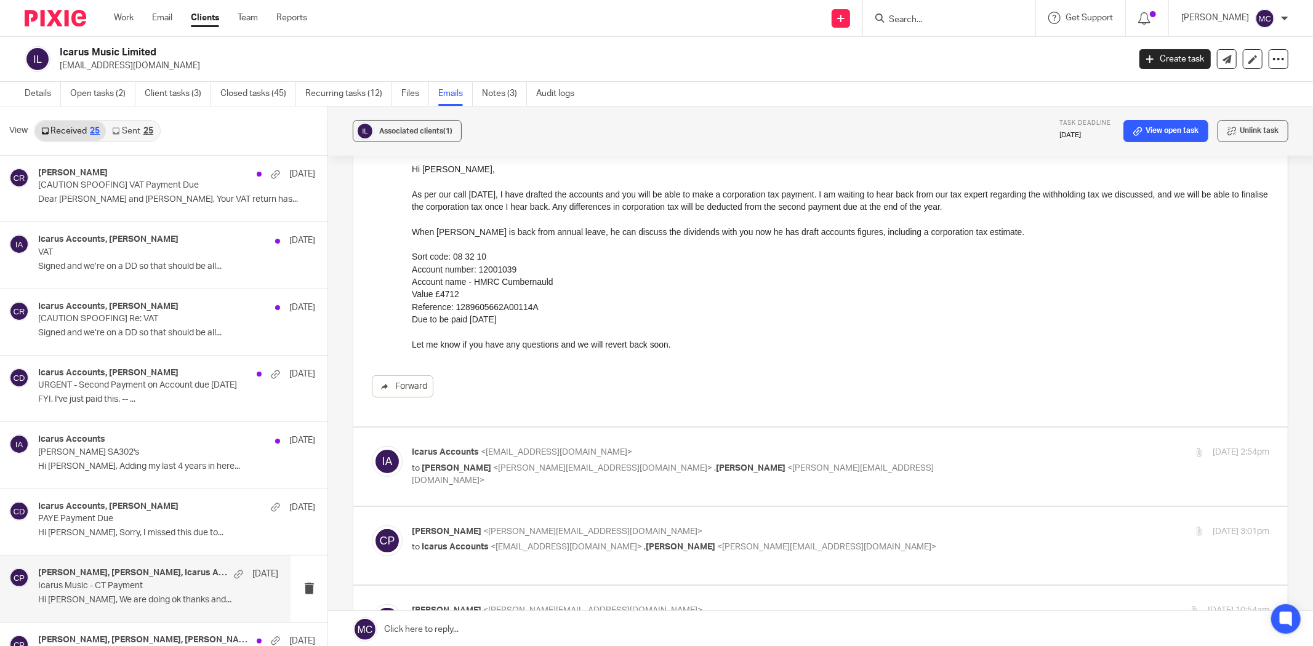
scroll to position [182, 0]
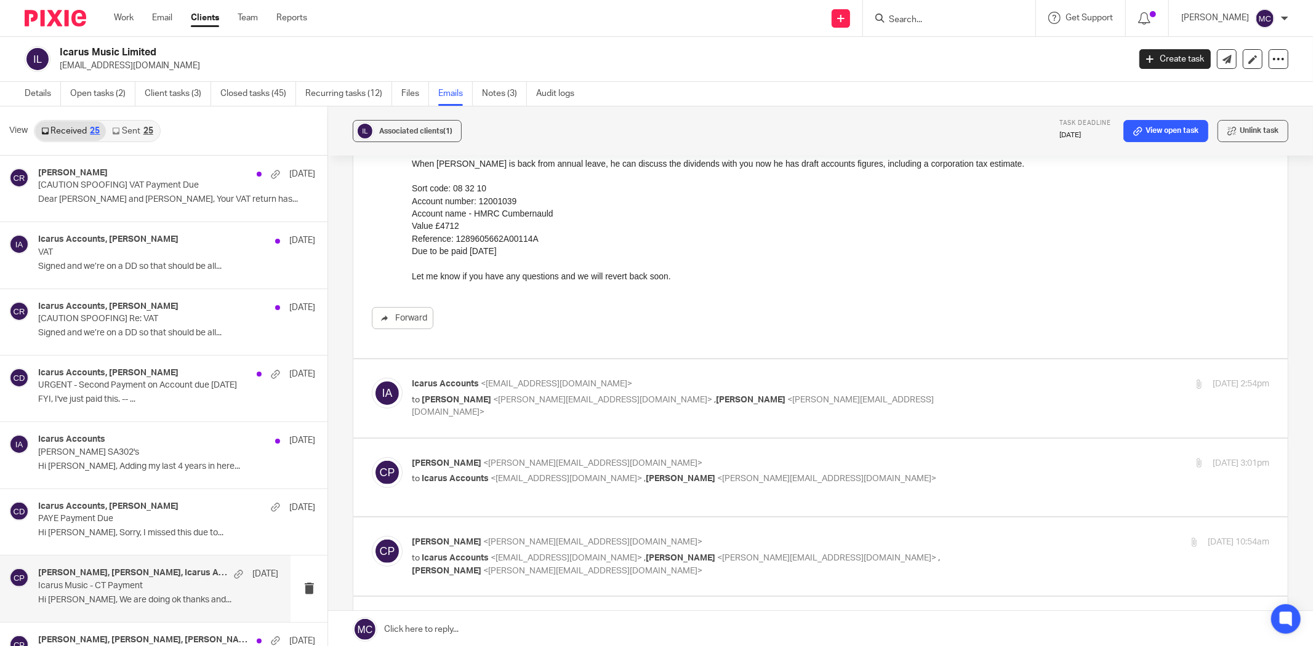
click at [641, 378] on p "Icarus Accounts <accounts@thisisicarus.com>" at bounding box center [698, 384] width 572 height 13
checkbox input "true"
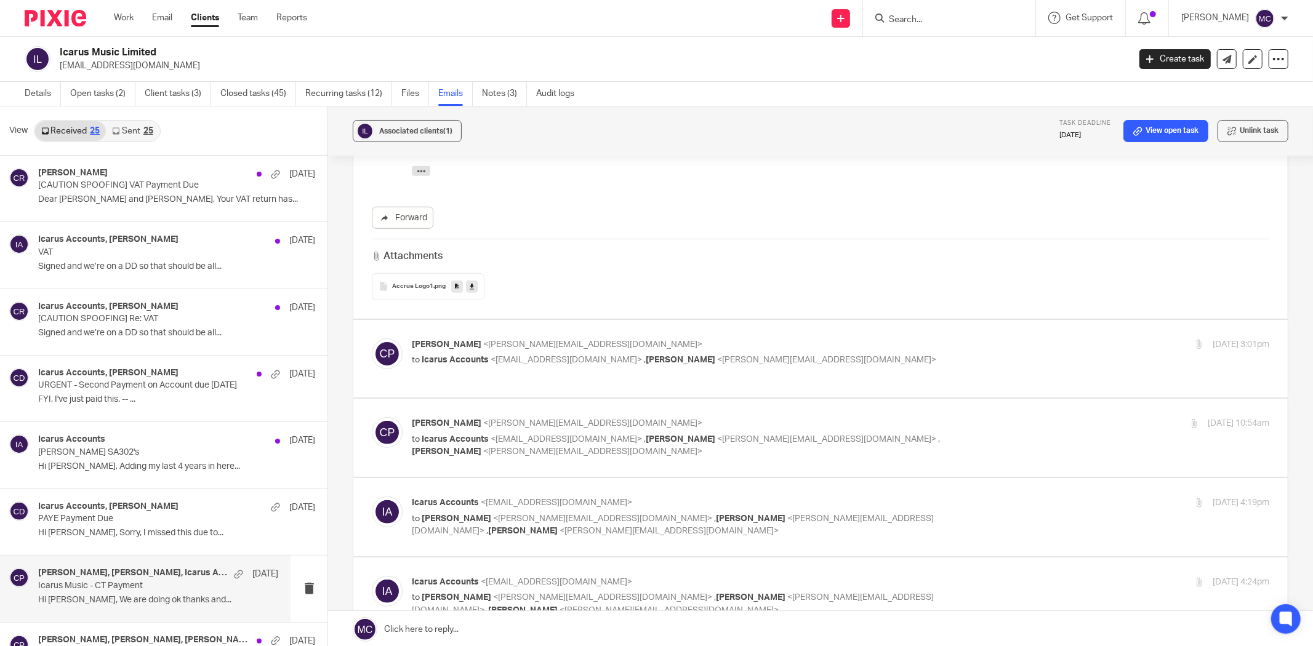
scroll to position [661, 0]
click at [651, 367] on div "Charlie Partridge <charlie@accrueaccounting.co.uk> to Icarus Accounts <accounts…" at bounding box center [841, 352] width 858 height 31
checkbox input "true"
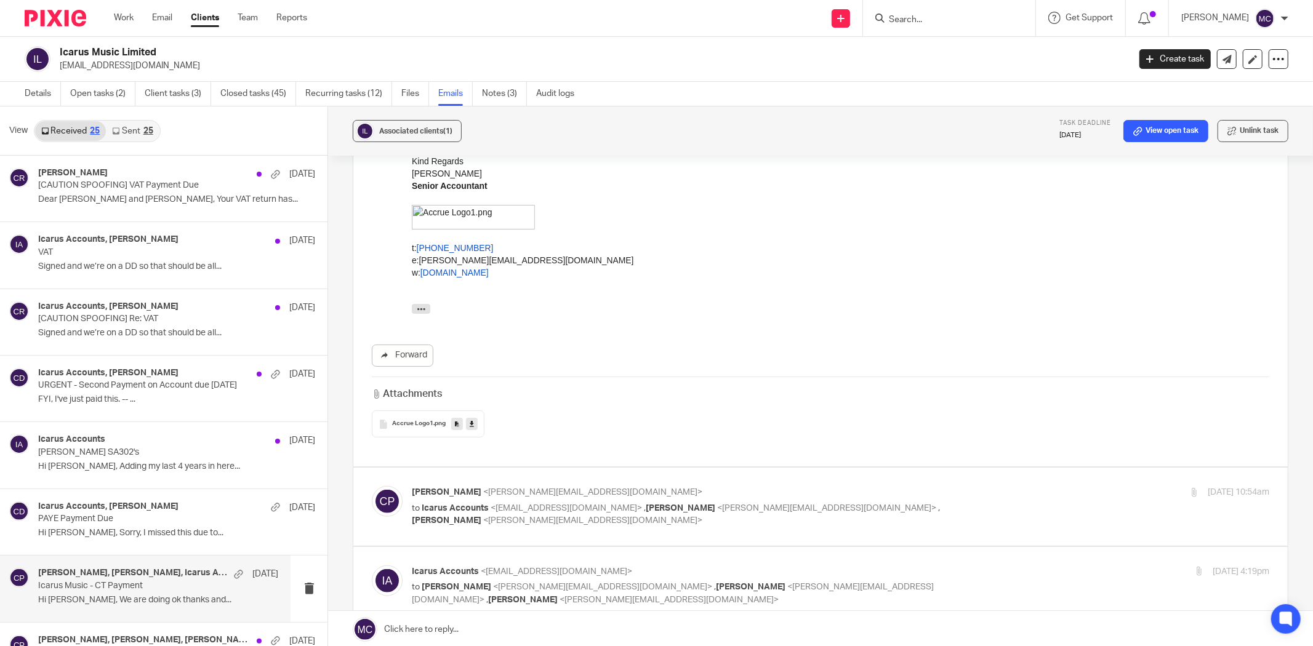
scroll to position [1003, 0]
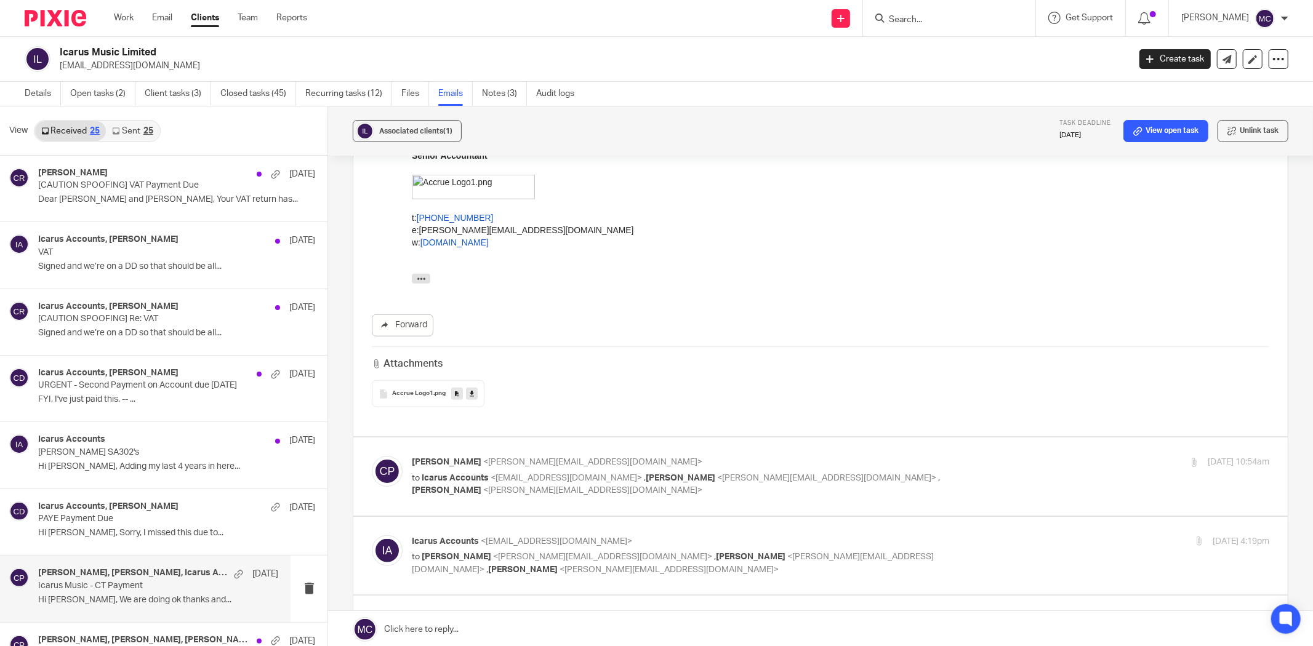
click at [648, 462] on p "Charlie Partridge <charlie@accrueaccounting.co.uk>" at bounding box center [698, 462] width 572 height 13
checkbox input "true"
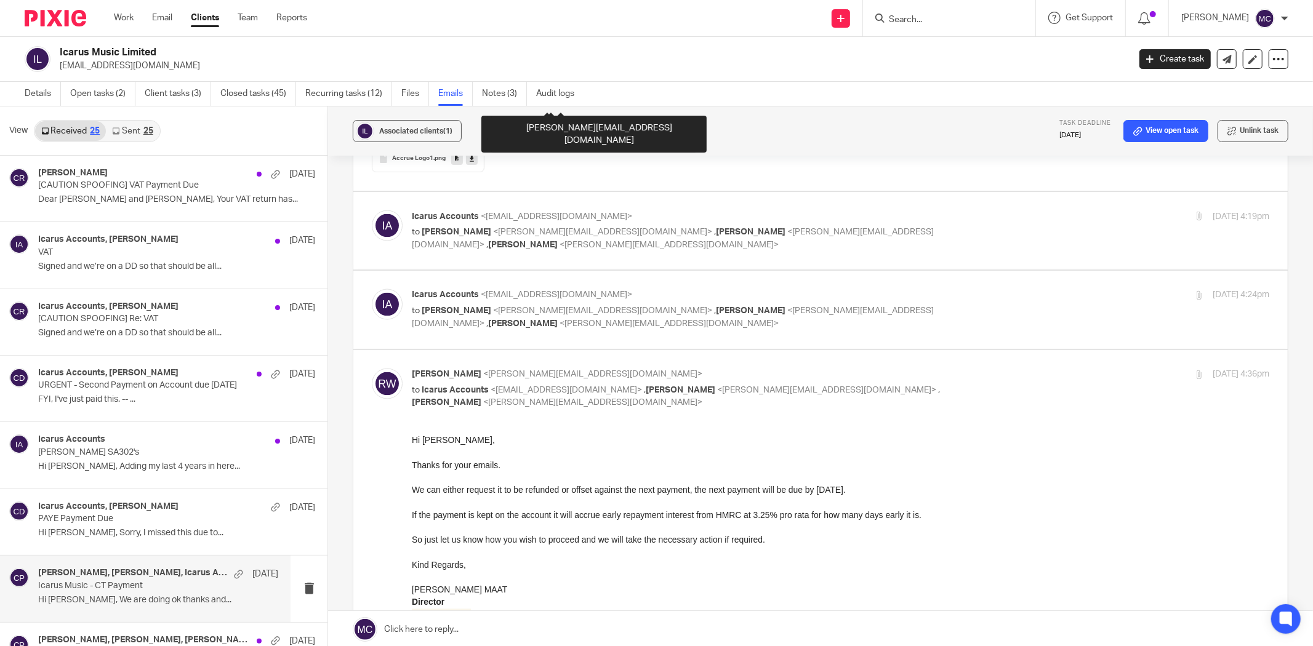
scroll to position [1824, 0]
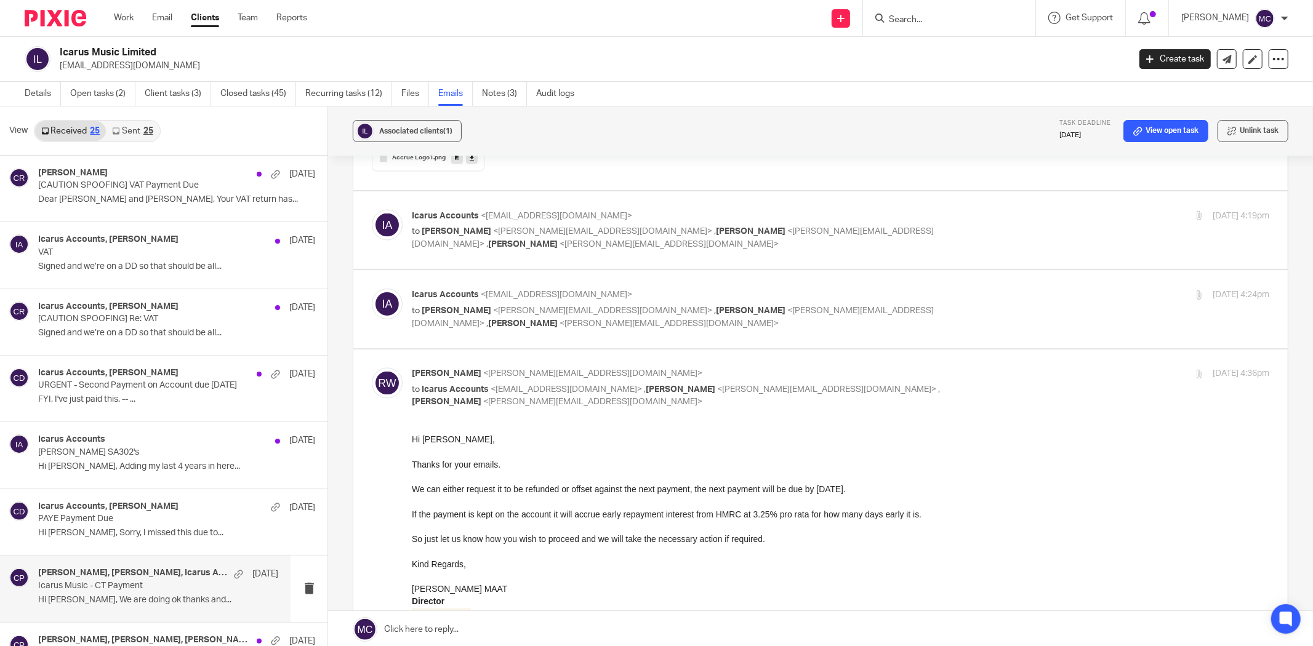
click at [610, 300] on p "Icarus Accounts <accounts@thisisicarus.com>" at bounding box center [698, 295] width 572 height 13
checkbox input "true"
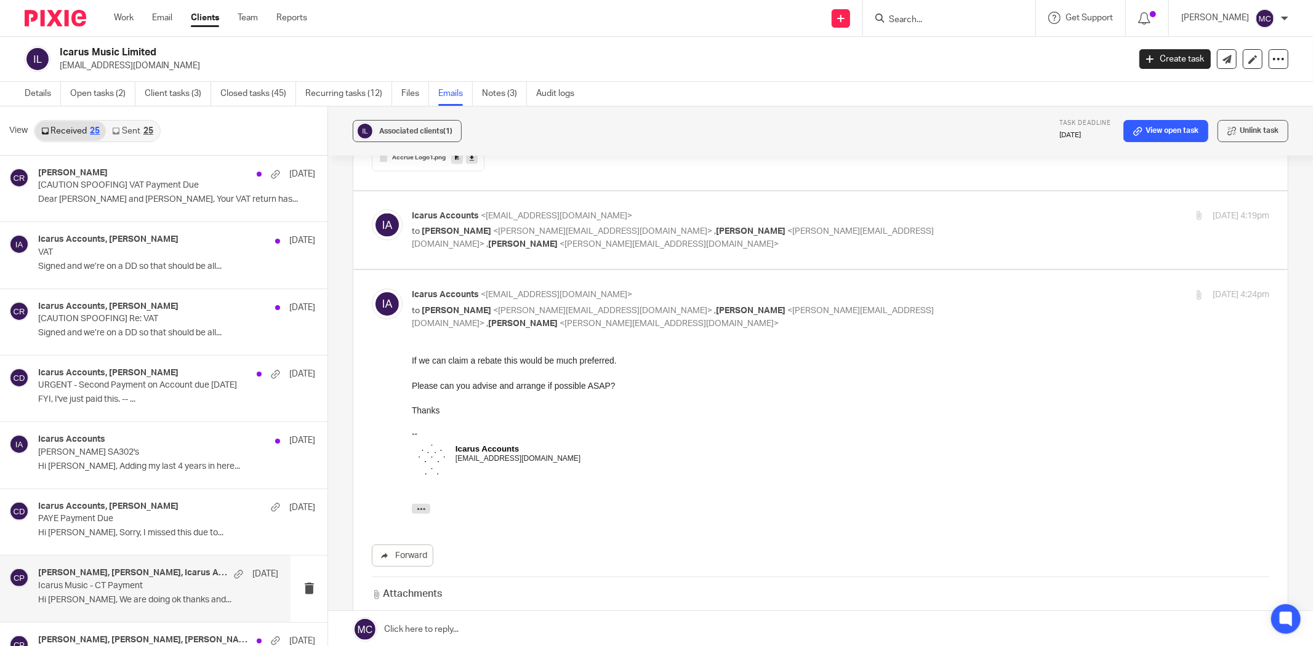
scroll to position [0, 0]
click at [605, 239] on p "to Charlie Partridge <charlie@accrueaccounting.co.uk> , Chris Deakin <chris@acc…" at bounding box center [698, 237] width 572 height 25
checkbox input "true"
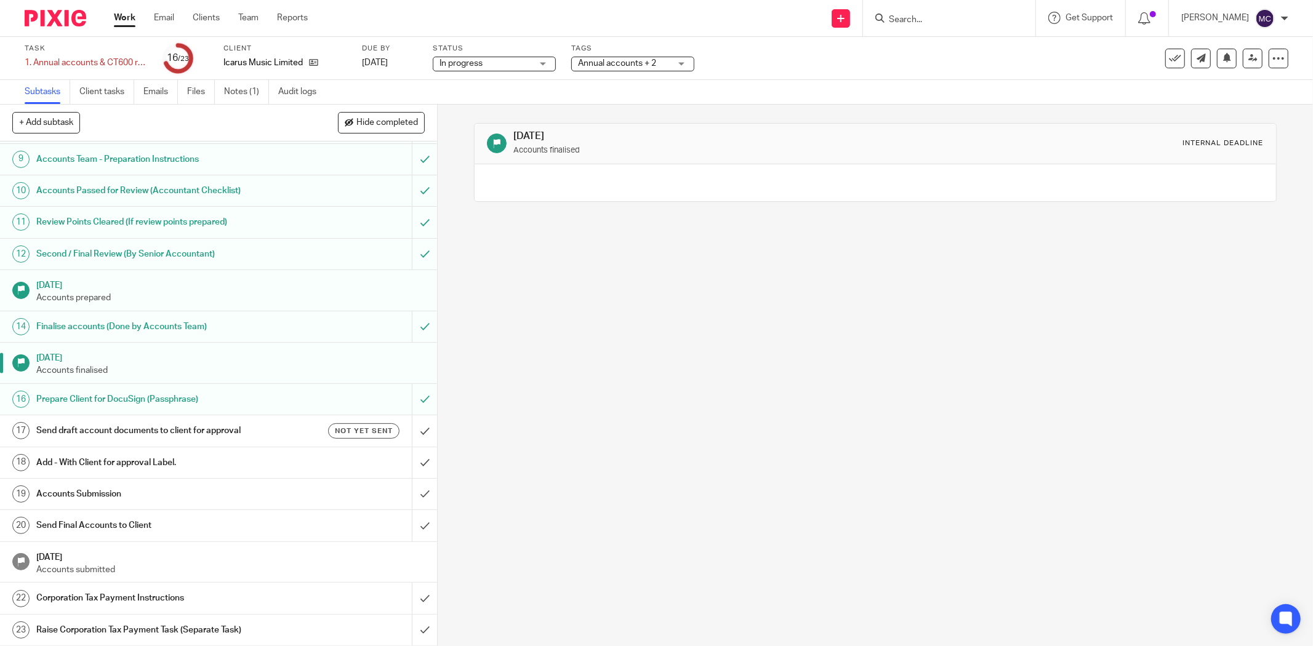
scroll to position [287, 0]
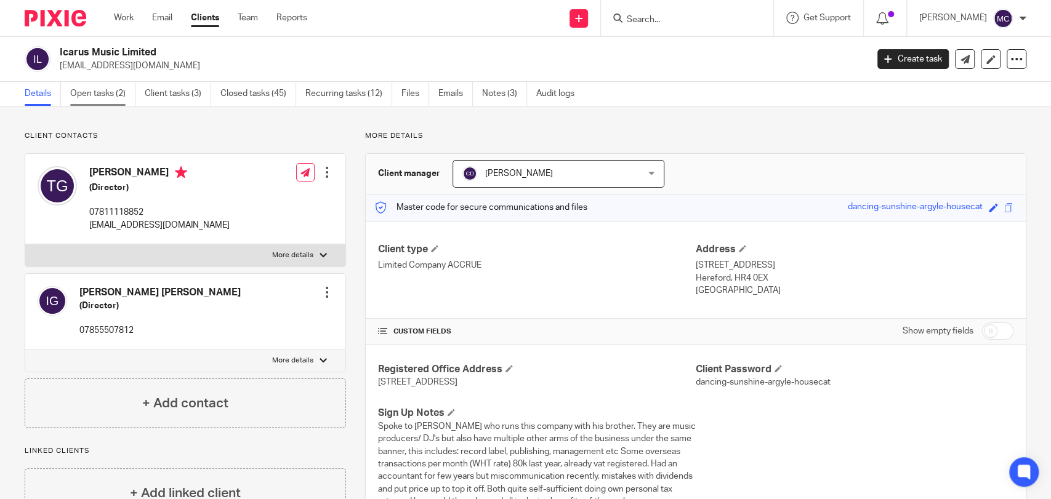
click at [116, 90] on link "Open tasks (2)" at bounding box center [102, 94] width 65 height 24
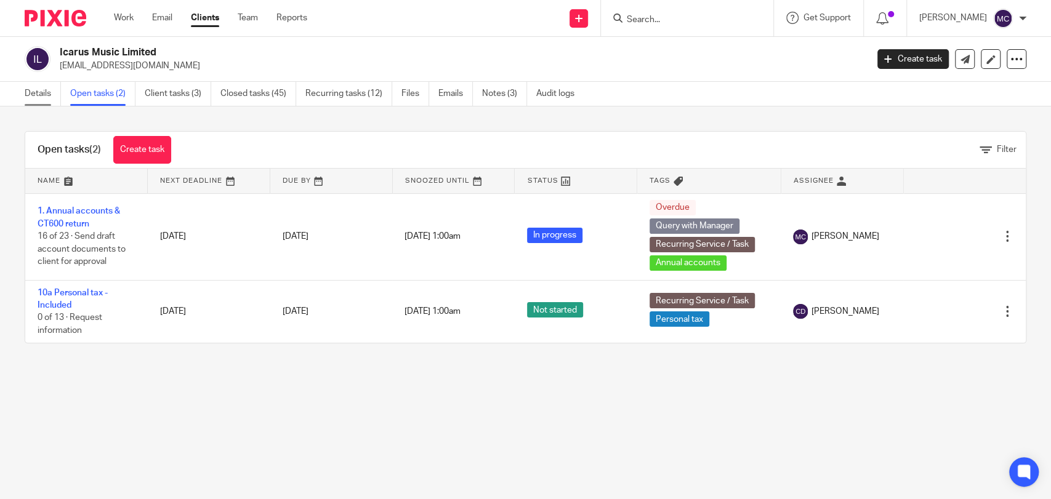
click at [32, 91] on link "Details" at bounding box center [43, 94] width 36 height 24
click at [131, 17] on link "Work" at bounding box center [124, 18] width 20 height 12
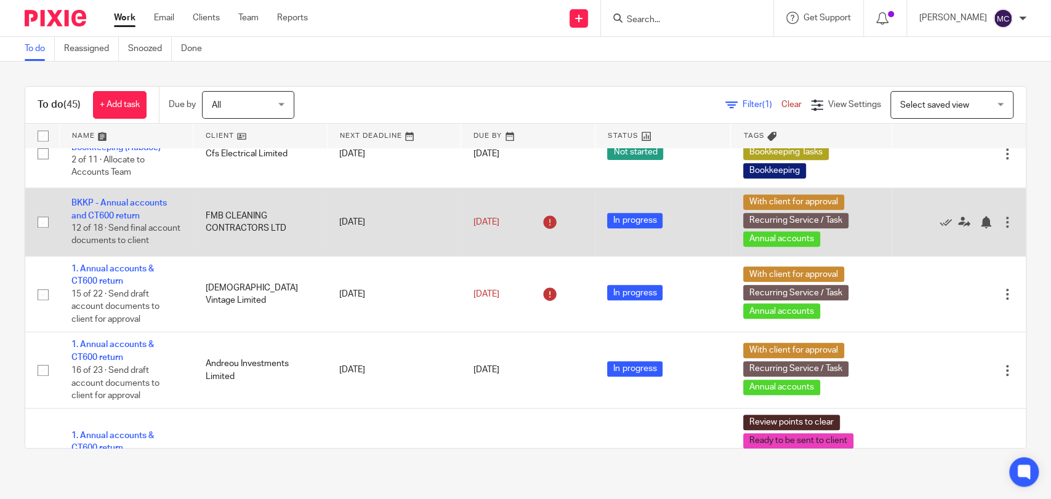
scroll to position [547, 0]
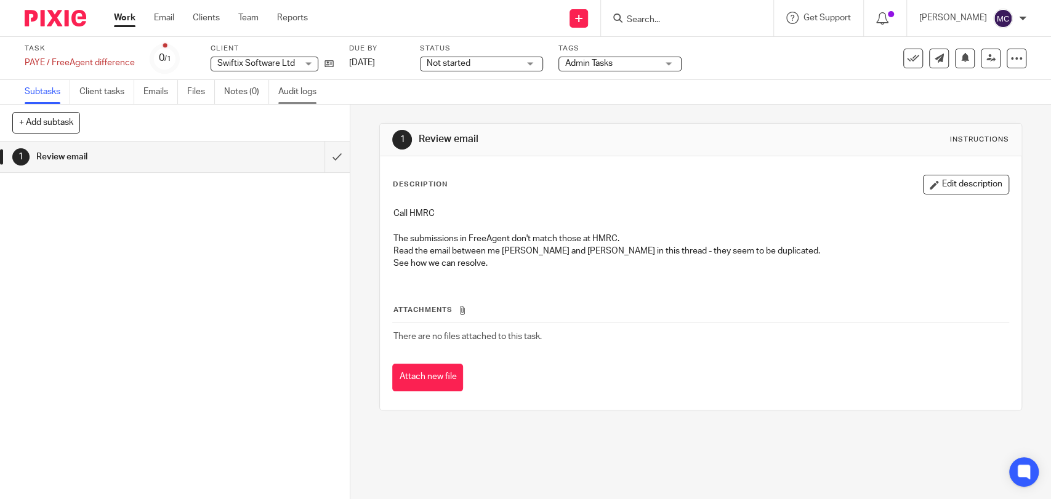
click at [297, 84] on link "Audit logs" at bounding box center [301, 92] width 47 height 24
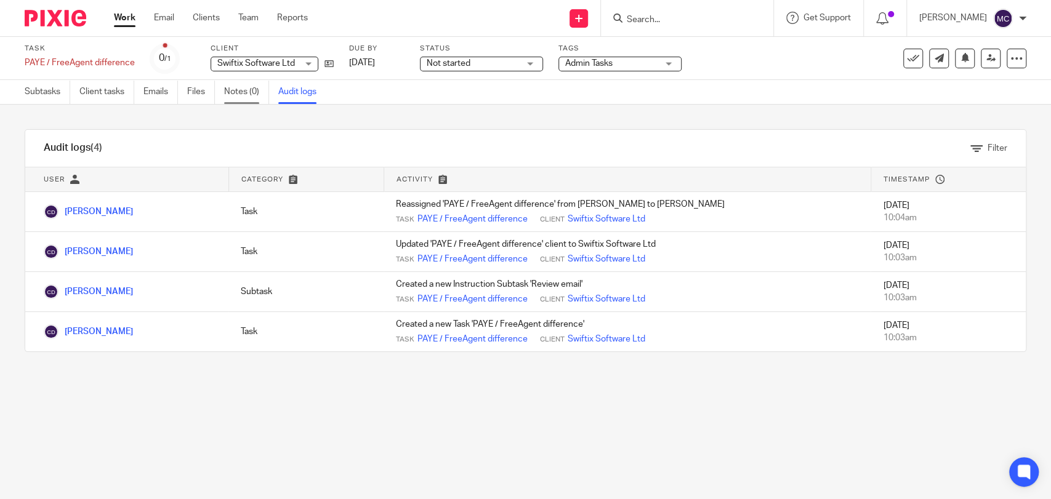
click at [248, 90] on link "Notes (0)" at bounding box center [246, 92] width 45 height 24
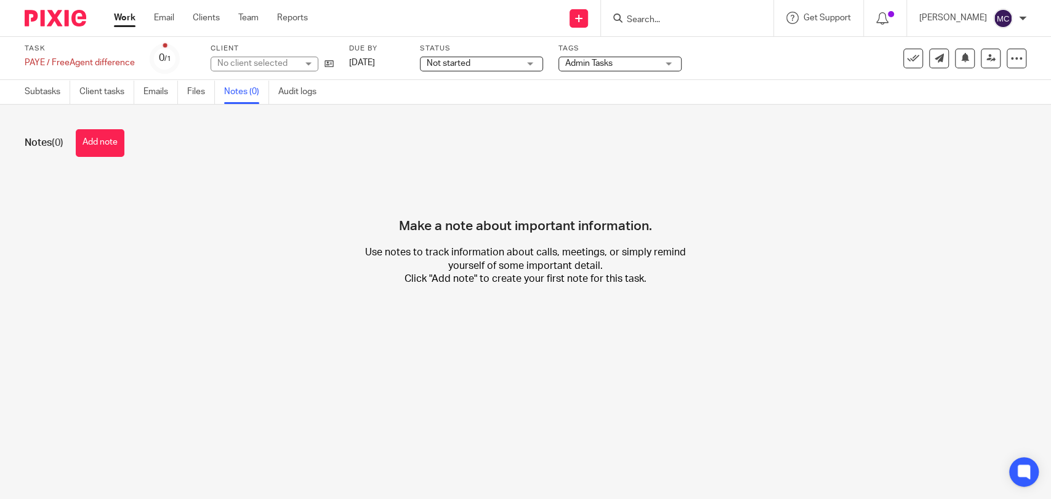
click at [158, 99] on link "Emails" at bounding box center [160, 92] width 34 height 24
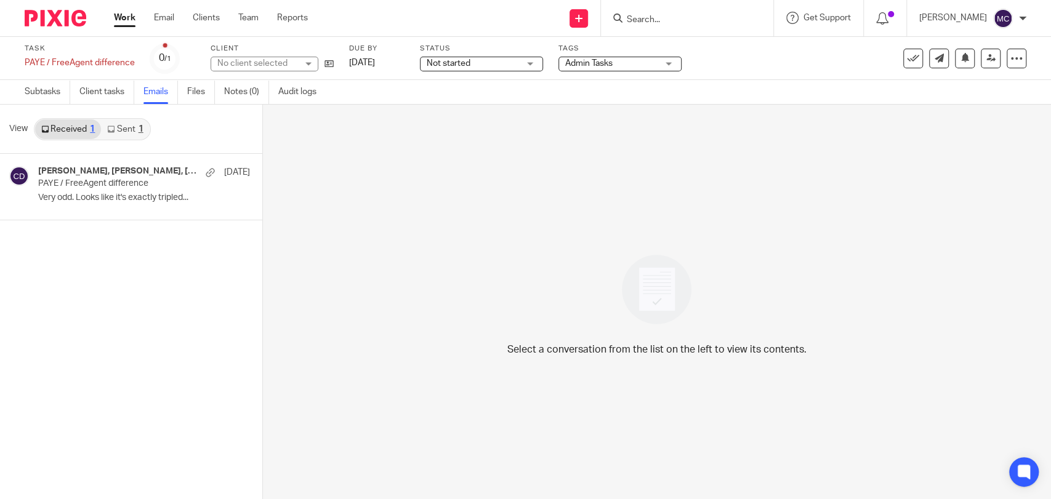
click at [125, 134] on link "Sent 1" at bounding box center [125, 129] width 48 height 20
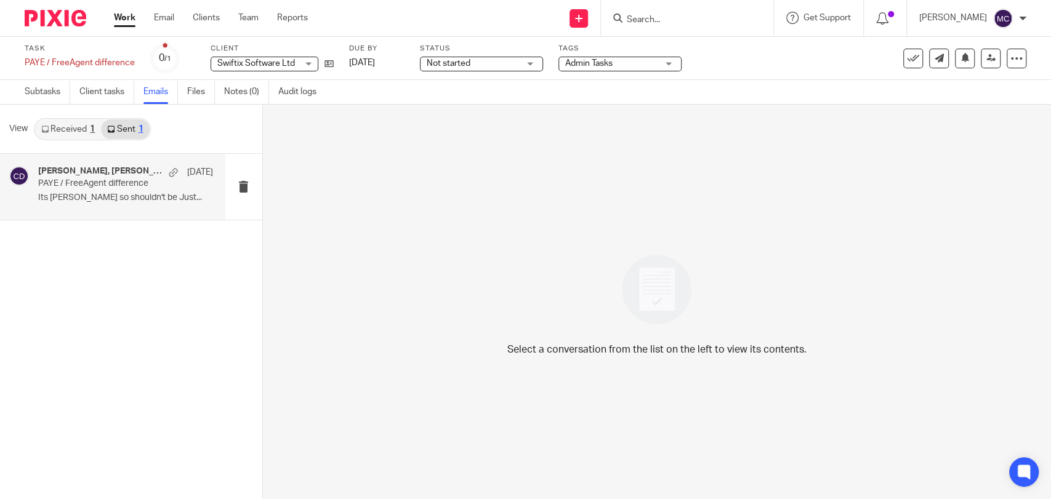
click at [124, 192] on div "Greg Timson, Chris Deakin, Ricky Whitfield 12 Aug PAYE / FreeAgent difference I…" at bounding box center [125, 186] width 175 height 41
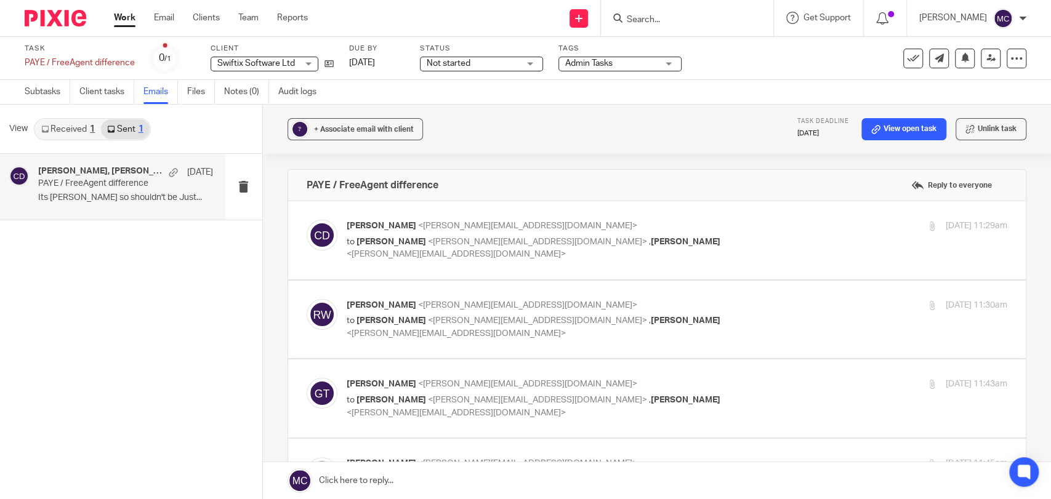
click at [517, 230] on p "Chris Deakin <chris@accrueaccounting.co.uk>" at bounding box center [567, 226] width 441 height 13
checkbox input "true"
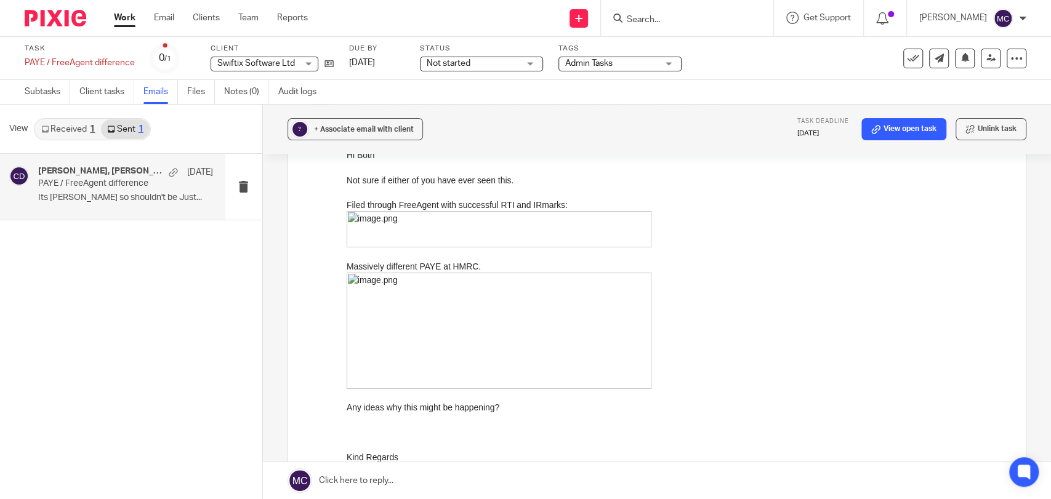
scroll to position [205, 0]
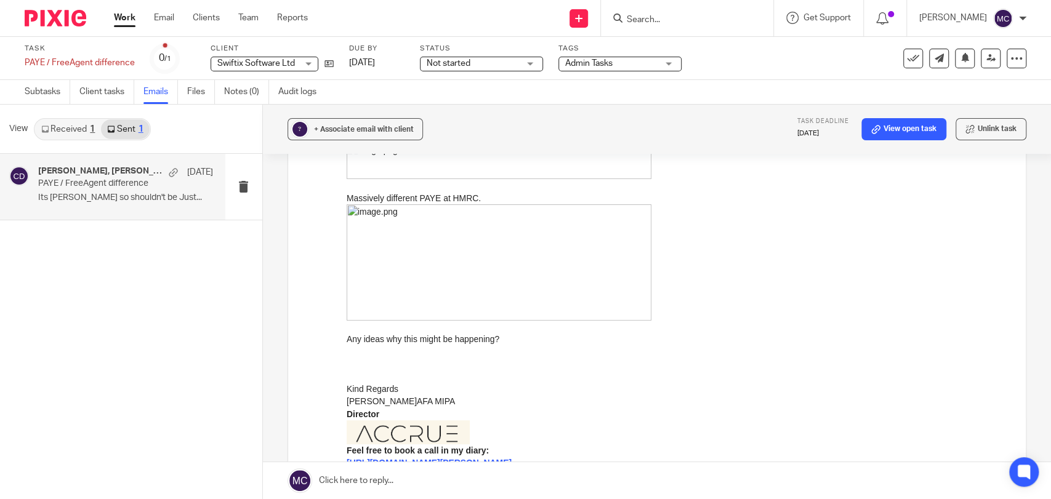
click at [528, 307] on img at bounding box center [498, 262] width 305 height 116
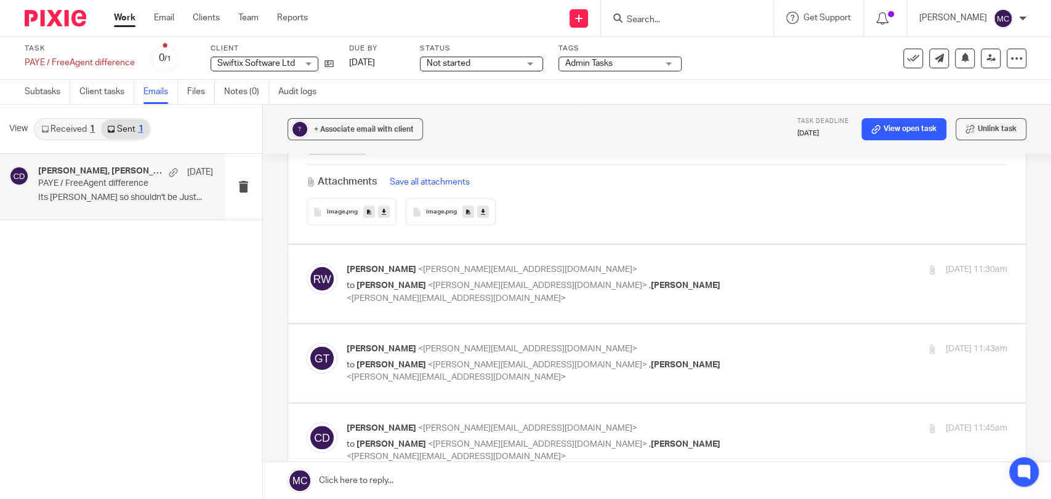
scroll to position [680, 0]
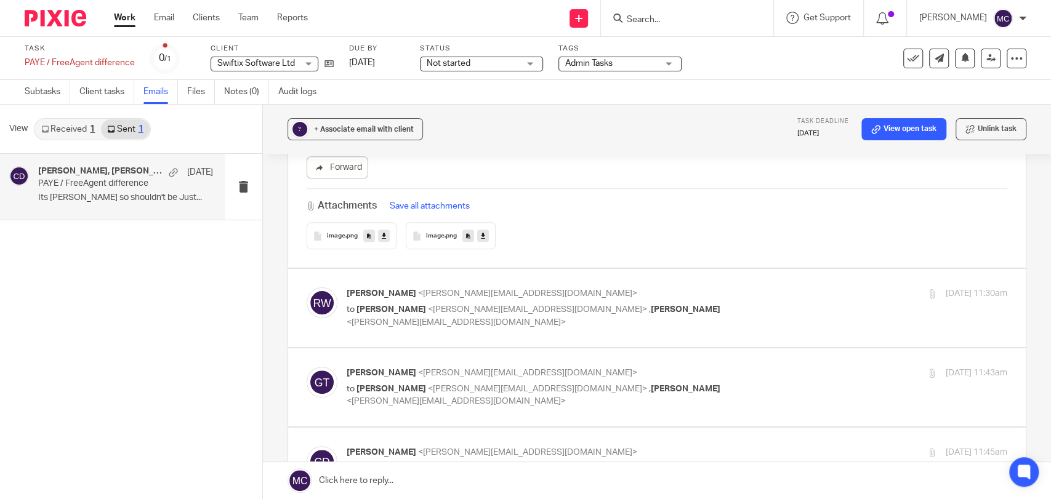
click at [591, 295] on p "Ricky Whitfield <ricky@accrueaccounting.co.uk>" at bounding box center [567, 293] width 441 height 13
checkbox input "true"
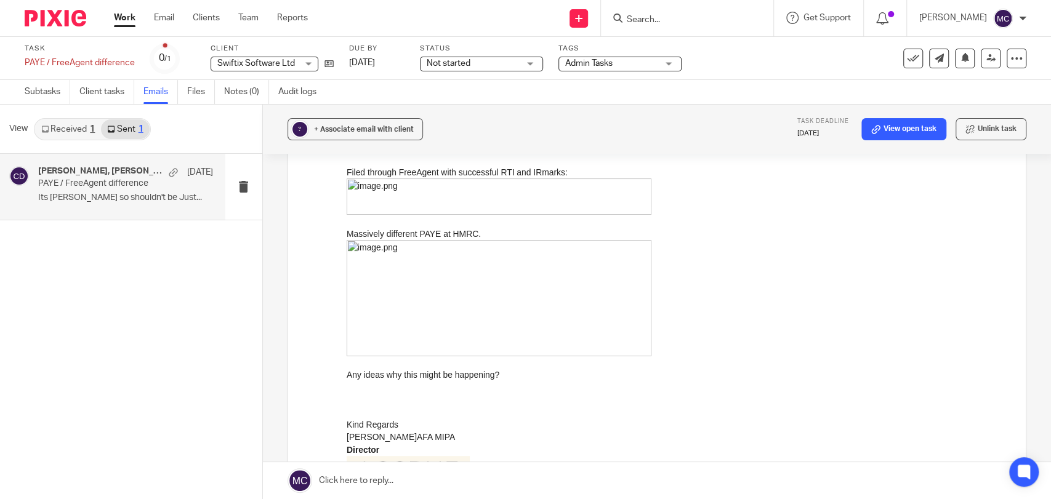
scroll to position [137, 0]
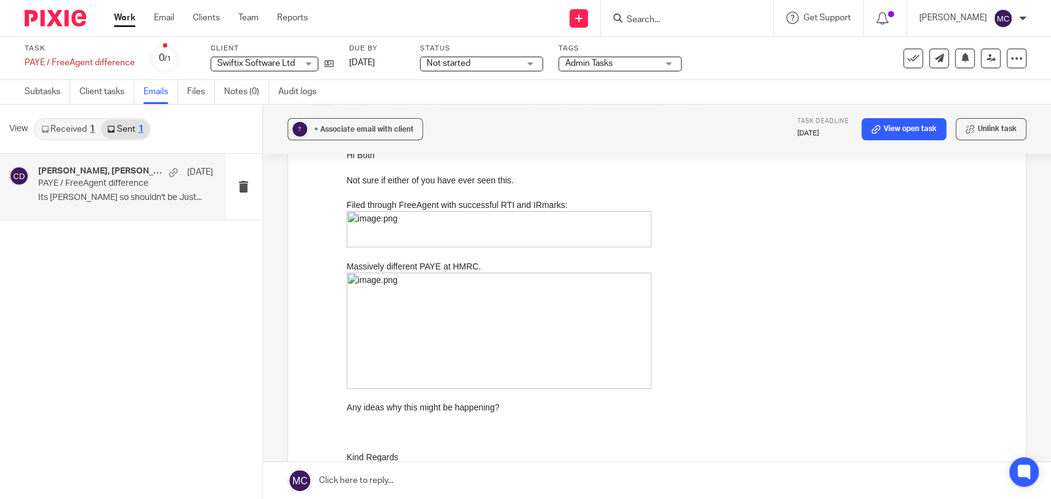
click at [589, 342] on img at bounding box center [498, 330] width 305 height 116
click at [573, 373] on img at bounding box center [498, 330] width 305 height 116
click at [547, 228] on img at bounding box center [498, 229] width 305 height 36
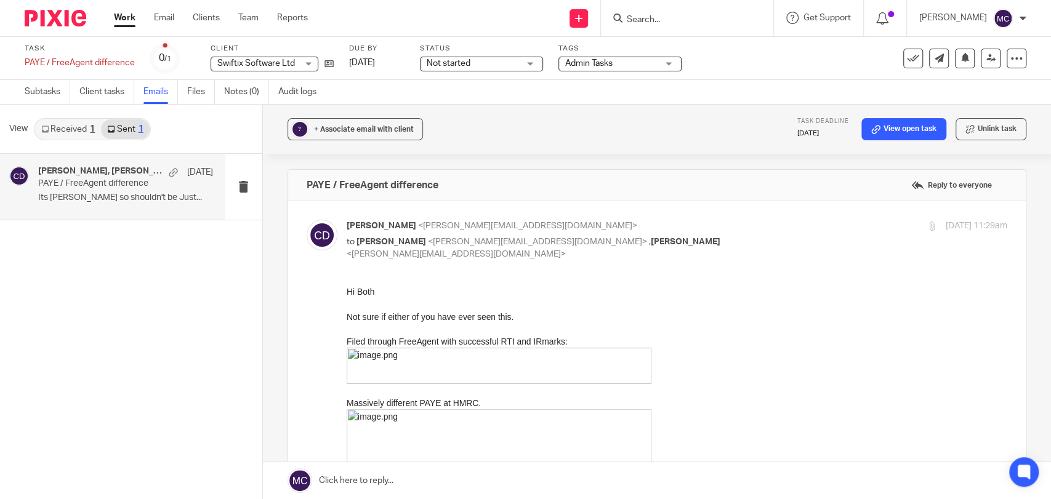
scroll to position [68, 0]
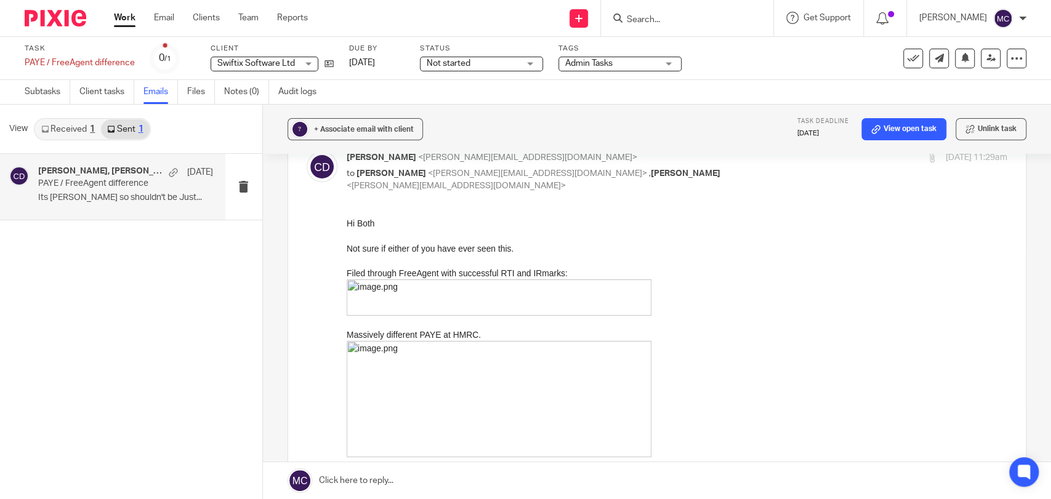
click at [566, 311] on img at bounding box center [498, 297] width 305 height 36
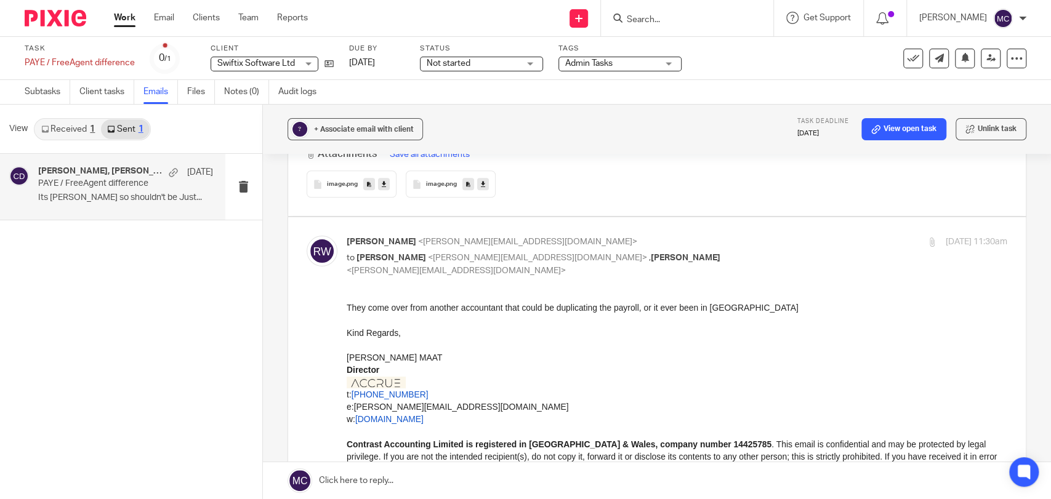
scroll to position [752, 0]
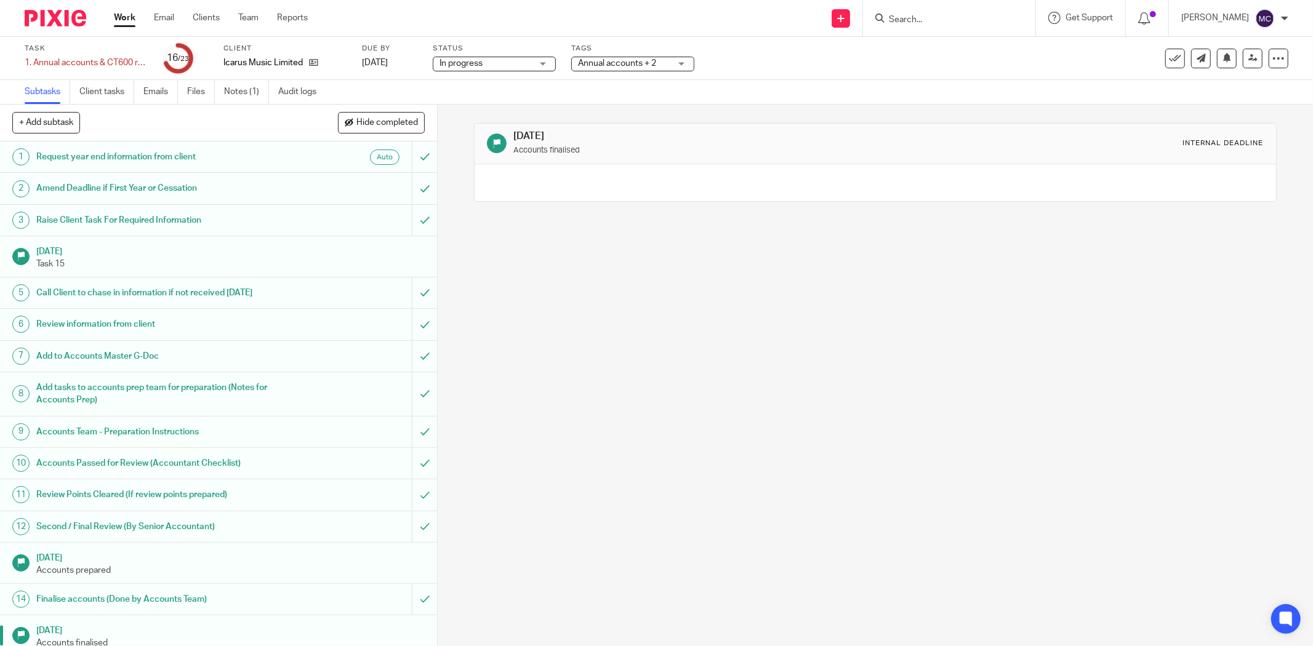
scroll to position [287, 0]
